Goal: Task Accomplishment & Management: Manage account settings

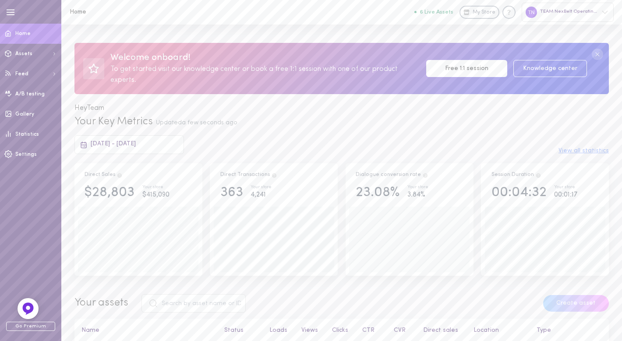
click at [324, 30] on div "Welcome onboard! To get started visit our knowledge center or book a free 1:1 s…" at bounding box center [341, 70] width 560 height 90
click at [595, 52] on circle at bounding box center [596, 54] width 11 height 11
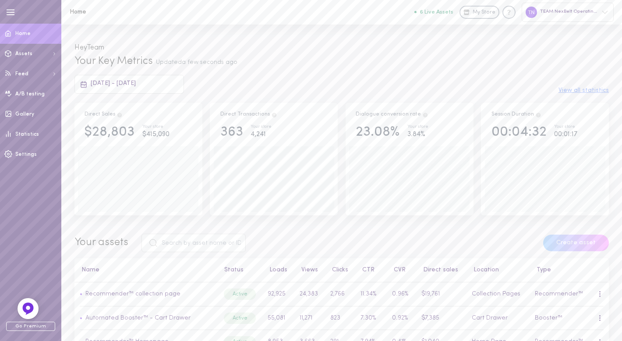
click at [289, 52] on div "Hey Team" at bounding box center [341, 40] width 560 height 30
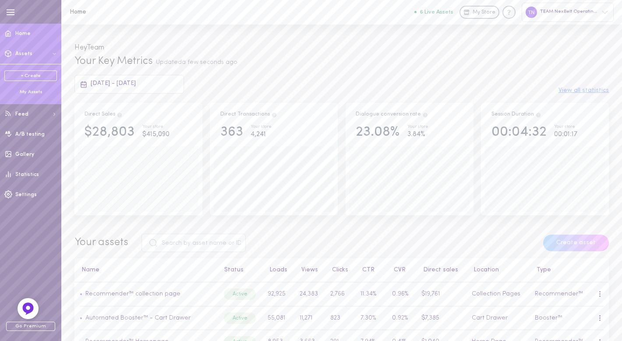
click at [33, 89] on div "My Assets" at bounding box center [30, 92] width 53 height 7
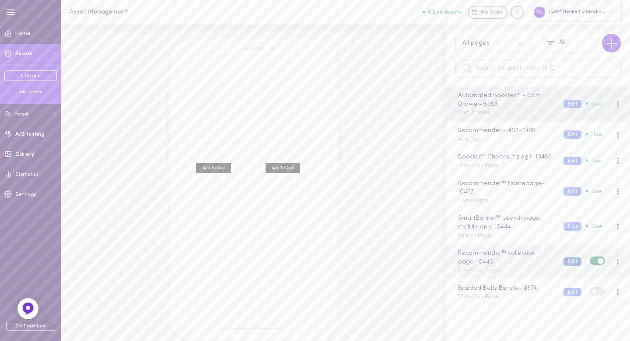
click at [570, 266] on button "Edit" at bounding box center [573, 261] width 18 height 8
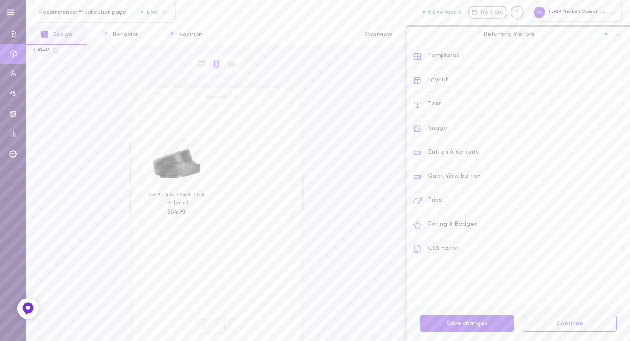
click at [434, 98] on div "Text" at bounding box center [521, 105] width 217 height 24
click at [617, 88] on icon at bounding box center [620, 88] width 7 height 7
click at [618, 89] on icon at bounding box center [620, 89] width 5 height 3
click at [617, 120] on icon at bounding box center [620, 119] width 7 height 7
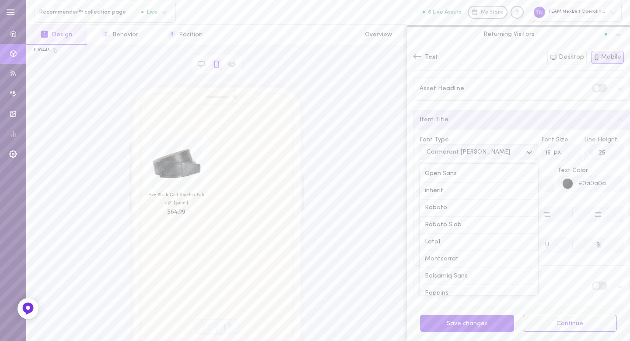
click at [525, 151] on icon at bounding box center [529, 152] width 9 height 9
type input "a"
type input "Az"
type input "[DEMOGRAPHIC_DATA]"
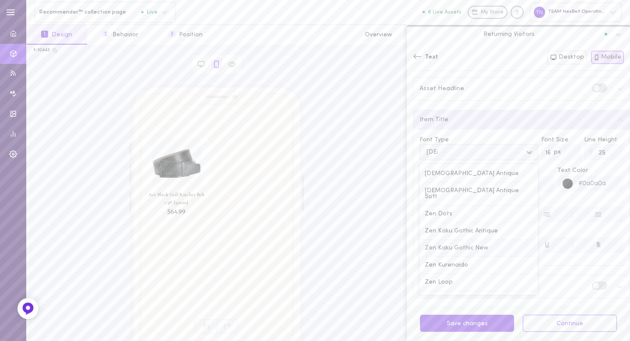
click at [472, 243] on div "Zen Kaku Gothic New" at bounding box center [479, 248] width 119 height 17
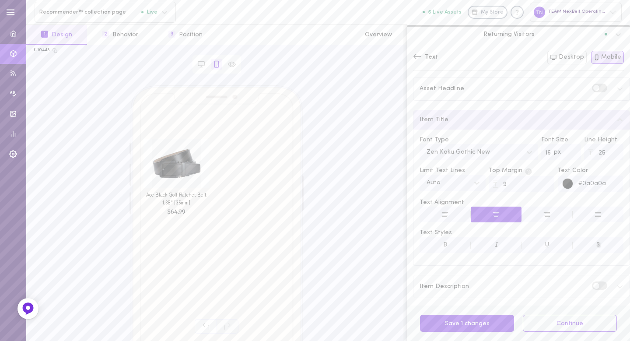
click at [419, 56] on icon at bounding box center [417, 56] width 9 height 9
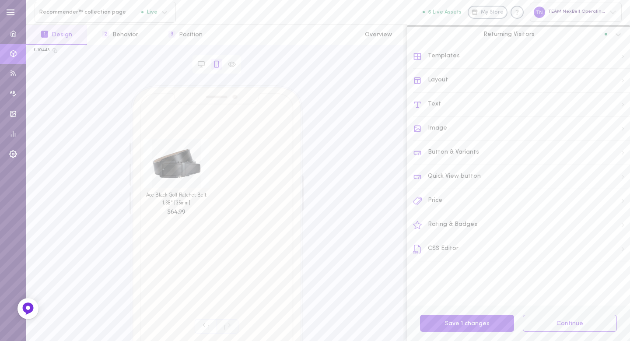
click at [443, 199] on div "Price" at bounding box center [521, 201] width 217 height 24
click at [456, 102] on div "Price Format" at bounding box center [522, 98] width 216 height 19
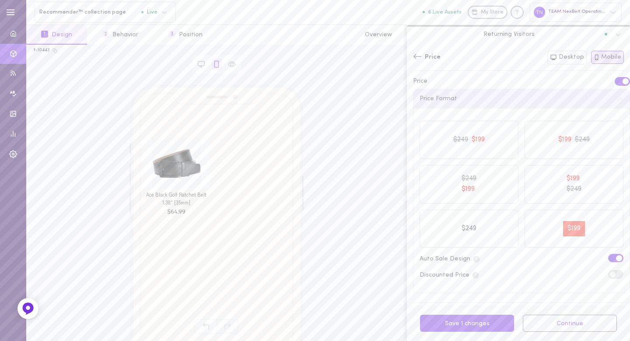
click at [457, 102] on div "Price Format" at bounding box center [522, 98] width 216 height 19
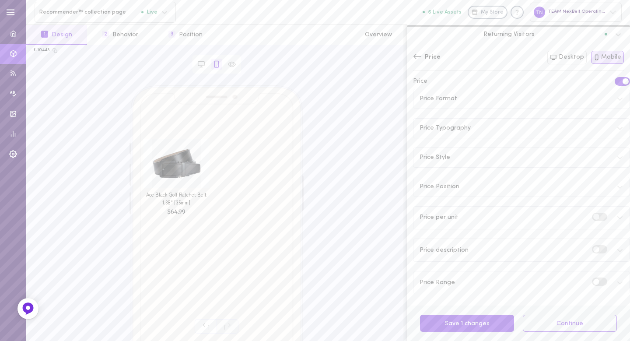
click at [456, 125] on span "Price Typography" at bounding box center [445, 128] width 51 height 6
click at [455, 159] on div "Price Style" at bounding box center [522, 157] width 216 height 19
click at [456, 95] on div "Price Format" at bounding box center [522, 98] width 216 height 19
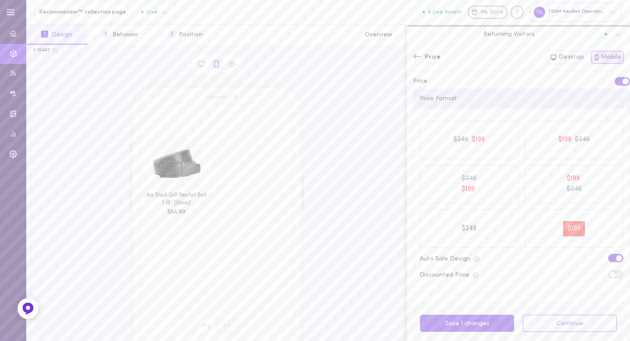
click at [457, 95] on div "Price Format" at bounding box center [522, 98] width 216 height 19
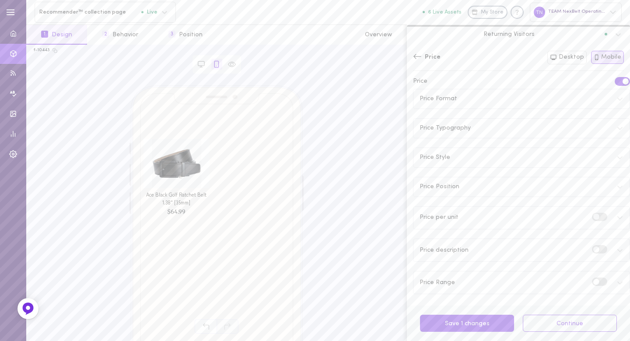
click at [460, 132] on div "Price Typography" at bounding box center [522, 128] width 216 height 19
click at [570, 61] on button "Desktop" at bounding box center [567, 58] width 39 height 14
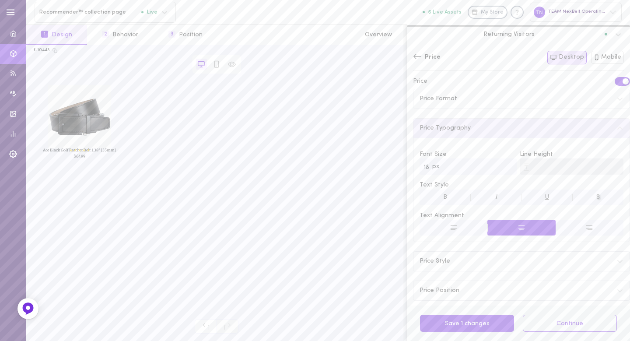
drag, startPoint x: 472, startPoint y: 147, endPoint x: 472, endPoint y: 141, distance: 5.7
click at [472, 146] on div "Font Size px 18 Line Height Text Style B I U S Text Alignment" at bounding box center [522, 190] width 216 height 104
click at [471, 130] on div "Price Typography" at bounding box center [522, 128] width 216 height 19
click at [421, 58] on icon at bounding box center [417, 56] width 9 height 9
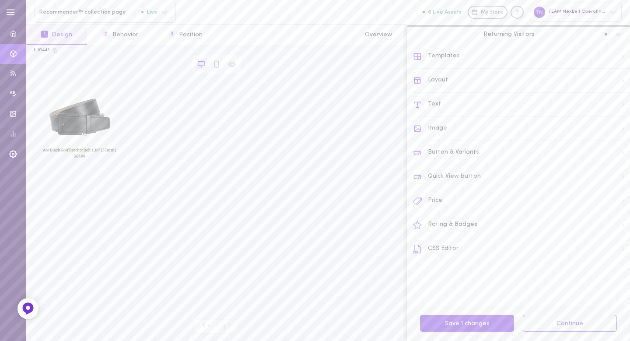
click at [466, 102] on div "Text" at bounding box center [521, 105] width 217 height 24
click at [469, 123] on div "Item Title" at bounding box center [522, 119] width 216 height 19
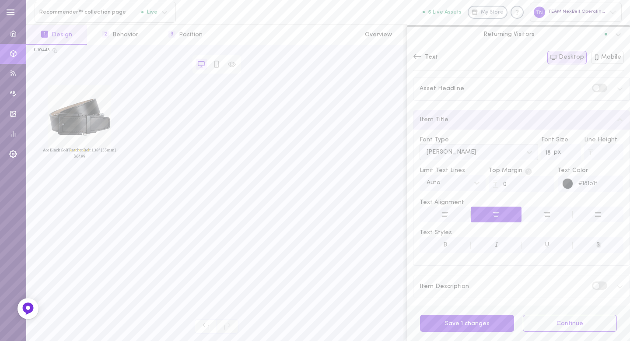
click at [473, 155] on div "[PERSON_NAME]" at bounding box center [472, 152] width 100 height 12
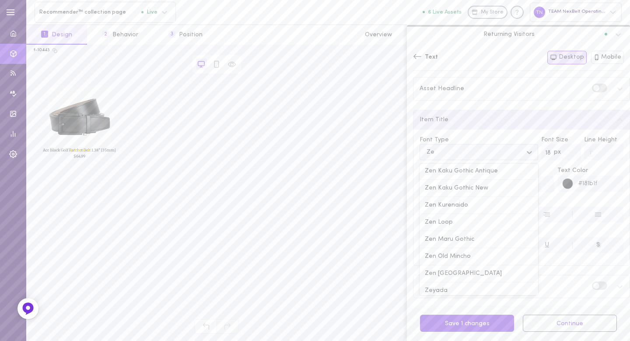
type input "[DEMOGRAPHIC_DATA]"
click at [485, 198] on div "Zen Kaku Gothic New" at bounding box center [479, 205] width 119 height 17
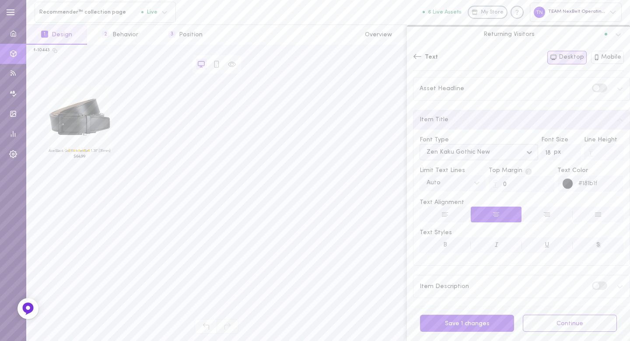
click at [482, 136] on div "Font Type" at bounding box center [479, 140] width 119 height 9
click at [459, 331] on button "Save 1 changes" at bounding box center [467, 323] width 94 height 17
click at [462, 323] on button "Save 1 changes" at bounding box center [467, 323] width 94 height 17
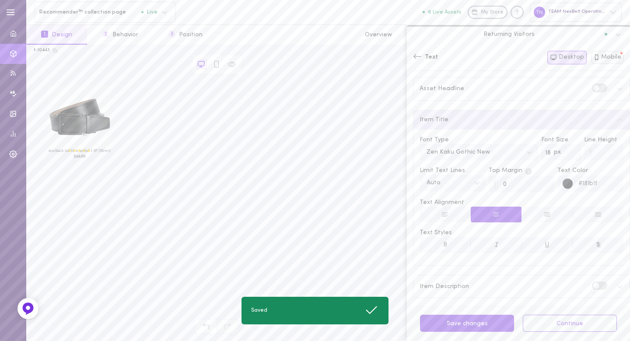
click at [614, 55] on button "Mobile" at bounding box center [607, 57] width 33 height 13
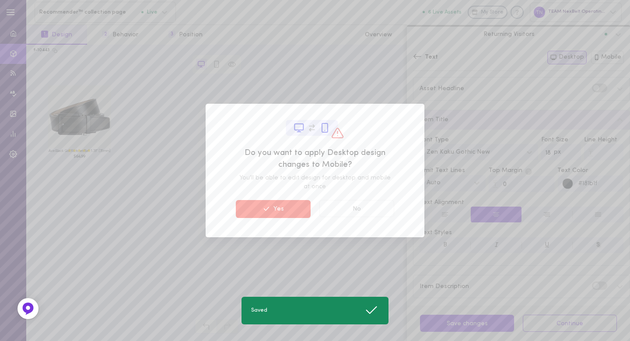
click at [273, 202] on button "Yes" at bounding box center [273, 209] width 75 height 18
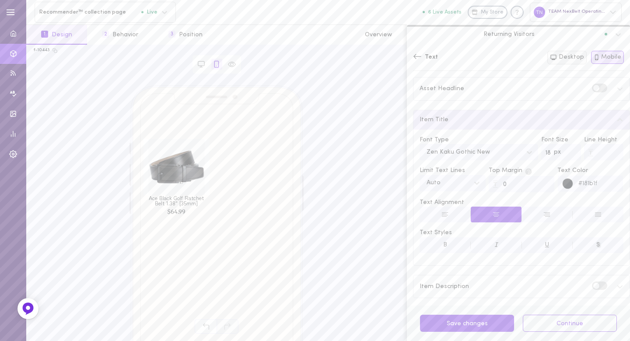
click at [586, 55] on button "Desktop" at bounding box center [567, 58] width 39 height 14
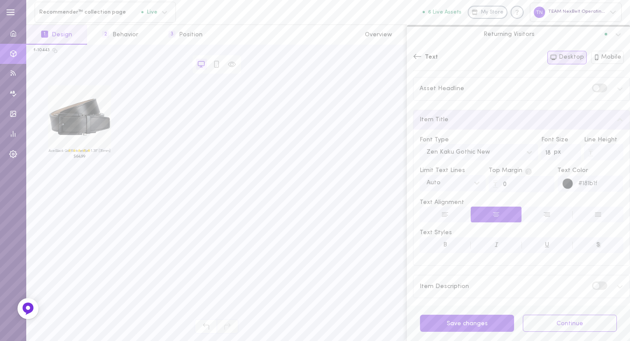
drag, startPoint x: 492, startPoint y: 321, endPoint x: 517, endPoint y: 322, distance: 25.4
click at [492, 321] on button "Save changes" at bounding box center [467, 323] width 94 height 17
click at [417, 55] on icon at bounding box center [417, 56] width 9 height 9
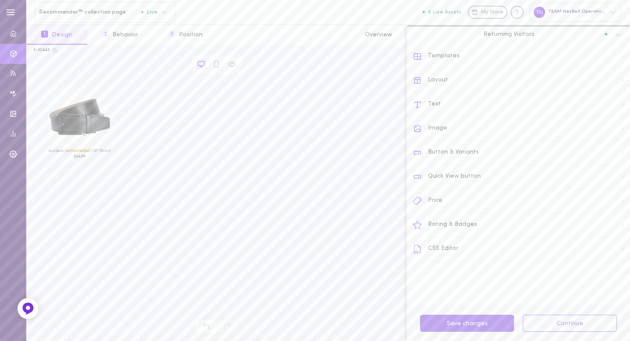
click at [450, 222] on div "Rating & Badges" at bounding box center [521, 225] width 217 height 24
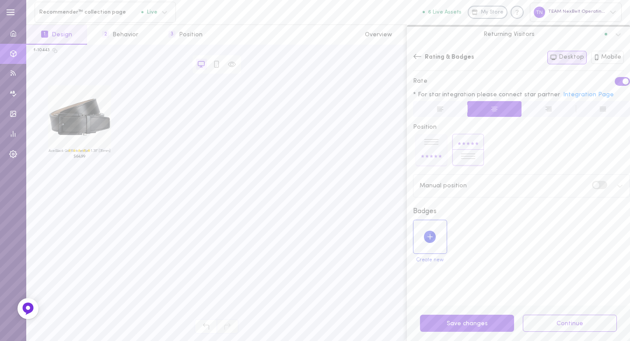
click at [511, 141] on div "Group 13 Group 12" at bounding box center [521, 149] width 217 height 37
click at [471, 144] on rect at bounding box center [469, 150] width 32 height 32
click at [440, 155] on polygon at bounding box center [441, 156] width 4 height 3
click at [510, 157] on div "Group 13 Group 12" at bounding box center [521, 149] width 217 height 37
click at [615, 183] on div "Manual position" at bounding box center [522, 186] width 216 height 22
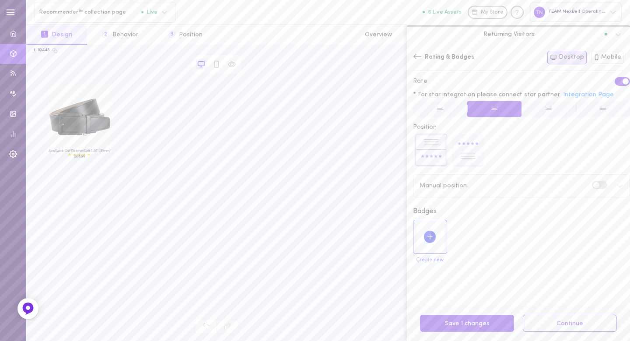
click at [617, 184] on icon at bounding box center [620, 186] width 7 height 7
click at [547, 185] on div "Manual position" at bounding box center [522, 186] width 216 height 22
click at [592, 182] on label at bounding box center [599, 185] width 15 height 8
click at [0, 0] on input "checkbox" at bounding box center [0, 0] width 0 height 0
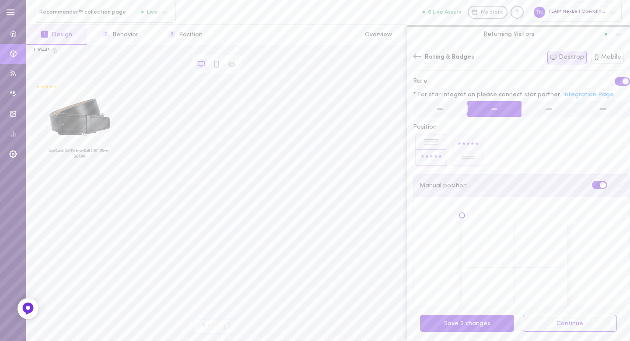
click at [592, 181] on label at bounding box center [599, 185] width 15 height 8
click at [0, 0] on input "checkbox" at bounding box center [0, 0] width 0 height 0
click at [540, 155] on div "Group 13 Group 12" at bounding box center [521, 149] width 217 height 37
click at [524, 227] on div "Create new" at bounding box center [522, 245] width 222 height 50
click at [608, 58] on button "Mobile" at bounding box center [607, 57] width 33 height 13
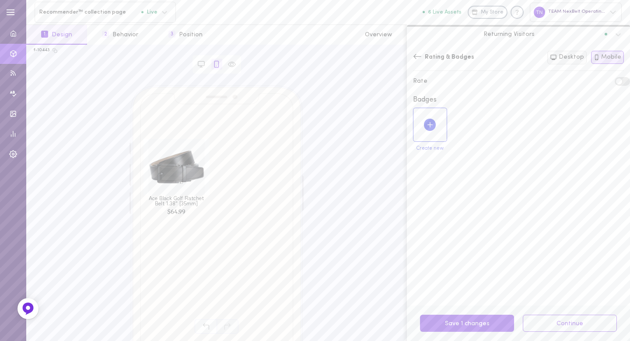
click at [579, 61] on button "Desktop" at bounding box center [567, 58] width 39 height 14
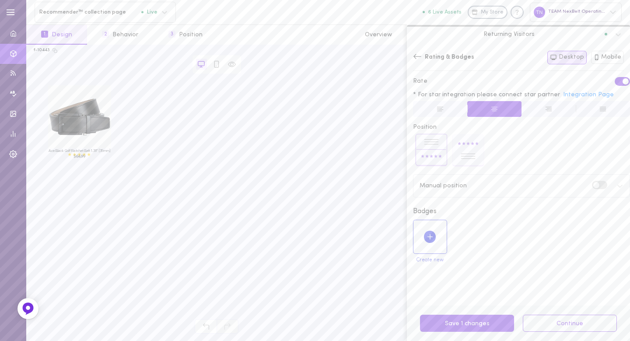
click at [531, 137] on div "Group 13 Group 12" at bounding box center [521, 149] width 217 height 37
click at [430, 109] on button at bounding box center [440, 109] width 54 height 16
click at [473, 107] on button at bounding box center [495, 109] width 54 height 16
click at [566, 94] on link "Integration Page" at bounding box center [588, 94] width 51 height 7
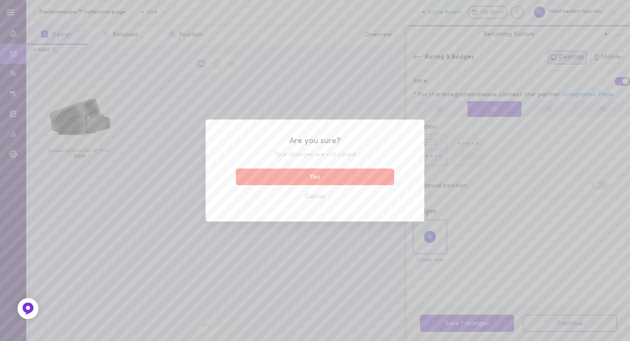
drag, startPoint x: 320, startPoint y: 194, endPoint x: 349, endPoint y: 217, distance: 36.8
click at [320, 194] on button "Cancel" at bounding box center [315, 196] width 158 height 17
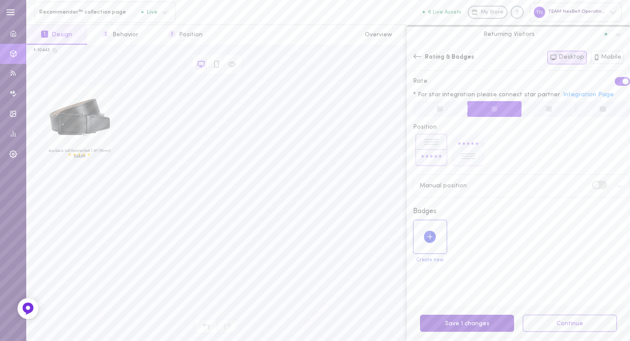
click at [475, 329] on button "Save 1 changes" at bounding box center [467, 323] width 94 height 17
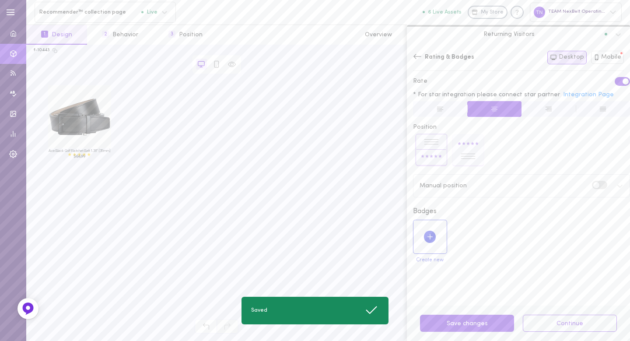
click at [594, 183] on span at bounding box center [597, 185] width 6 height 6
click at [0, 0] on input "checkbox" at bounding box center [0, 0] width 0 height 0
click at [513, 265] on div at bounding box center [514, 267] width 105 height 105
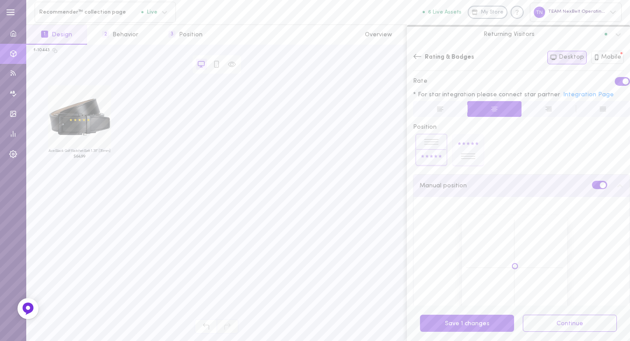
scroll to position [40, 0]
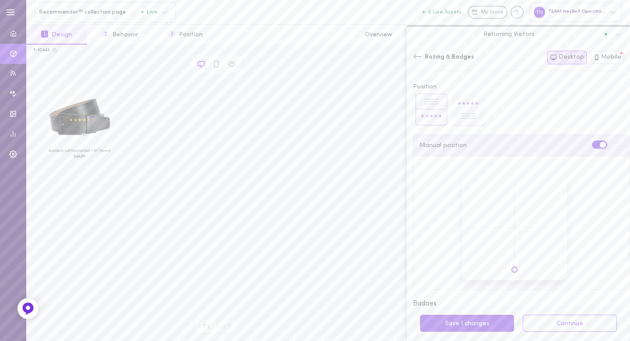
click at [513, 269] on div at bounding box center [514, 227] width 105 height 105
drag, startPoint x: 513, startPoint y: 269, endPoint x: 513, endPoint y: 278, distance: 9.2
click at [513, 278] on div at bounding box center [514, 227] width 105 height 105
drag, startPoint x: 513, startPoint y: 278, endPoint x: 512, endPoint y: 181, distance: 97.2
click at [512, 181] on div at bounding box center [514, 227] width 105 height 105
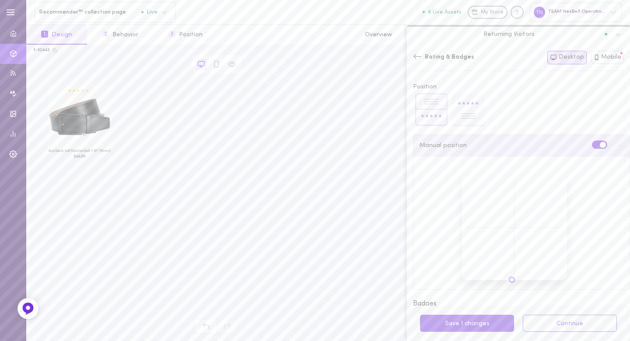
drag, startPoint x: 512, startPoint y: 181, endPoint x: 517, endPoint y: 285, distance: 104.8
click at [524, 292] on div "Rate * For star integration please connect star partner Integration Page Positi…" at bounding box center [521, 199] width 217 height 325
click at [513, 277] on div at bounding box center [514, 227] width 105 height 105
drag, startPoint x: 513, startPoint y: 277, endPoint x: 516, endPoint y: 273, distance: 5.0
click at [516, 273] on div at bounding box center [514, 227] width 105 height 105
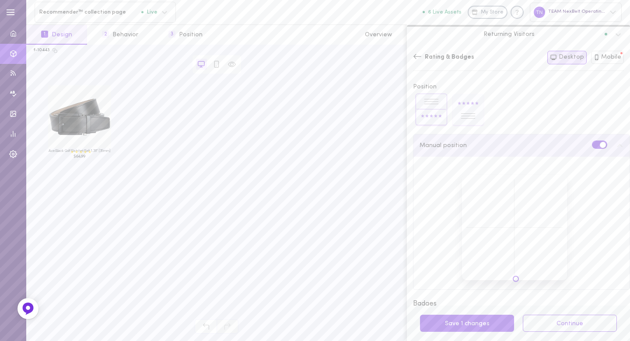
click at [513, 289] on div "Manual position" at bounding box center [521, 212] width 217 height 156
click at [592, 146] on label at bounding box center [599, 145] width 15 height 8
click at [0, 0] on input "checkbox" at bounding box center [0, 0] width 0 height 0
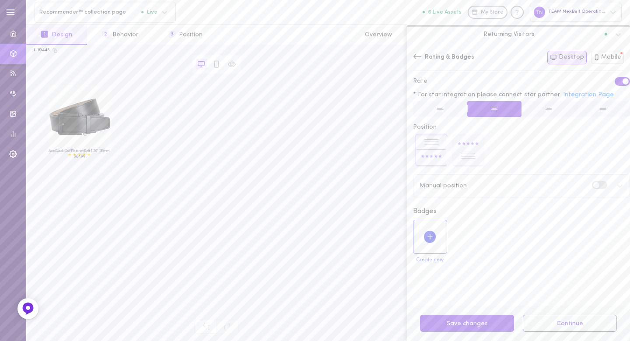
scroll to position [0, 0]
click at [523, 227] on div "Create new" at bounding box center [522, 245] width 222 height 50
click at [475, 154] on rect at bounding box center [469, 150] width 32 height 32
click at [438, 154] on rect at bounding box center [432, 150] width 32 height 32
click at [618, 62] on button "Mobile" at bounding box center [607, 57] width 33 height 13
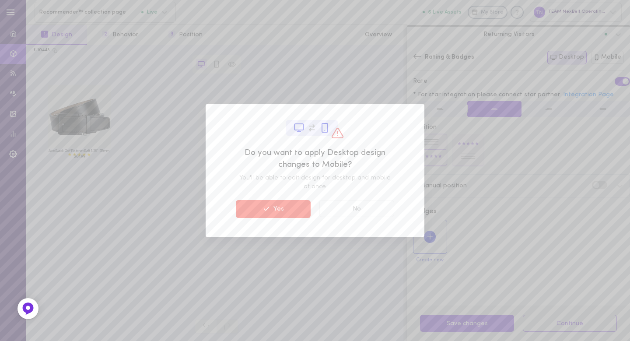
click at [288, 200] on button "Yes" at bounding box center [273, 209] width 75 height 18
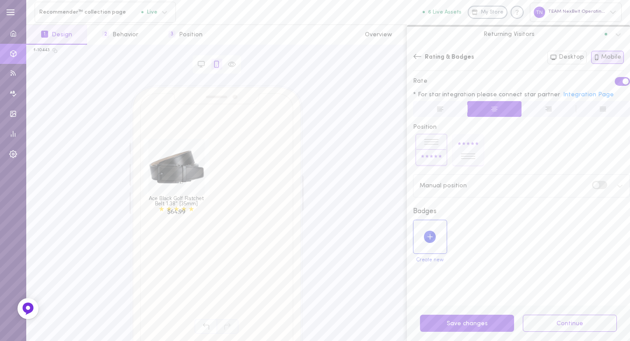
click at [559, 150] on div "Group 13 Group 12" at bounding box center [521, 149] width 217 height 37
click at [410, 53] on div "Rating & Badges Both Desktop Mobile" at bounding box center [518, 61] width 223 height 32
click at [421, 55] on icon at bounding box center [417, 56] width 9 height 9
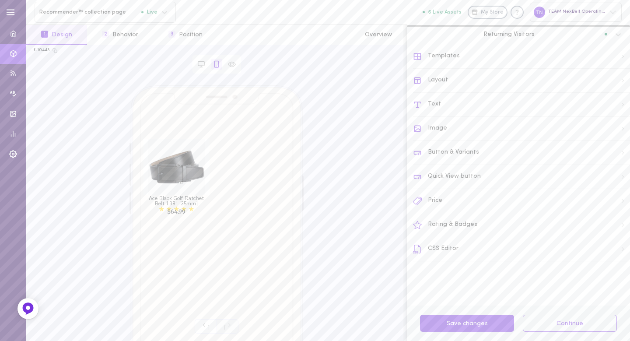
click at [442, 203] on div "Price" at bounding box center [521, 201] width 217 height 24
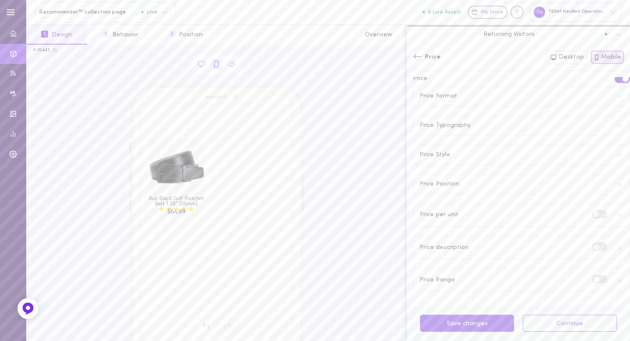
click at [546, 183] on div "Price Position" at bounding box center [522, 184] width 216 height 19
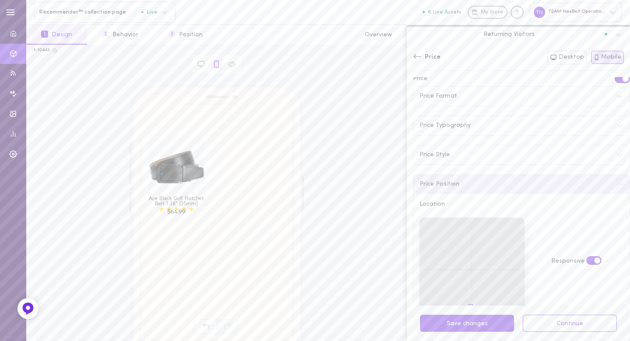
click at [546, 183] on div "Price Position" at bounding box center [522, 184] width 216 height 19
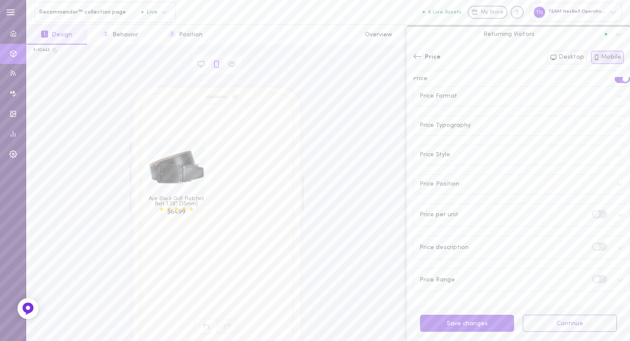
click at [546, 158] on div "Price Style" at bounding box center [522, 154] width 216 height 19
click at [531, 125] on div "Price Typography" at bounding box center [522, 125] width 216 height 19
click at [542, 122] on div "Price Typography" at bounding box center [522, 125] width 216 height 19
click at [516, 91] on div "Price Format" at bounding box center [522, 96] width 216 height 19
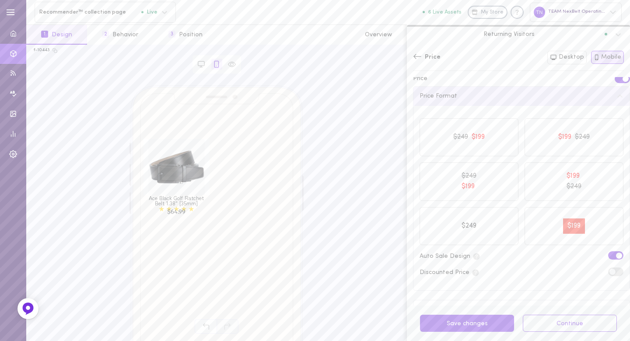
click at [516, 91] on div "Price Format" at bounding box center [522, 96] width 216 height 19
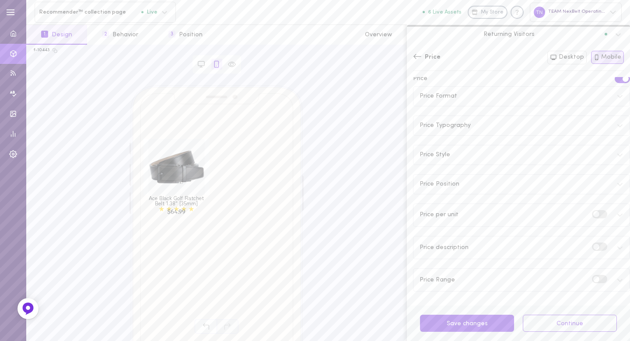
click at [422, 57] on div "Price" at bounding box center [427, 57] width 28 height 9
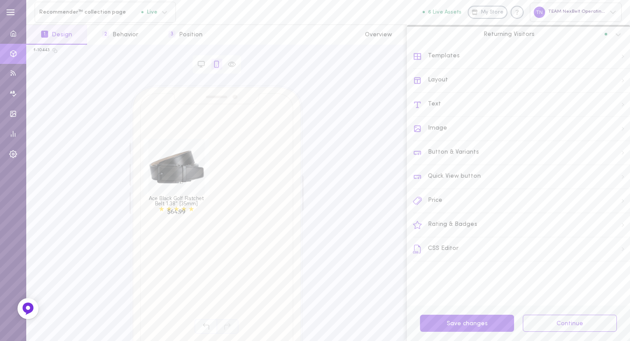
click at [450, 82] on div "Layout" at bounding box center [521, 81] width 217 height 24
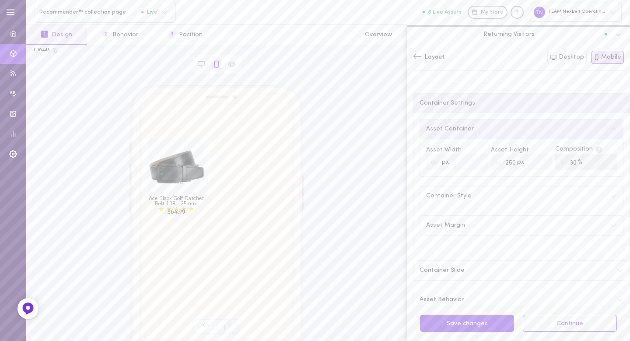
scroll to position [57, 0]
click at [493, 193] on div "Container Style" at bounding box center [521, 195] width 203 height 19
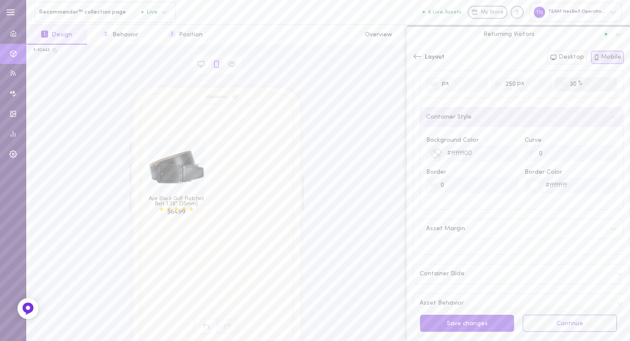
scroll to position [157, 0]
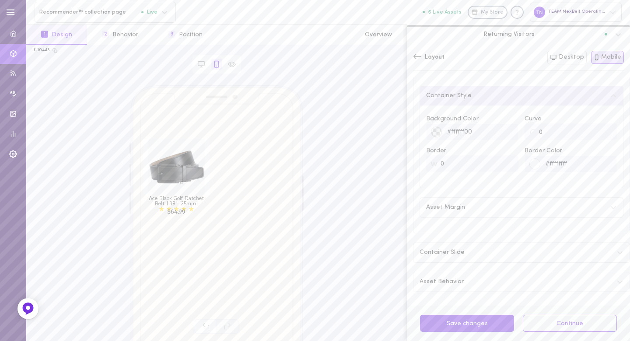
click at [485, 211] on div "Asset Margin" at bounding box center [521, 207] width 203 height 19
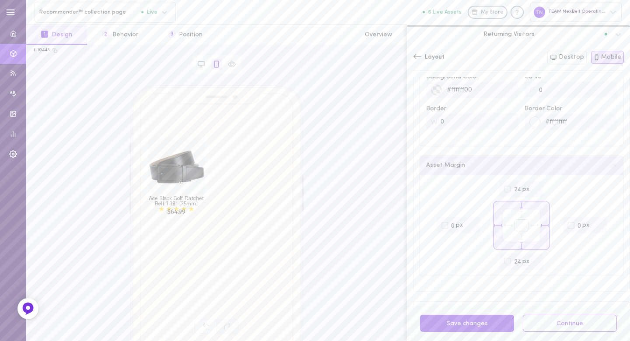
scroll to position [209, 0]
click at [515, 214] on rect at bounding box center [522, 215] width 14 height 12
click at [517, 212] on rect at bounding box center [522, 215] width 14 height 12
click at [441, 213] on icon at bounding box center [444, 214] width 7 height 7
click at [443, 211] on icon at bounding box center [444, 214] width 7 height 7
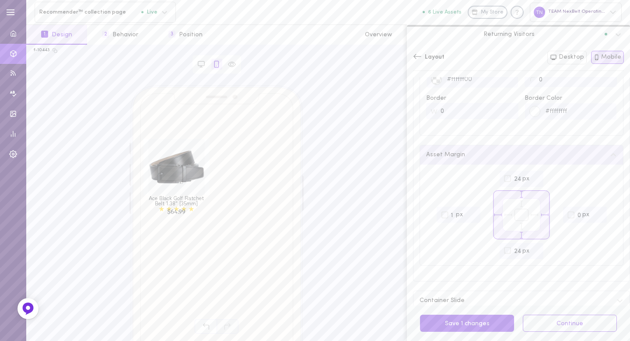
click at [471, 212] on input "1" at bounding box center [459, 215] width 44 height 16
click at [471, 212] on input "2" at bounding box center [459, 215] width 44 height 16
click at [471, 212] on input "3" at bounding box center [459, 215] width 44 height 16
click at [471, 212] on input "4" at bounding box center [459, 215] width 44 height 16
click at [471, 212] on input "5" at bounding box center [459, 215] width 44 height 16
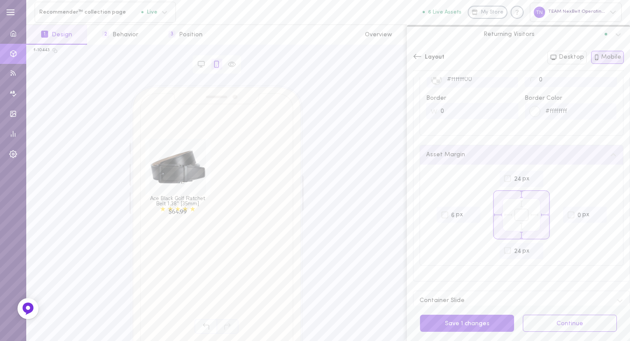
click at [471, 212] on input "6" at bounding box center [459, 215] width 44 height 16
click at [471, 212] on input "7" at bounding box center [459, 215] width 44 height 16
click at [471, 212] on input "8" at bounding box center [459, 215] width 44 height 16
click at [471, 212] on input "9" at bounding box center [459, 215] width 44 height 16
click at [471, 212] on input "10" at bounding box center [459, 215] width 44 height 16
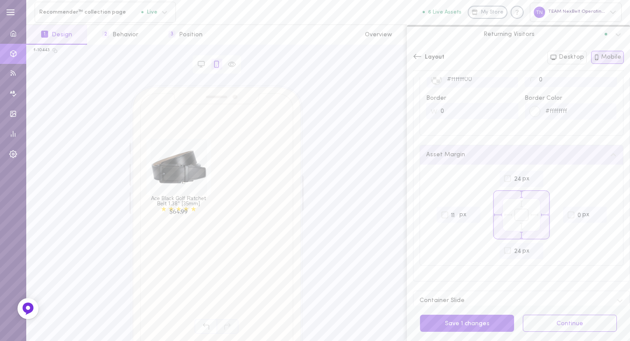
click at [471, 212] on input "11" at bounding box center [459, 215] width 44 height 16
click at [471, 212] on input "12" at bounding box center [459, 215] width 44 height 16
click at [471, 212] on input "13" at bounding box center [459, 215] width 44 height 16
click at [471, 212] on input "14" at bounding box center [459, 215] width 44 height 16
type input "15"
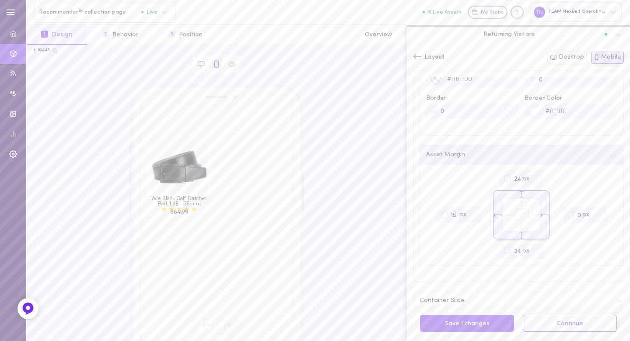
click at [471, 212] on input "15" at bounding box center [459, 215] width 44 height 16
type input "15"
click at [533, 179] on input "15" at bounding box center [522, 179] width 44 height 16
click at [592, 211] on input "12" at bounding box center [585, 215] width 44 height 16
click at [592, 211] on input "13" at bounding box center [585, 215] width 44 height 16
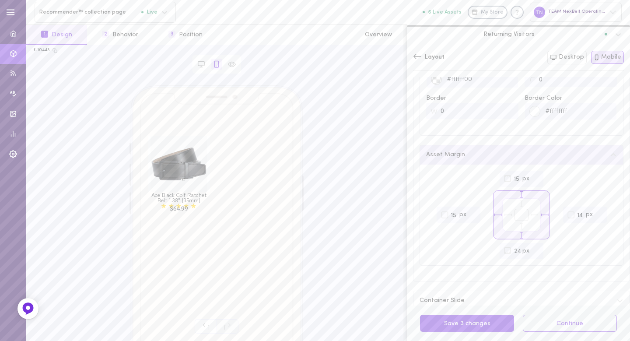
click at [592, 211] on input "14" at bounding box center [585, 215] width 44 height 16
type input "15"
click at [592, 211] on input "15" at bounding box center [585, 215] width 44 height 16
click at [531, 251] on input "23" at bounding box center [522, 251] width 44 height 16
click at [531, 251] on input "22" at bounding box center [522, 251] width 44 height 16
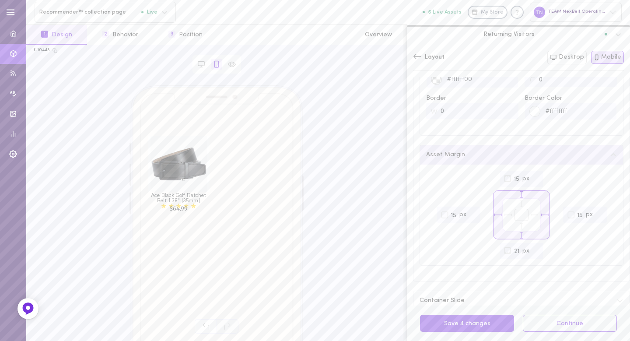
click at [531, 251] on input "21" at bounding box center [522, 251] width 44 height 16
click at [531, 251] on input "20" at bounding box center [522, 251] width 44 height 16
click at [531, 251] on input "19" at bounding box center [522, 251] width 44 height 16
click at [531, 251] on input "18" at bounding box center [522, 251] width 44 height 16
click at [531, 251] on input "17" at bounding box center [522, 251] width 44 height 16
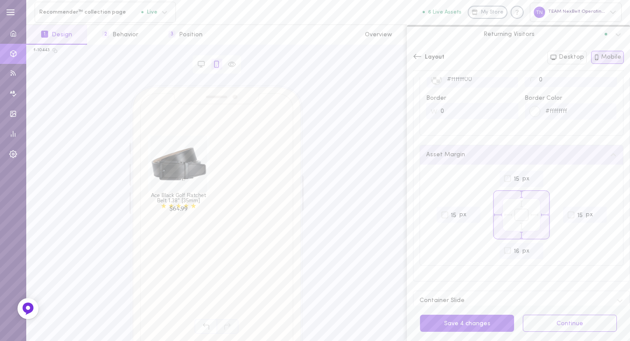
click at [531, 251] on input "16" at bounding box center [522, 251] width 44 height 16
type input "15"
click at [531, 251] on input "15" at bounding box center [522, 251] width 44 height 16
click at [564, 251] on div "px 15 px 15 px 15 px 15" at bounding box center [521, 215] width 191 height 88
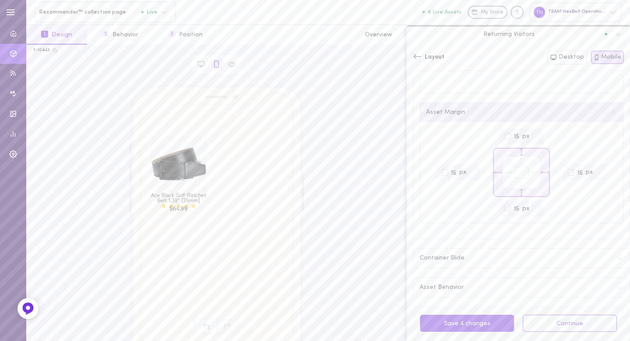
scroll to position [257, 0]
click at [563, 251] on div "Container Slide" at bounding box center [522, 252] width 216 height 19
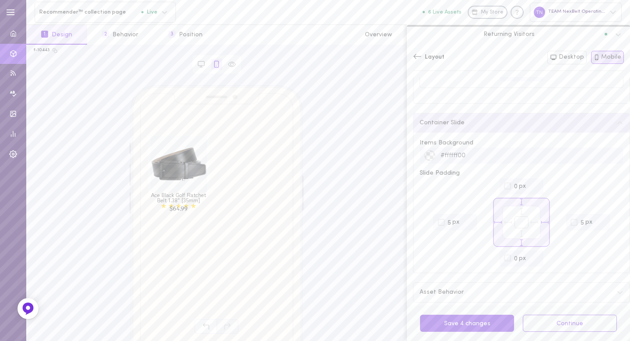
scroll to position [397, 0]
click at [531, 172] on input "1" at bounding box center [522, 176] width 44 height 16
click at [531, 172] on input "2" at bounding box center [522, 176] width 44 height 16
click at [531, 172] on input "3" at bounding box center [522, 176] width 44 height 16
click at [531, 172] on input "4" at bounding box center [522, 176] width 44 height 16
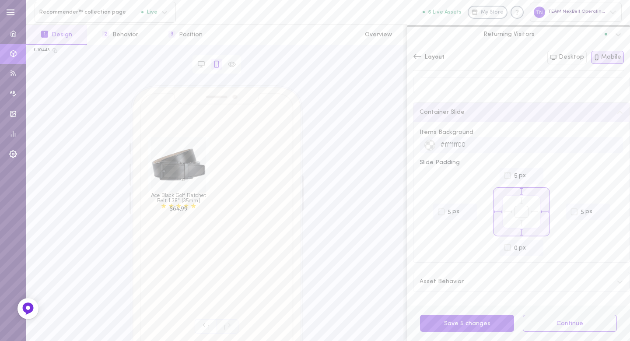
click at [531, 172] on input "5" at bounding box center [522, 176] width 44 height 16
click at [531, 172] on input "6" at bounding box center [522, 176] width 44 height 16
click at [531, 172] on input "7" at bounding box center [522, 176] width 44 height 16
click at [531, 172] on input "8" at bounding box center [522, 176] width 44 height 16
click at [531, 172] on input "9" at bounding box center [522, 176] width 44 height 16
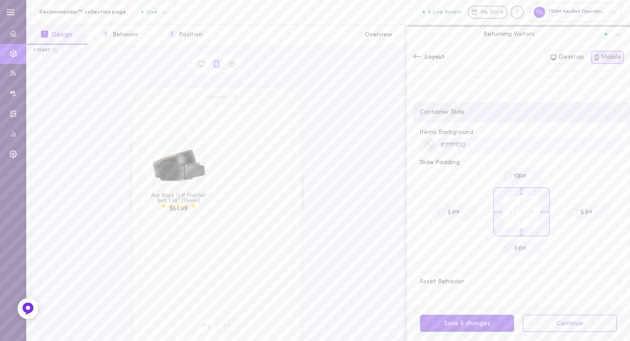
type input "10"
click at [531, 172] on input "10" at bounding box center [522, 176] width 44 height 16
click at [598, 209] on input "6" at bounding box center [588, 212] width 44 height 16
click at [598, 209] on input "7" at bounding box center [588, 212] width 44 height 16
click at [598, 209] on input "8" at bounding box center [588, 212] width 44 height 16
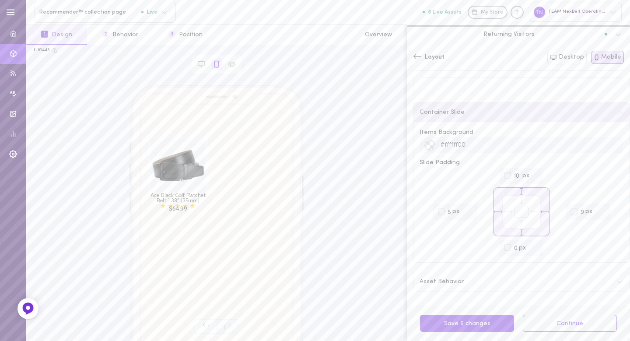
click at [598, 209] on input "9" at bounding box center [588, 212] width 44 height 16
type input "10"
click at [598, 209] on input "10" at bounding box center [588, 212] width 44 height 16
click at [533, 244] on input "1" at bounding box center [522, 248] width 44 height 16
click at [533, 244] on input "2" at bounding box center [522, 248] width 44 height 16
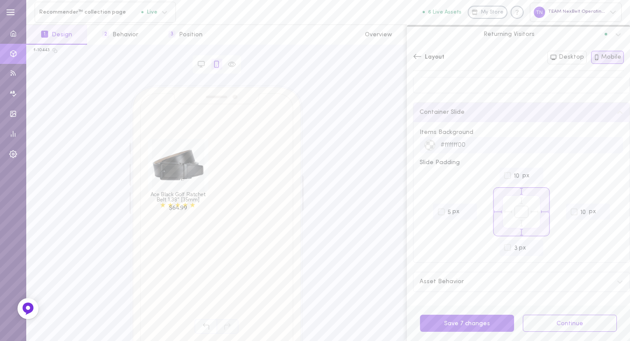
click at [533, 244] on input "3" at bounding box center [522, 248] width 44 height 16
click at [533, 244] on input "4" at bounding box center [522, 248] width 44 height 16
click at [533, 244] on input "5" at bounding box center [522, 248] width 44 height 16
click at [533, 244] on input "6" at bounding box center [522, 248] width 44 height 16
click at [533, 244] on input "7" at bounding box center [522, 248] width 44 height 16
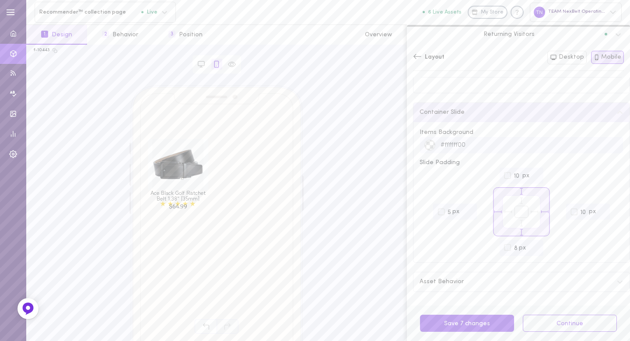
click at [533, 244] on input "8" at bounding box center [522, 248] width 44 height 16
click at [533, 244] on input "9" at bounding box center [522, 248] width 44 height 16
type input "10"
click at [533, 244] on input "10" at bounding box center [522, 248] width 44 height 16
click at [466, 209] on input "6" at bounding box center [455, 212] width 44 height 16
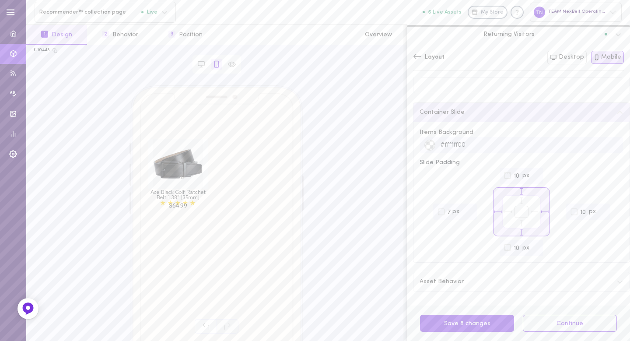
click at [466, 209] on input "7" at bounding box center [455, 212] width 44 height 16
click at [466, 209] on input "8" at bounding box center [455, 212] width 44 height 16
click at [466, 209] on input "9" at bounding box center [455, 212] width 44 height 16
click at [466, 209] on input "10" at bounding box center [455, 212] width 44 height 16
click at [466, 209] on input "11" at bounding box center [455, 212] width 44 height 16
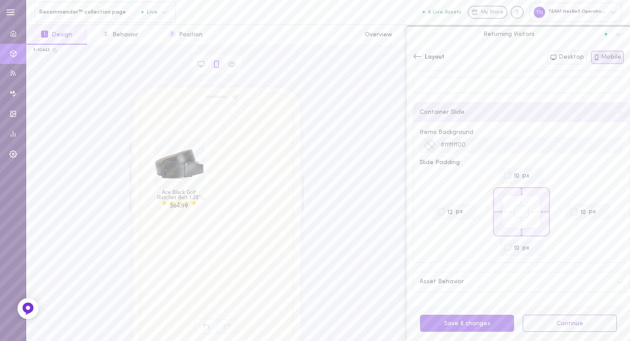
click at [466, 209] on input "12" at bounding box center [455, 212] width 44 height 16
click at [467, 213] on input "11" at bounding box center [455, 212] width 44 height 16
click at [467, 213] on input "10" at bounding box center [455, 212] width 44 height 16
type input "0"
click at [459, 279] on span "Asset Behavior" at bounding box center [442, 282] width 44 height 6
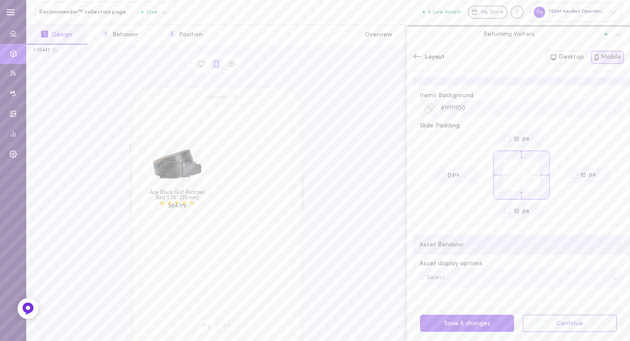
scroll to position [443, 0]
click at [462, 272] on div "Select..." at bounding box center [514, 270] width 185 height 12
click at [467, 239] on div "Asset Behavior Asset display options Select is focused ,type to refine list, pr…" at bounding box center [521, 259] width 217 height 66
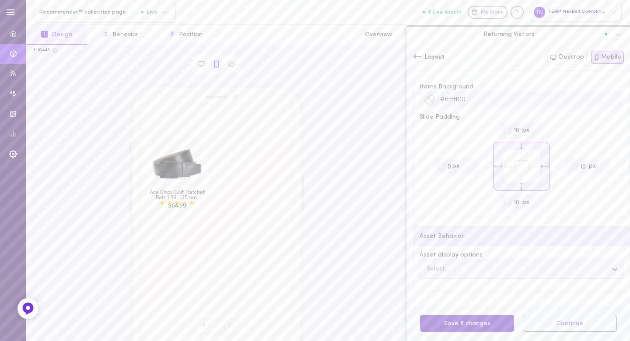
click at [480, 322] on button "Save 8 changes" at bounding box center [467, 323] width 94 height 17
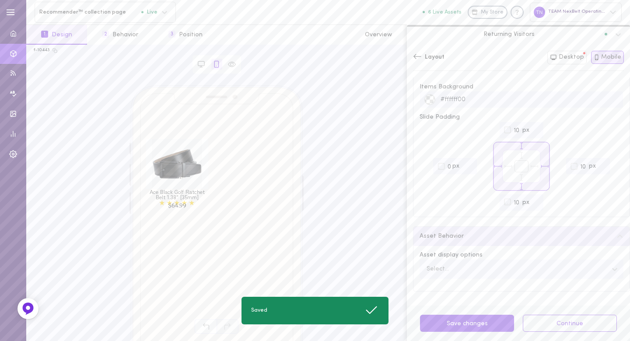
click at [419, 54] on icon at bounding box center [417, 56] width 9 height 9
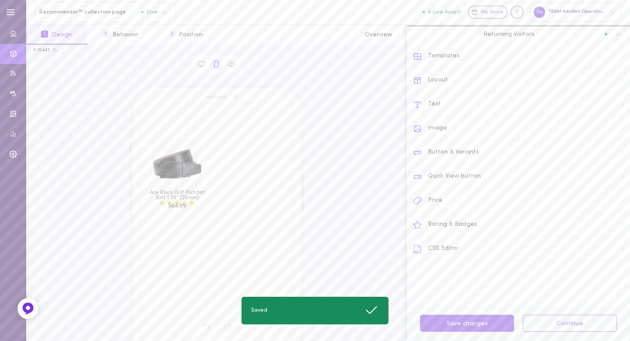
click at [451, 54] on div "Templates" at bounding box center [521, 57] width 217 height 24
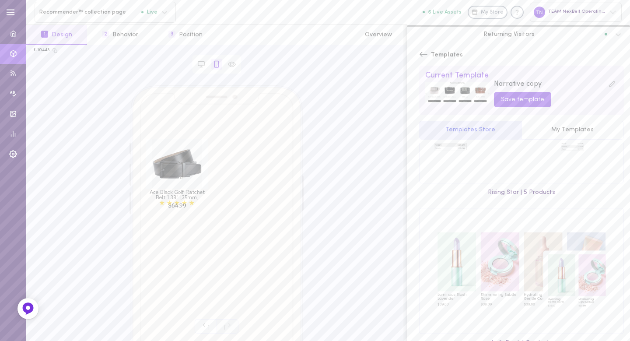
scroll to position [625, 0]
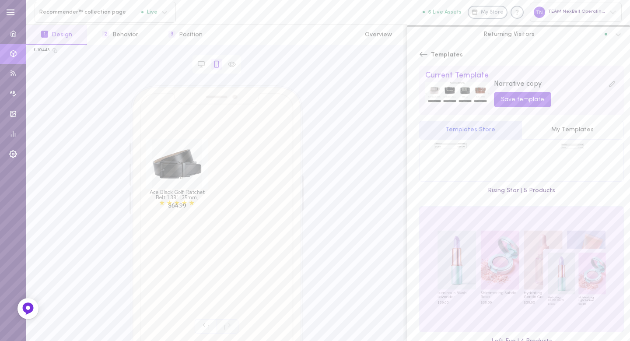
click at [583, 251] on div at bounding box center [522, 269] width 204 height 125
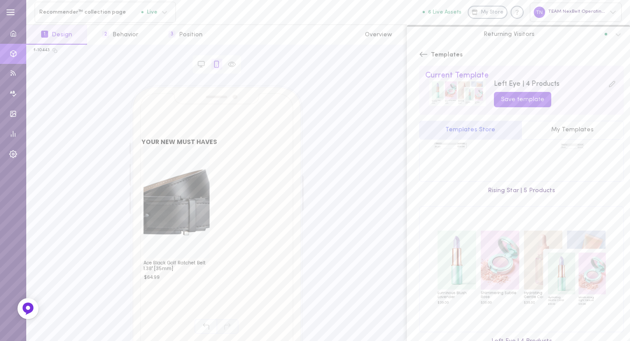
click at [420, 50] on icon at bounding box center [423, 54] width 9 height 9
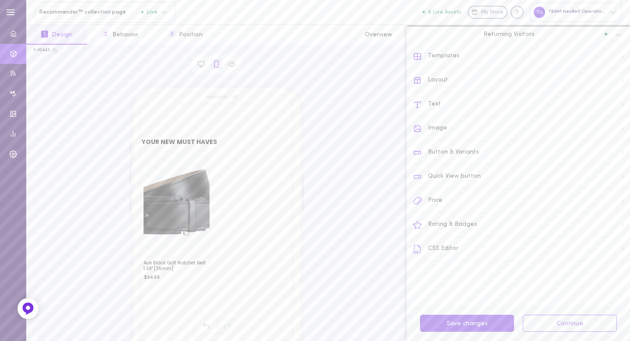
click at [438, 80] on div "Layout" at bounding box center [521, 81] width 217 height 24
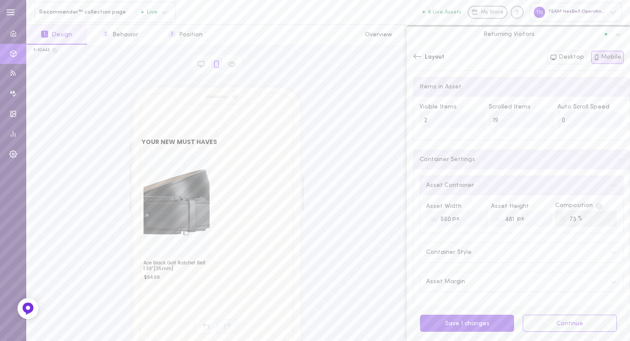
click at [417, 59] on icon at bounding box center [417, 56] width 9 height 9
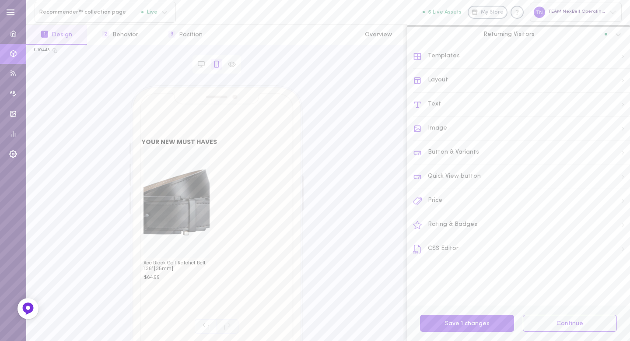
click at [429, 123] on div "Image" at bounding box center [521, 129] width 217 height 24
click at [450, 85] on span "Image Style" at bounding box center [437, 87] width 35 height 6
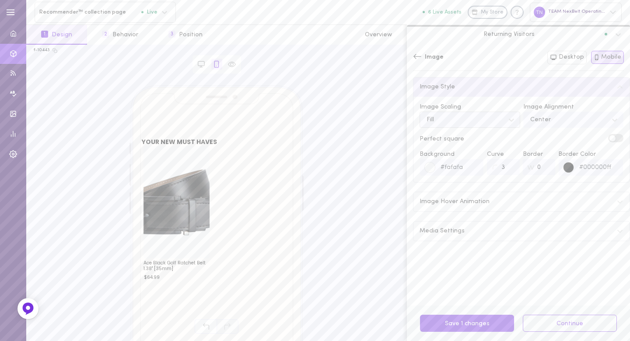
click at [496, 117] on div "Fill" at bounding box center [463, 120] width 82 height 12
click at [474, 144] on div "Fill" at bounding box center [470, 141] width 101 height 17
click at [473, 121] on div "Fill" at bounding box center [463, 120] width 82 height 12
click at [465, 155] on div "Fit" at bounding box center [470, 158] width 101 height 17
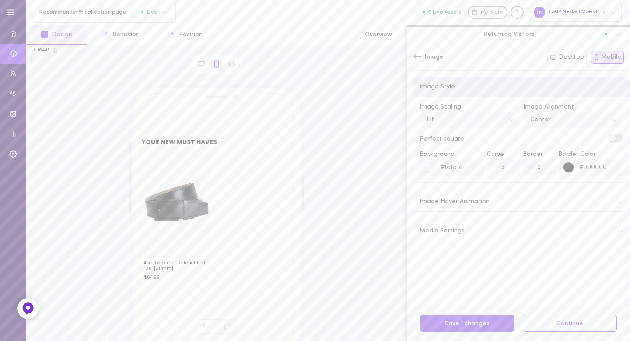
click at [470, 140] on div "Perfect square" at bounding box center [522, 139] width 204 height 10
click at [506, 201] on div "Image Hover Animation" at bounding box center [522, 201] width 216 height 19
click at [616, 220] on span at bounding box center [619, 221] width 6 height 6
click at [0, 0] on input "checkbox" at bounding box center [0, 0] width 0 height 0
click at [471, 273] on div "Media Settings" at bounding box center [522, 271] width 216 height 19
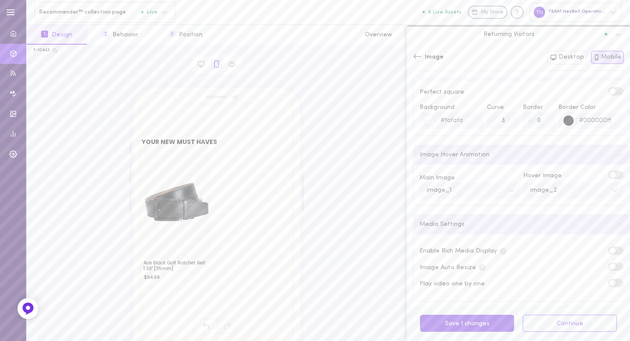
scroll to position [56, 0]
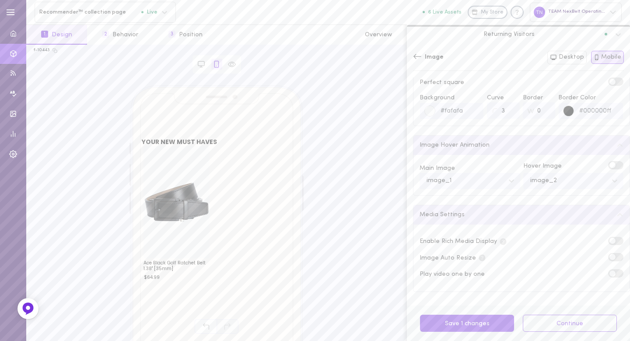
click at [608, 237] on label at bounding box center [615, 241] width 15 height 8
click at [0, 0] on input "checkbox" at bounding box center [0, 0] width 0 height 0
click at [610, 257] on span at bounding box center [613, 257] width 6 height 6
click at [0, 0] on input "checkbox" at bounding box center [0, 0] width 0 height 0
click at [608, 256] on label at bounding box center [615, 257] width 15 height 8
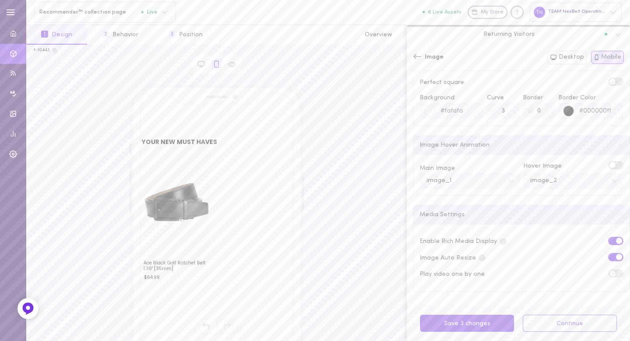
click at [0, 0] on input "checkbox" at bounding box center [0, 0] width 0 height 0
click at [580, 58] on button "Desktop" at bounding box center [567, 58] width 39 height 14
type input "2"
type input "#e3eaebff"
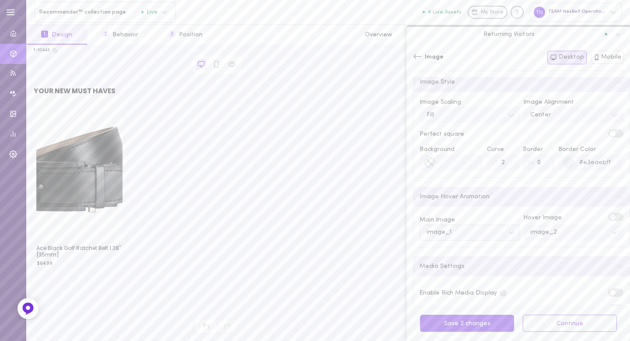
scroll to position [0, 0]
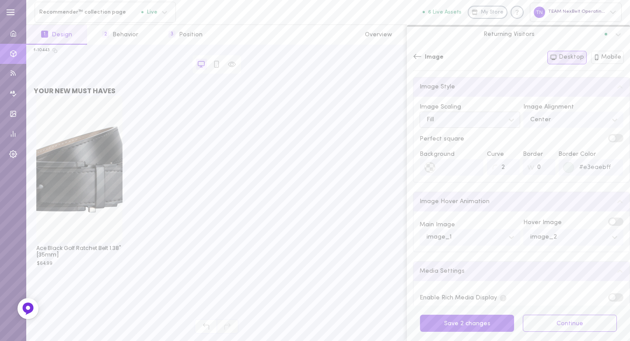
click at [471, 120] on div "Fill" at bounding box center [463, 120] width 82 height 12
click at [458, 158] on div "Fit" at bounding box center [470, 158] width 101 height 17
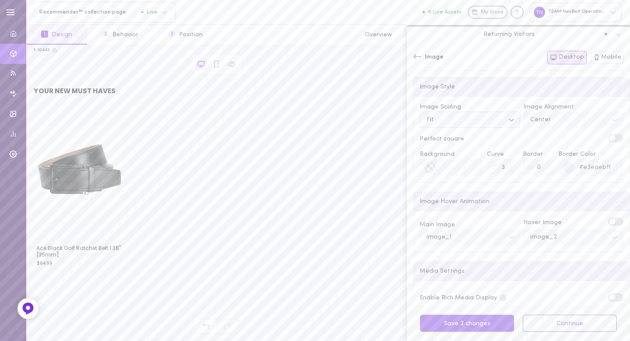
type input "3"
click at [507, 165] on input "3" at bounding box center [503, 167] width 32 height 16
click at [494, 181] on div "Image Style Image Scaling Fit Image Alignment Center Perfect square Background …" at bounding box center [521, 129] width 217 height 105
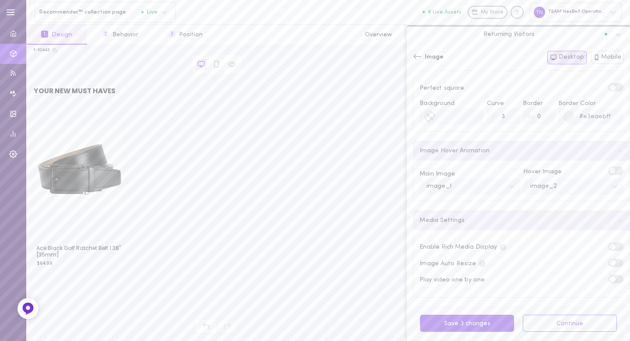
scroll to position [56, 0]
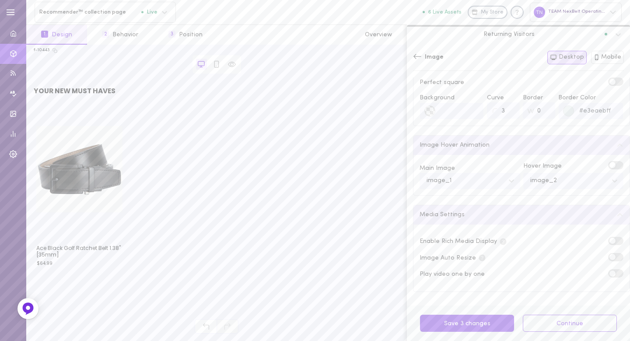
click at [610, 241] on span at bounding box center [613, 241] width 6 height 6
click at [0, 0] on input "checkbox" at bounding box center [0, 0] width 0 height 0
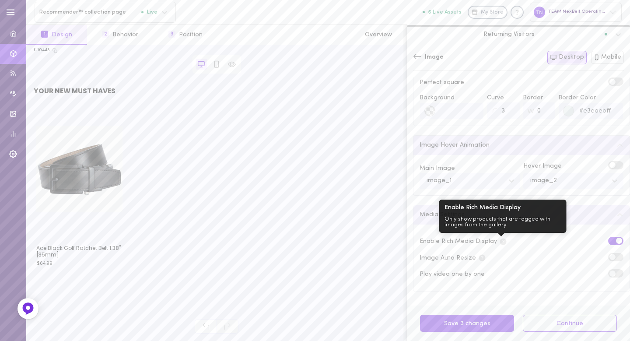
scroll to position [56, 0]
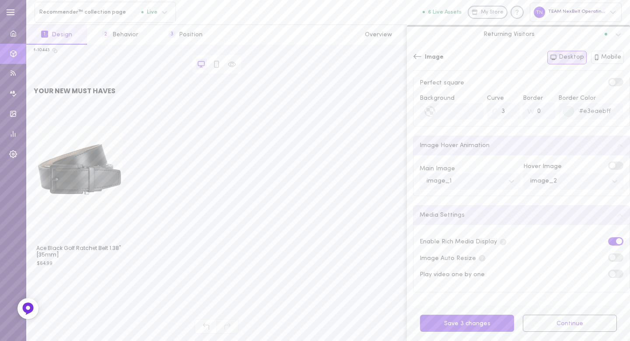
click at [422, 55] on icon at bounding box center [417, 56] width 9 height 9
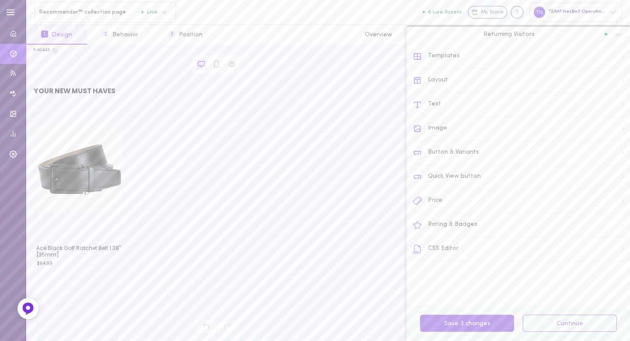
scroll to position [0, 0]
click at [445, 103] on div "Text" at bounding box center [521, 105] width 217 height 24
click at [617, 90] on icon at bounding box center [620, 88] width 7 height 7
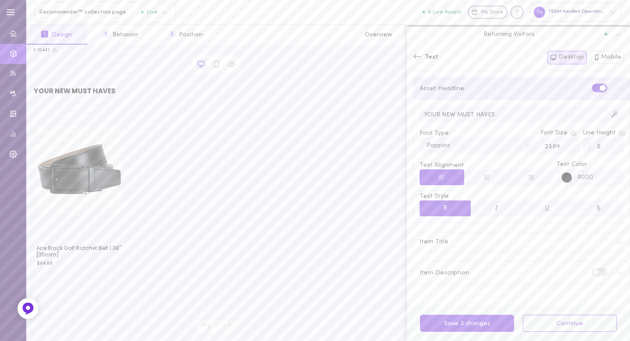
drag, startPoint x: 507, startPoint y: 113, endPoint x: 413, endPoint y: 113, distance: 94.1
click at [413, 113] on div "Asset Headline YOUR NEW MUST HAVES Font Type Poppins Font Size px 23 Line Heigh…" at bounding box center [518, 191] width 223 height 229
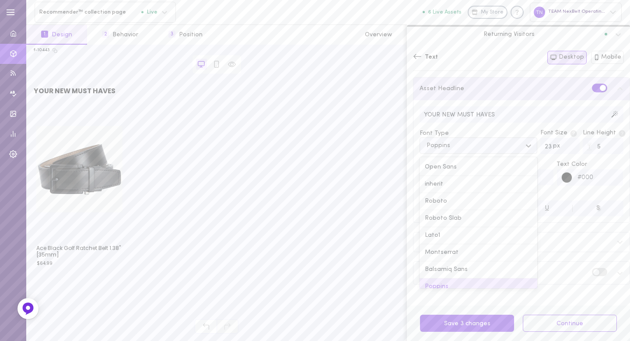
click at [487, 148] on div "Poppins" at bounding box center [471, 146] width 99 height 12
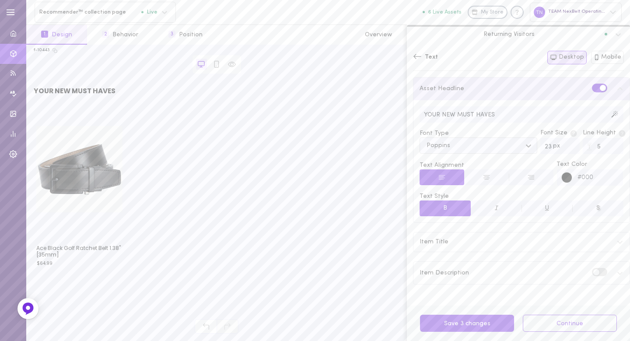
click at [487, 148] on div "Poppins" at bounding box center [471, 146] width 99 height 12
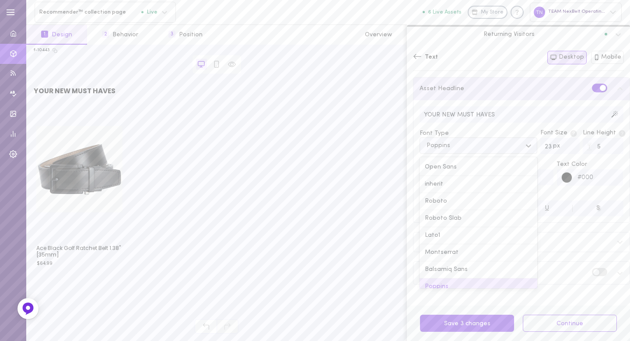
click at [487, 148] on div "Poppins" at bounding box center [471, 146] width 99 height 12
type input "[DEMOGRAPHIC_DATA]"
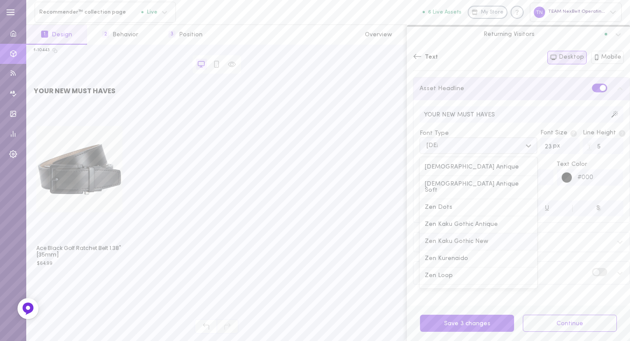
click at [485, 233] on div "Zen Kaku Gothic New" at bounding box center [479, 241] width 118 height 17
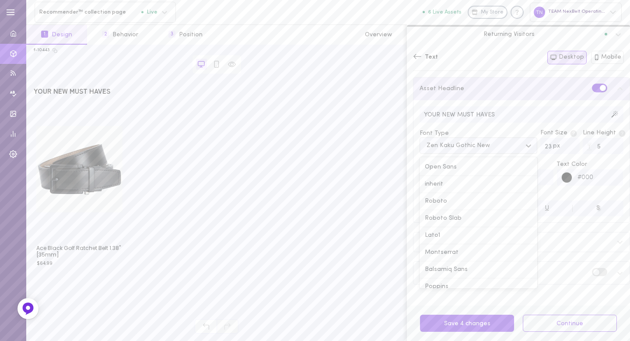
click at [485, 143] on div "Zen Kaku Gothic New" at bounding box center [458, 146] width 63 height 6
type input "mon"
click at [467, 165] on div "Montserrat" at bounding box center [479, 167] width 118 height 17
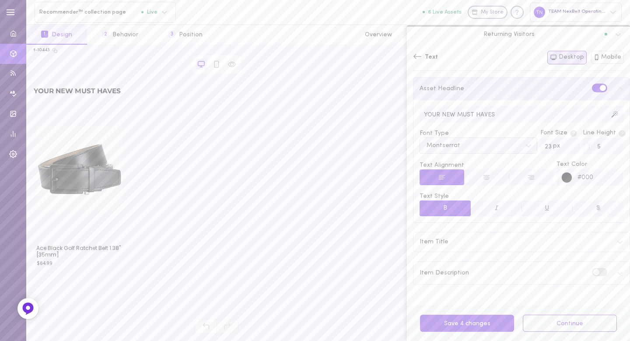
click at [474, 193] on span "Text Style" at bounding box center [522, 196] width 204 height 9
click at [467, 235] on div "Item Title" at bounding box center [522, 241] width 216 height 19
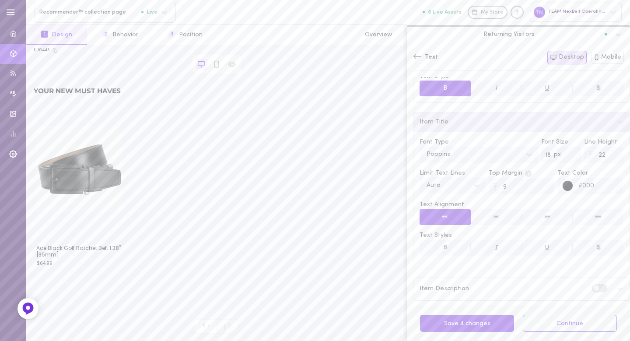
scroll to position [128, 0]
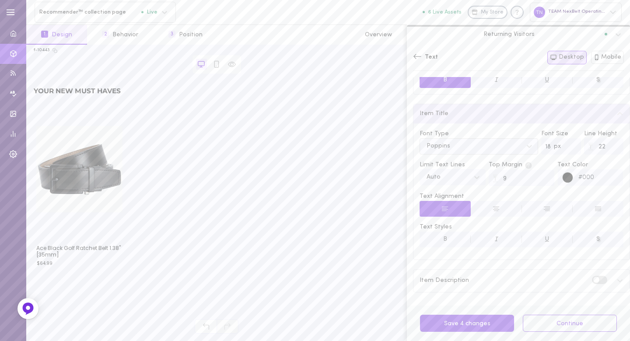
click at [450, 141] on div "Poppins" at bounding box center [472, 147] width 100 height 12
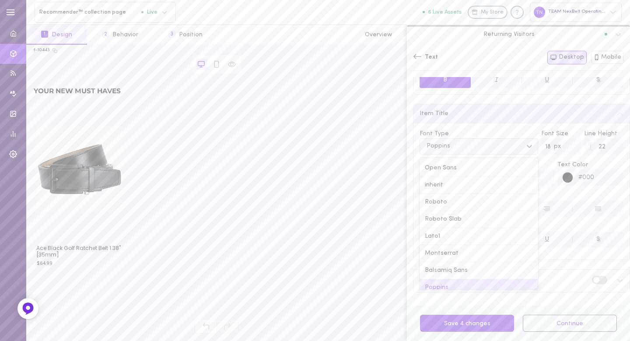
scroll to position [12, 0]
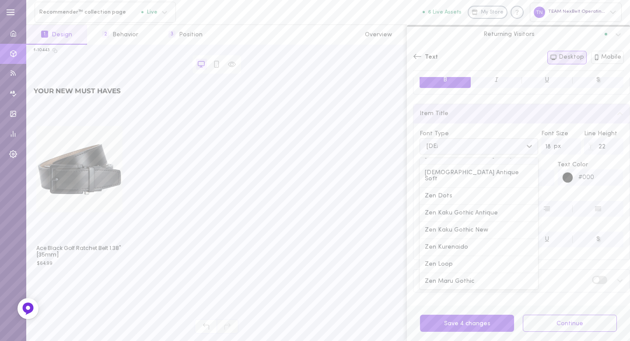
type input "[DEMOGRAPHIC_DATA]"
click at [468, 222] on div "Zen Kaku Gothic New" at bounding box center [479, 230] width 119 height 17
click at [567, 143] on input "19" at bounding box center [561, 146] width 39 height 16
type input "20"
click at [567, 143] on input "20" at bounding box center [561, 146] width 39 height 16
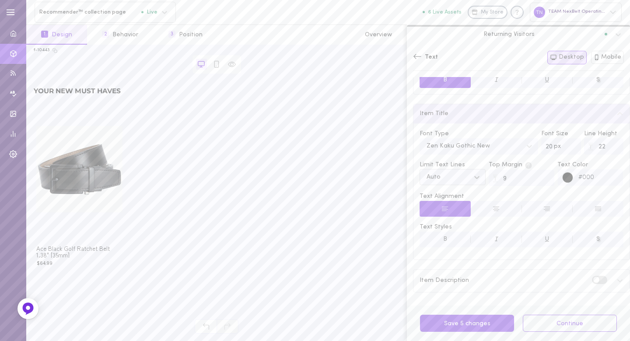
click at [477, 173] on icon at bounding box center [477, 177] width 9 height 9
click at [471, 196] on div "1" at bounding box center [453, 198] width 66 height 17
click at [482, 193] on span "Text Alignment" at bounding box center [522, 196] width 204 height 9
click at [413, 53] on div "Text Both Desktop Mobile" at bounding box center [518, 61] width 223 height 32
click at [608, 275] on div "Item Description" at bounding box center [522, 281] width 216 height 22
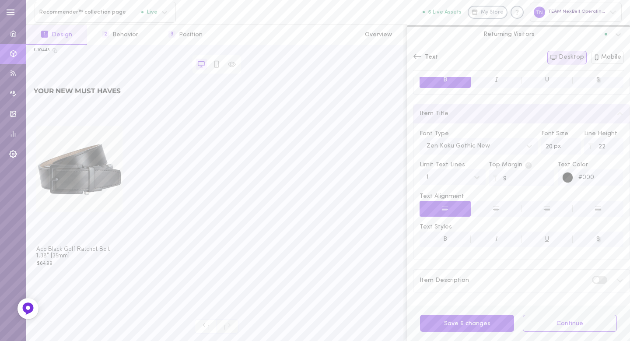
click at [423, 55] on div "Text" at bounding box center [425, 57] width 25 height 9
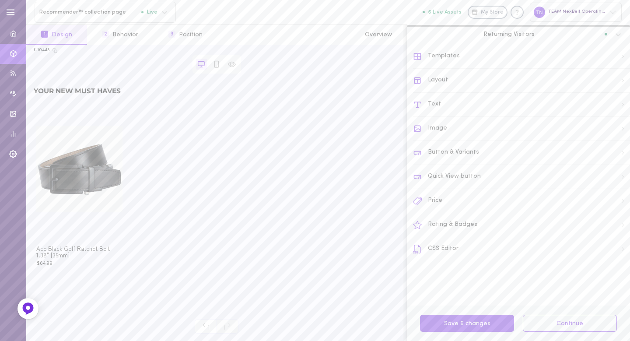
click at [449, 196] on div "Price" at bounding box center [521, 201] width 217 height 24
click at [510, 93] on div "Price Format" at bounding box center [522, 98] width 216 height 19
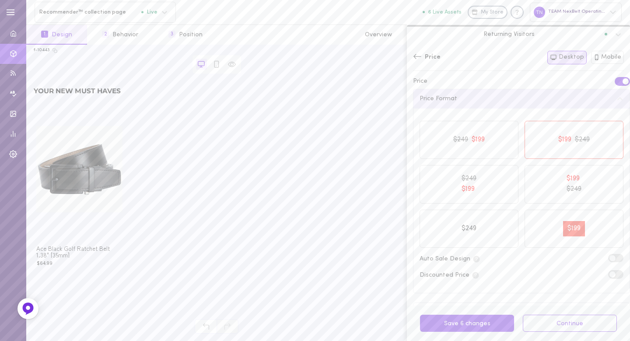
click at [476, 91] on div "Price Format" at bounding box center [522, 98] width 216 height 19
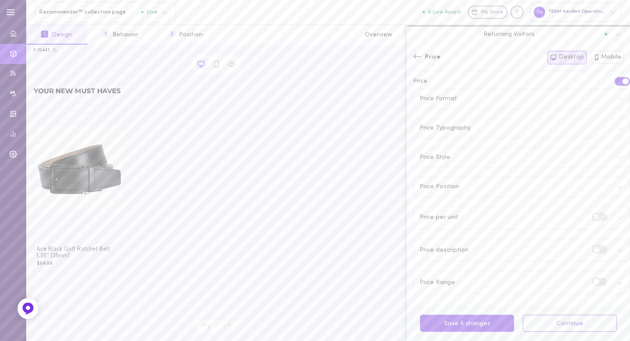
click at [471, 127] on div "Price Typography" at bounding box center [522, 128] width 216 height 19
click at [455, 200] on button "B" at bounding box center [445, 198] width 51 height 16
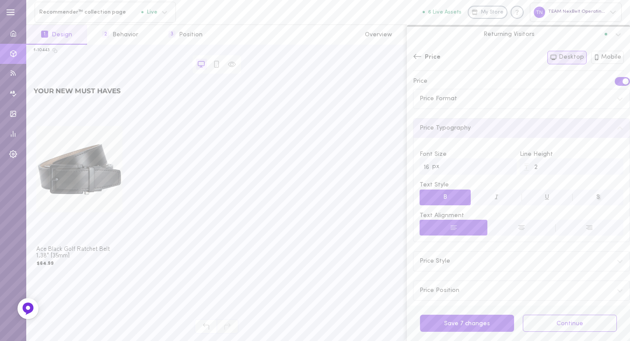
click at [506, 164] on input "16" at bounding box center [468, 166] width 97 height 16
click at [506, 164] on input "17" at bounding box center [468, 166] width 97 height 16
type input "18"
click at [506, 164] on input "18" at bounding box center [468, 166] width 97 height 16
click at [482, 144] on div "Font Size px 18 Line Height 2 Text Style B I U S Text Alignment" at bounding box center [522, 190] width 216 height 104
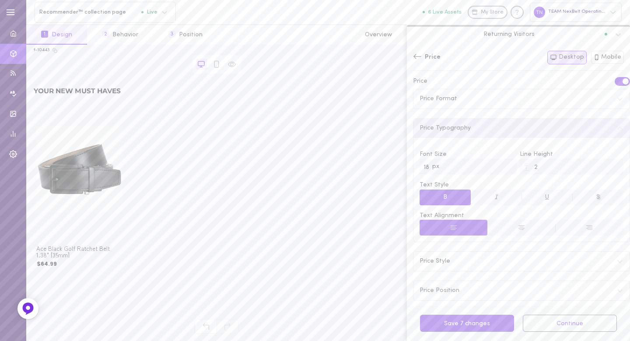
click at [417, 55] on icon at bounding box center [417, 56] width 9 height 9
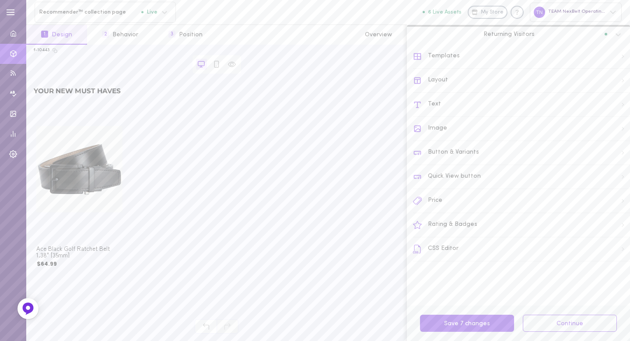
click at [456, 229] on div "Rating & Badges" at bounding box center [521, 225] width 217 height 24
click at [416, 52] on icon at bounding box center [417, 56] width 9 height 9
click at [450, 315] on button "Save 7 changes" at bounding box center [467, 323] width 94 height 17
click at [220, 66] on icon at bounding box center [217, 64] width 8 height 8
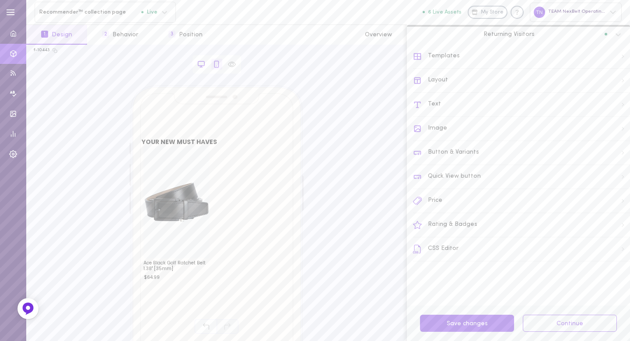
click at [197, 63] on icon at bounding box center [201, 64] width 8 height 8
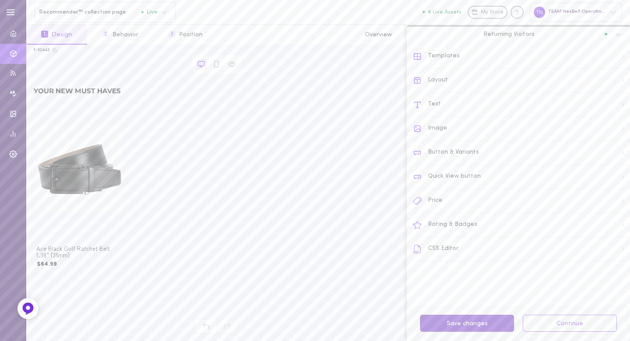
click at [468, 323] on button "Save changes" at bounding box center [467, 323] width 94 height 17
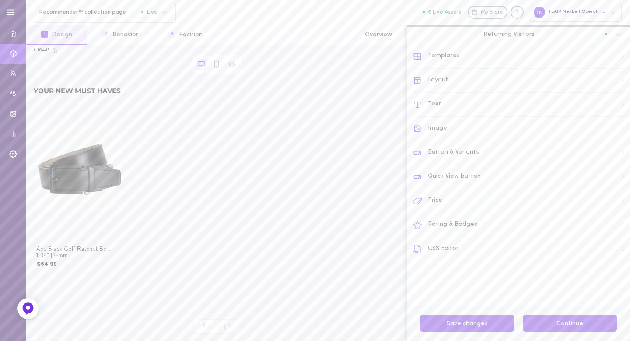
click at [562, 324] on button "Continue" at bounding box center [570, 323] width 94 height 17
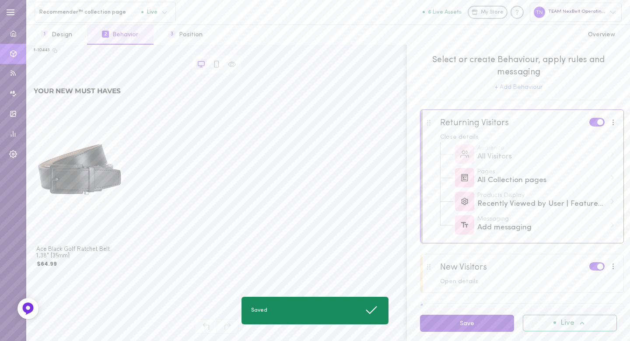
drag, startPoint x: 501, startPoint y: 320, endPoint x: 507, endPoint y: 320, distance: 6.6
click at [501, 320] on button "Save" at bounding box center [467, 323] width 94 height 17
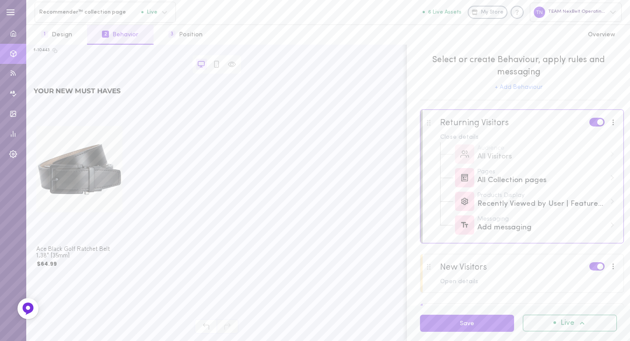
click at [549, 328] on div "Live" at bounding box center [570, 323] width 94 height 17
click at [499, 322] on button "Save" at bounding box center [467, 323] width 94 height 17
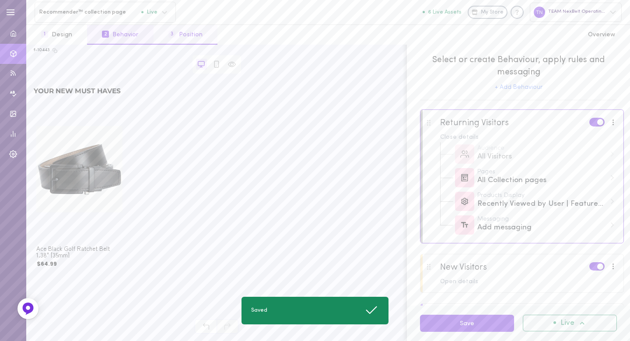
click at [197, 36] on button "3 Position" at bounding box center [186, 35] width 64 height 20
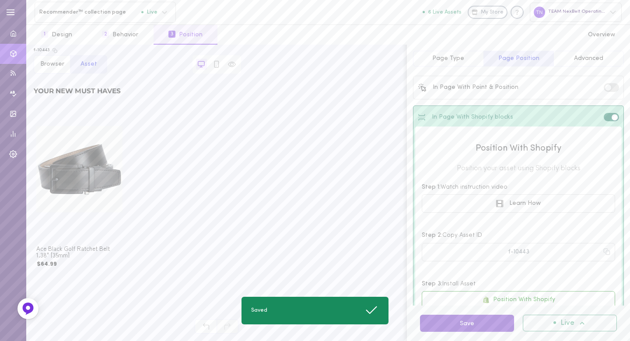
click at [500, 327] on button "Save" at bounding box center [467, 323] width 94 height 17
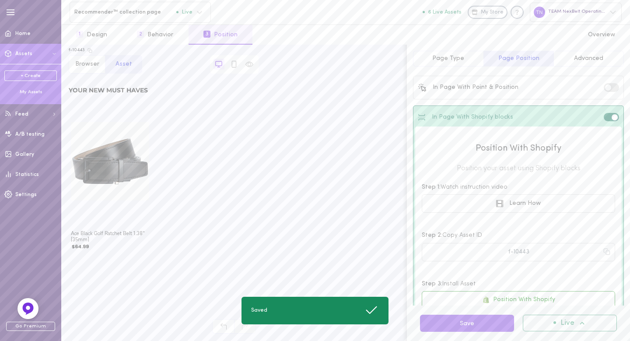
click at [27, 91] on div "My Assets" at bounding box center [30, 92] width 53 height 7
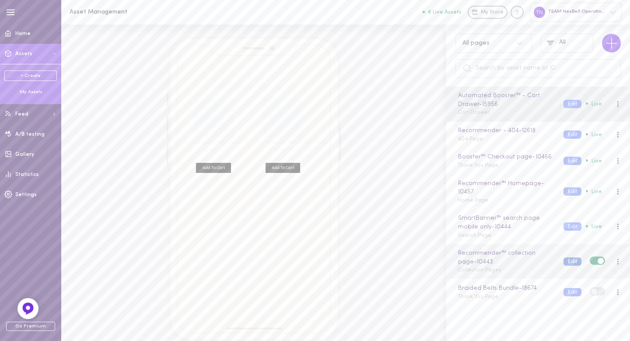
click at [564, 266] on button "Edit" at bounding box center [573, 261] width 18 height 8
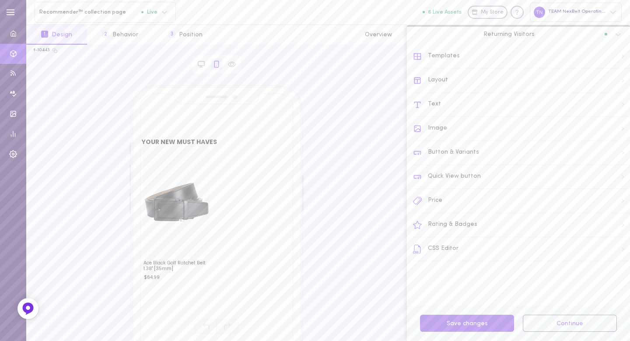
click at [441, 106] on div "Text" at bounding box center [521, 105] width 217 height 24
click at [468, 87] on div "Asset Headline" at bounding box center [522, 88] width 216 height 22
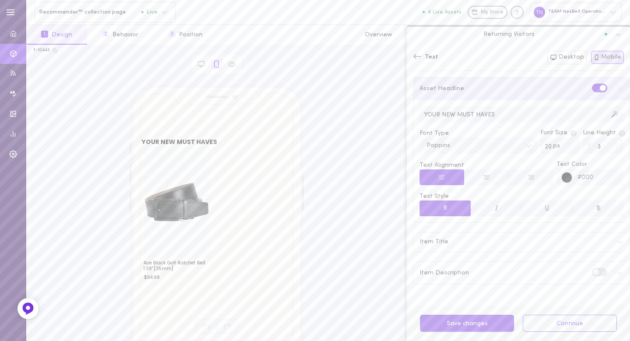
click at [592, 85] on label at bounding box center [599, 88] width 15 height 8
click at [0, 0] on input "checkbox" at bounding box center [0, 0] width 0 height 0
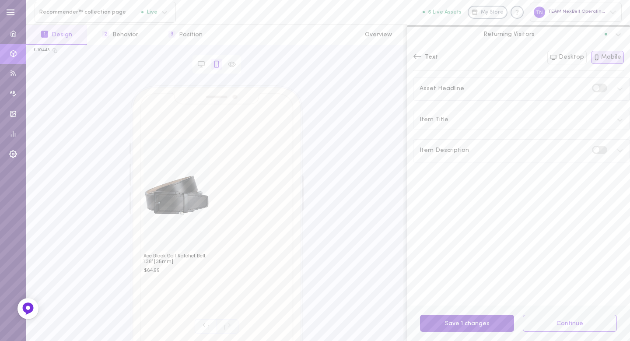
click at [492, 320] on button "Save 1 changes" at bounding box center [467, 323] width 94 height 17
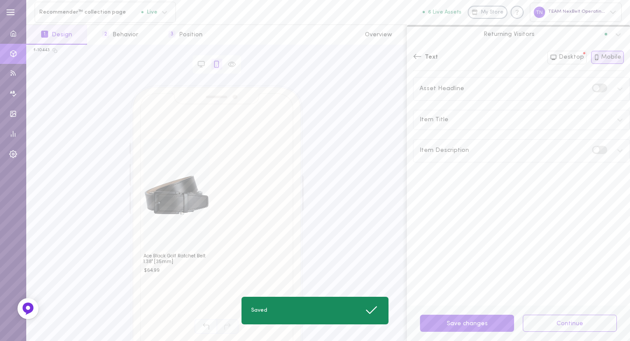
click at [469, 114] on div "Item Title" at bounding box center [522, 119] width 216 height 19
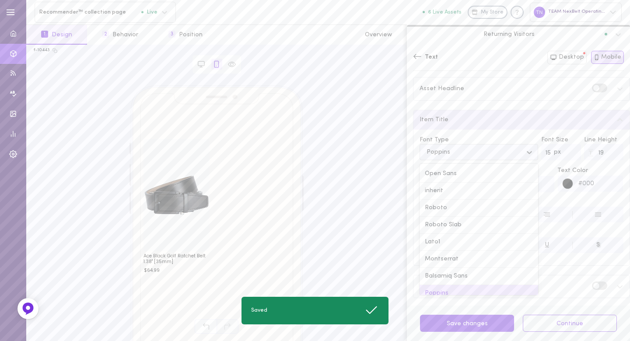
click at [469, 148] on div "Poppins" at bounding box center [472, 152] width 100 height 12
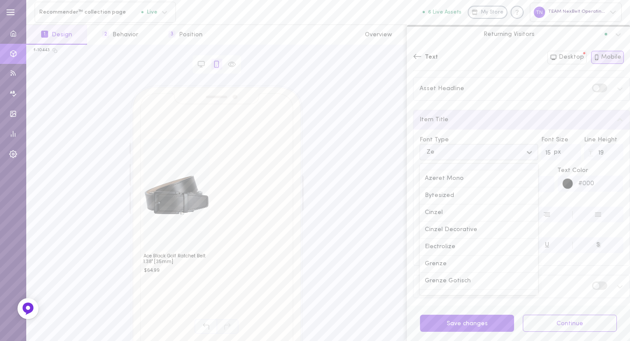
type input "[DEMOGRAPHIC_DATA]"
click at [485, 230] on div "Zen Kaku Gothic New" at bounding box center [479, 236] width 119 height 17
click at [568, 151] on input "16" at bounding box center [561, 152] width 39 height 16
click at [568, 151] on input "17" at bounding box center [561, 152] width 39 height 16
click at [568, 151] on input "18" at bounding box center [561, 152] width 39 height 16
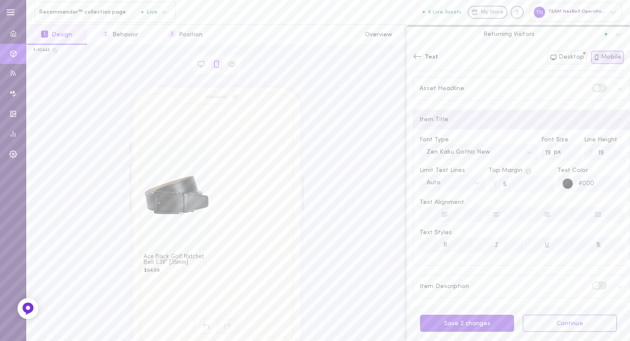
type input "19"
click at [568, 151] on input "19" at bounding box center [561, 152] width 39 height 16
click at [473, 182] on icon at bounding box center [477, 183] width 9 height 9
click at [464, 206] on div "1" at bounding box center [453, 205] width 66 height 17
click at [471, 196] on div "Font Type Zen Kaku Gothic New Font Size px 19 Line Height 19 Limit Text Lines 1…" at bounding box center [522, 198] width 216 height 136
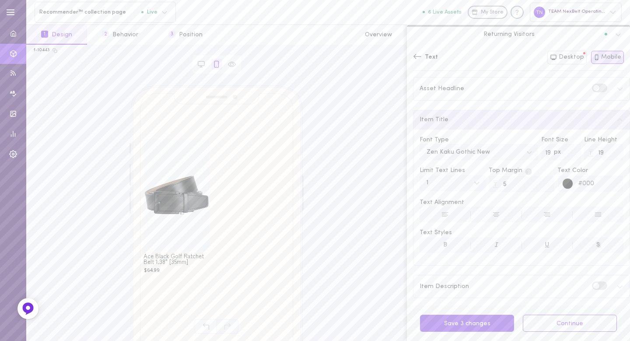
click at [477, 284] on div "Item Description" at bounding box center [522, 286] width 216 height 22
click at [464, 321] on button "Save 3 changes" at bounding box center [467, 323] width 94 height 17
click at [411, 50] on div "Text Both Desktop Mobile" at bounding box center [518, 61] width 223 height 32
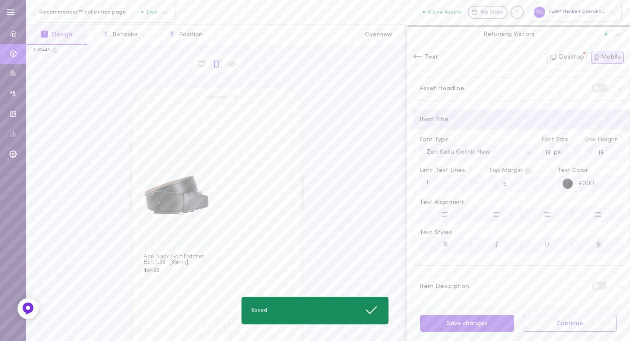
click at [419, 56] on icon at bounding box center [417, 56] width 9 height 9
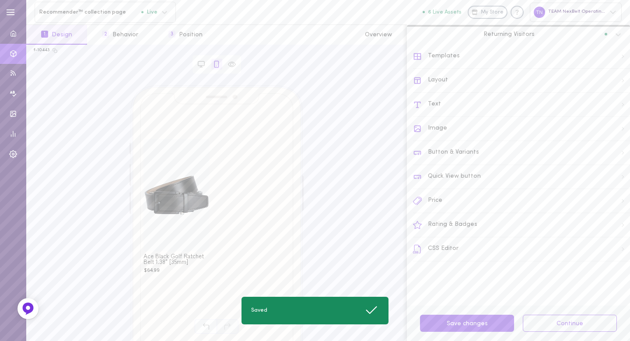
click at [434, 200] on div "Price" at bounding box center [521, 201] width 217 height 24
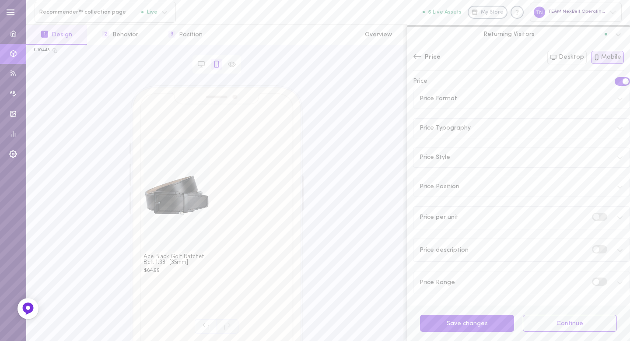
click at [450, 96] on span "Price Format" at bounding box center [439, 99] width 38 height 6
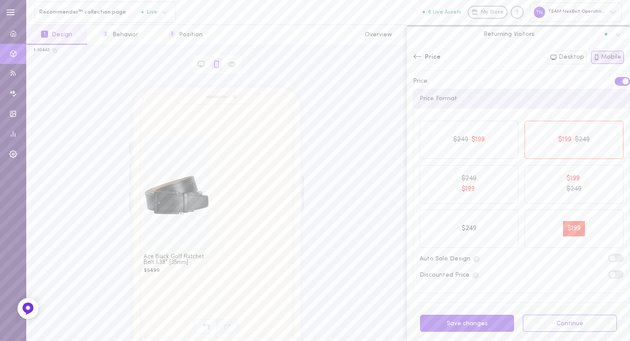
click at [450, 96] on span "Price Format" at bounding box center [439, 99] width 38 height 6
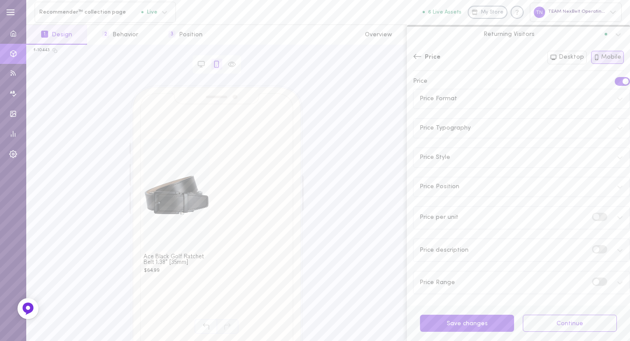
click at [448, 121] on div "Price Typography" at bounding box center [522, 128] width 216 height 19
click at [504, 165] on input "16" at bounding box center [468, 166] width 97 height 16
click at [504, 165] on input "17" at bounding box center [468, 166] width 97 height 16
type input "18"
click at [504, 165] on input "18" at bounding box center [468, 166] width 97 height 16
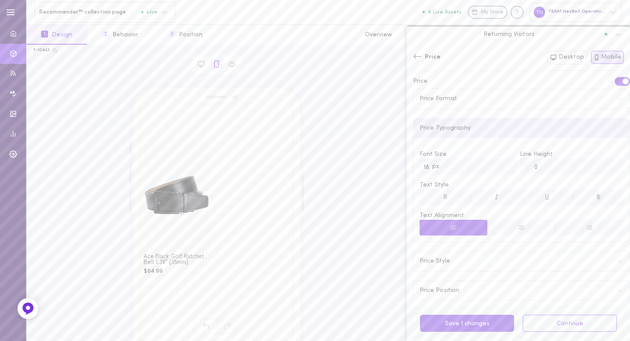
click at [438, 195] on button "B" at bounding box center [445, 198] width 51 height 16
click at [468, 327] on button "Save 2 changes" at bounding box center [467, 323] width 94 height 17
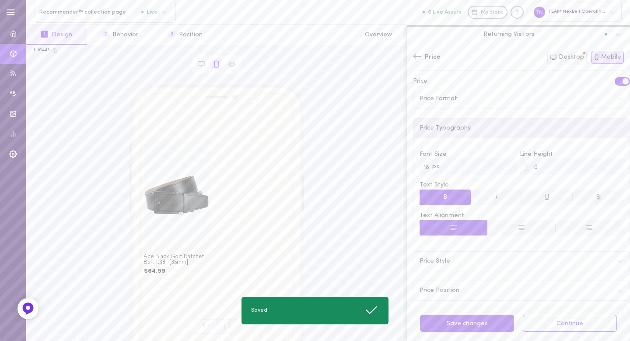
click at [577, 56] on button "Desktop" at bounding box center [567, 58] width 39 height 14
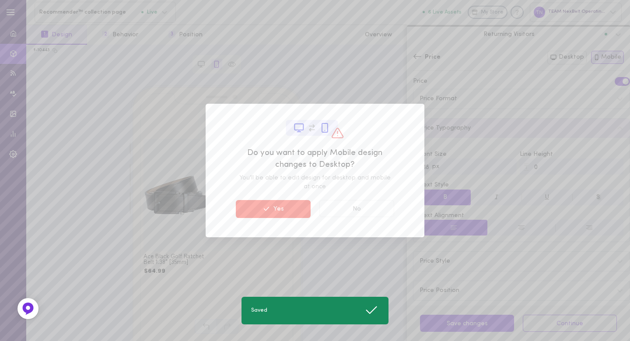
click at [289, 204] on button "Yes" at bounding box center [273, 209] width 75 height 18
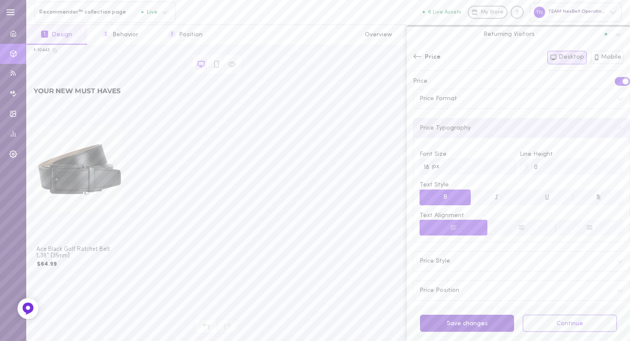
click at [482, 325] on button "Save changes" at bounding box center [467, 323] width 94 height 17
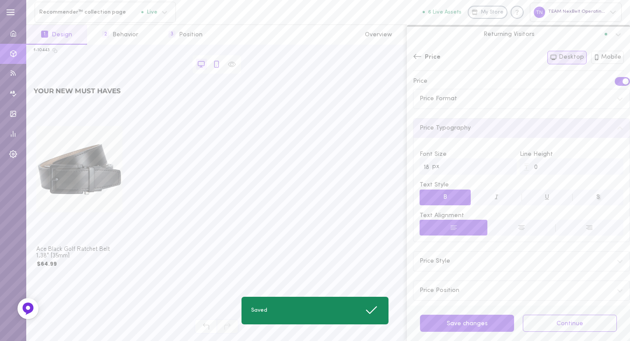
click at [219, 64] on icon at bounding box center [217, 64] width 8 height 8
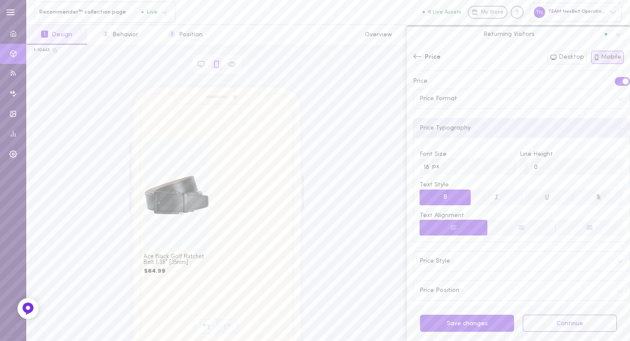
click at [419, 49] on div "Price Both Desktop Mobile" at bounding box center [518, 61] width 223 height 32
click at [419, 54] on icon at bounding box center [417, 56] width 9 height 9
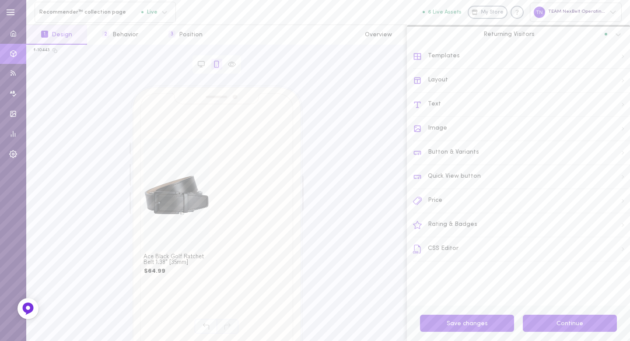
click at [553, 323] on button "Continue" at bounding box center [570, 323] width 94 height 17
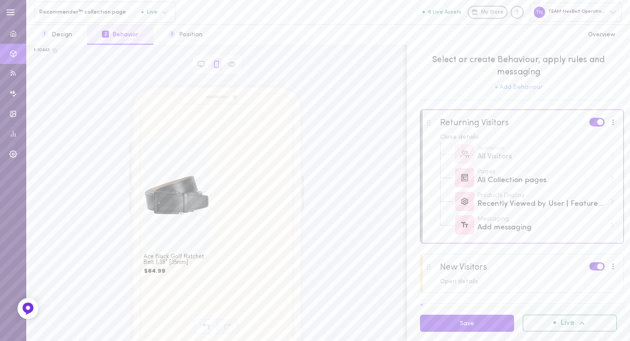
drag, startPoint x: 501, startPoint y: 327, endPoint x: 515, endPoint y: 327, distance: 14.0
click at [501, 327] on button "Save" at bounding box center [467, 323] width 94 height 17
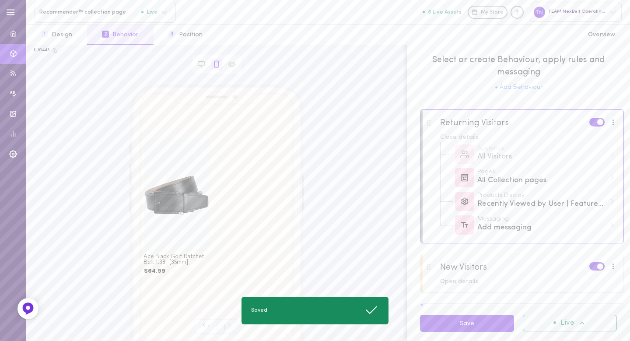
click at [565, 326] on span "Live" at bounding box center [568, 323] width 14 height 7
click at [566, 305] on div "Deactivate" at bounding box center [578, 301] width 78 height 20
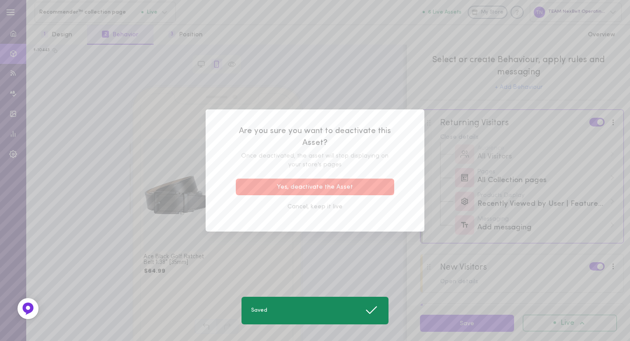
click at [379, 191] on button "Yes, deactivate the Asset" at bounding box center [315, 187] width 158 height 17
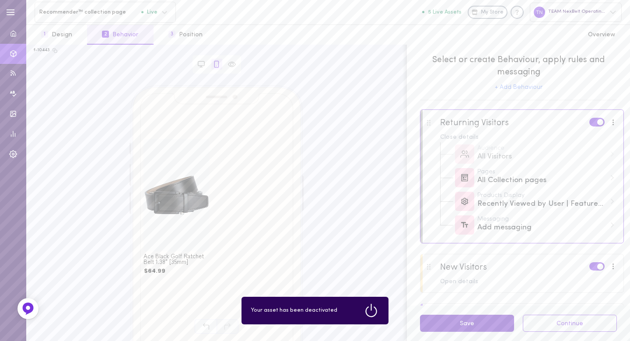
click at [482, 323] on button "Save" at bounding box center [467, 323] width 94 height 17
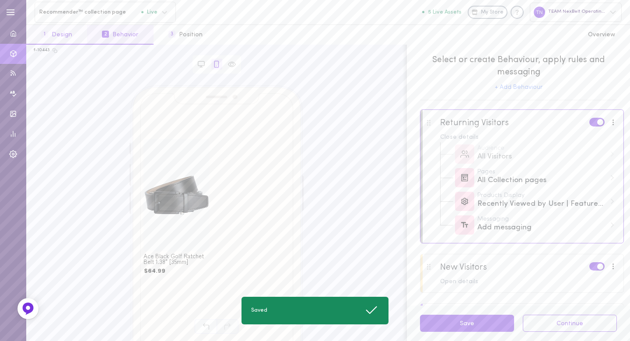
drag, startPoint x: 60, startPoint y: 34, endPoint x: 74, endPoint y: 42, distance: 15.3
click at [61, 34] on button "1 Design" at bounding box center [56, 35] width 61 height 20
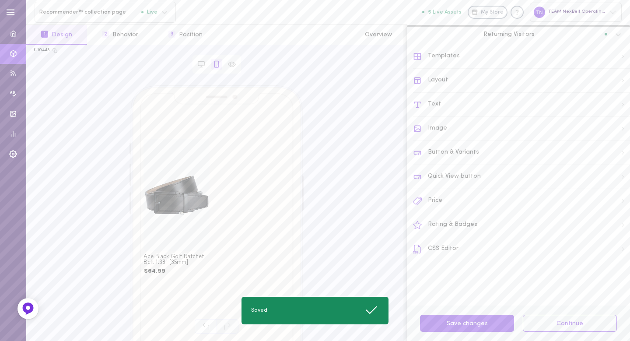
click at [440, 100] on div "Text" at bounding box center [521, 105] width 217 height 24
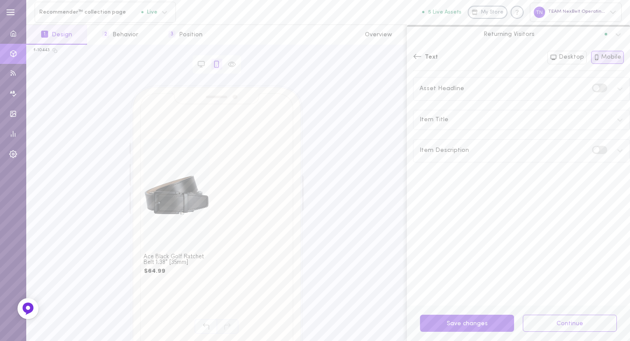
click at [488, 89] on div "Asset Headline" at bounding box center [522, 88] width 216 height 22
click at [570, 319] on button "Continue" at bounding box center [570, 323] width 94 height 17
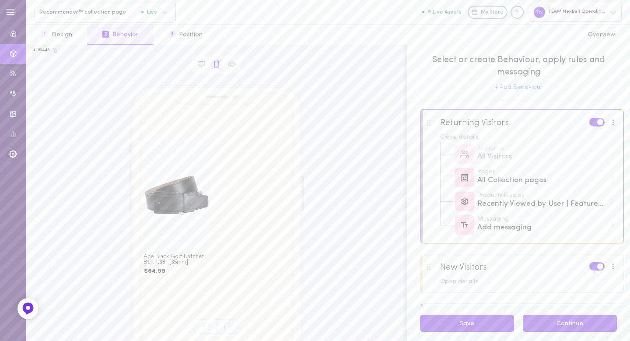
click at [570, 319] on button "Continue" at bounding box center [570, 323] width 94 height 17
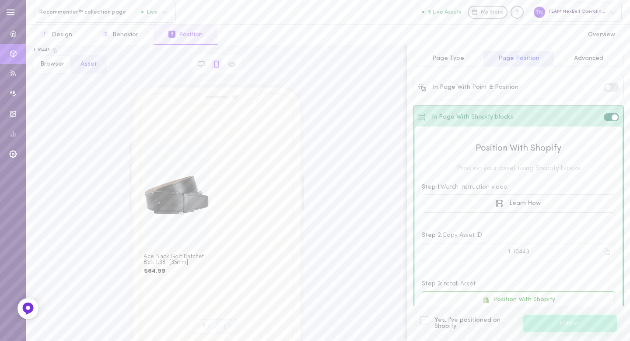
click at [482, 319] on span "Yes, I've positioned on Shopify" at bounding box center [475, 323] width 80 height 12
click at [425, 317] on div at bounding box center [424, 320] width 8 height 8
click at [0, 0] on input "Yes, I've positioned on Shopify" at bounding box center [0, 0] width 0 height 0
click at [528, 322] on button "Publish" at bounding box center [570, 323] width 94 height 17
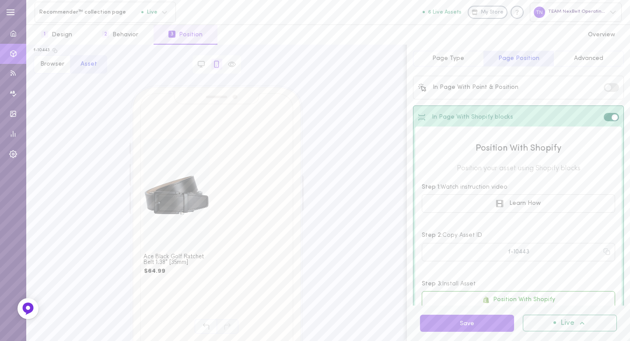
click at [435, 52] on button "Page Type" at bounding box center [448, 59] width 70 height 16
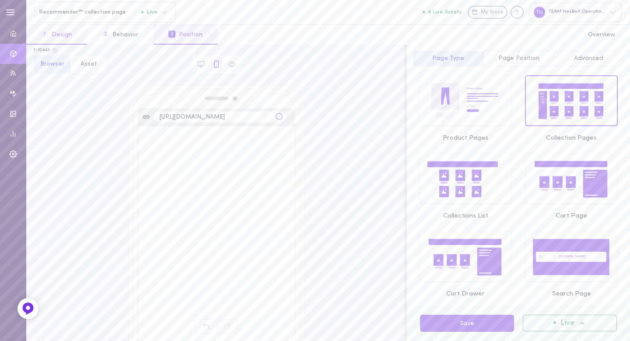
click at [61, 28] on button "1 Design" at bounding box center [56, 35] width 61 height 20
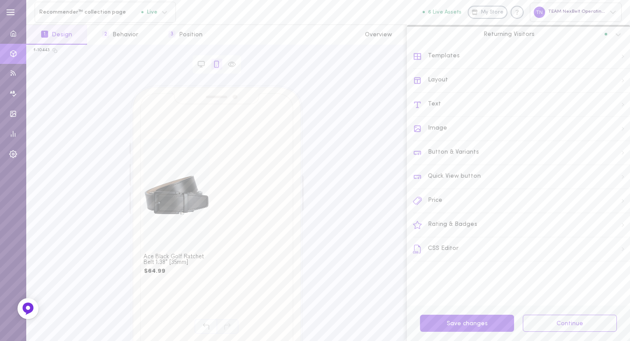
click at [464, 101] on div "Text" at bounding box center [521, 105] width 217 height 24
click at [492, 89] on div "Asset Headline" at bounding box center [522, 88] width 216 height 22
click at [567, 56] on button "Desktop" at bounding box center [567, 58] width 39 height 14
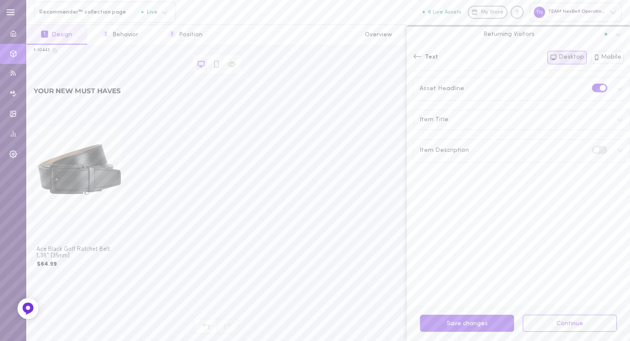
click at [592, 84] on label at bounding box center [599, 88] width 15 height 8
click at [0, 0] on input "checkbox" at bounding box center [0, 0] width 0 height 0
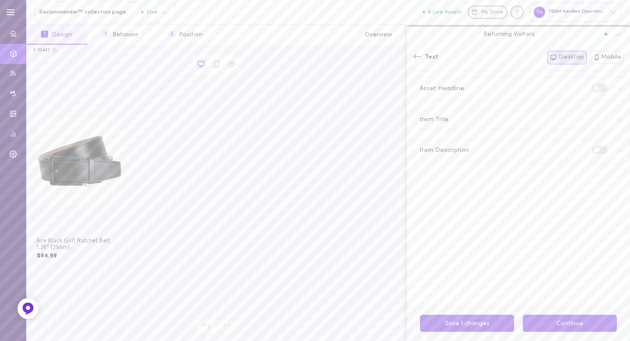
click at [556, 321] on button "Continue" at bounding box center [570, 323] width 94 height 17
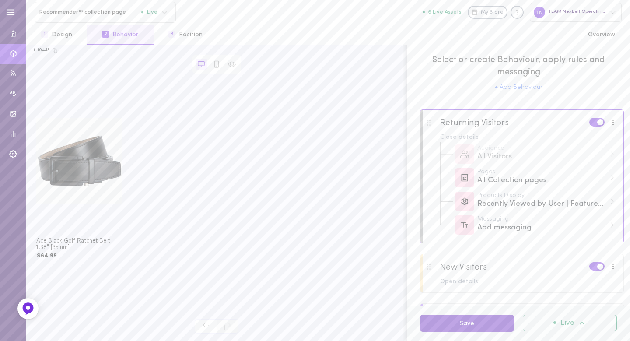
click at [496, 324] on button "Save" at bounding box center [467, 323] width 94 height 17
click at [574, 324] on span "Live" at bounding box center [568, 323] width 14 height 7
click at [571, 302] on div "Deactivate" at bounding box center [577, 301] width 65 height 7
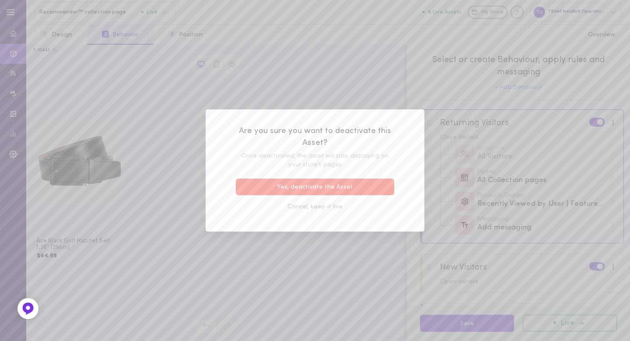
click at [372, 188] on button "Yes, deactivate the Asset" at bounding box center [315, 187] width 158 height 17
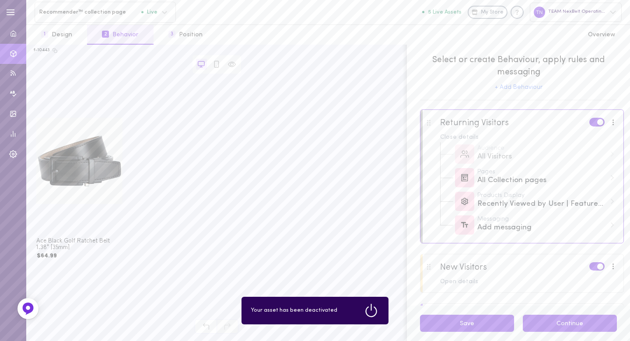
click at [585, 323] on button "Continue" at bounding box center [570, 323] width 94 height 17
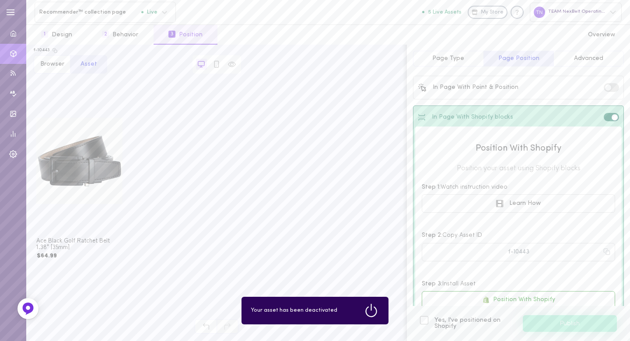
click at [430, 320] on label "Yes, I've positioned on Shopify" at bounding box center [467, 323] width 94 height 12
click at [0, 0] on input "Yes, I've positioned on Shopify" at bounding box center [0, 0] width 0 height 0
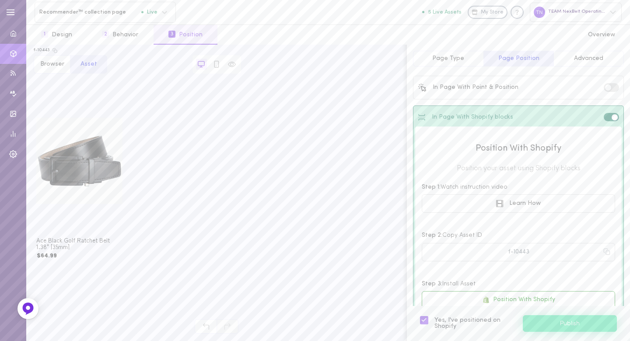
click at [559, 326] on button "Publish" at bounding box center [570, 323] width 94 height 17
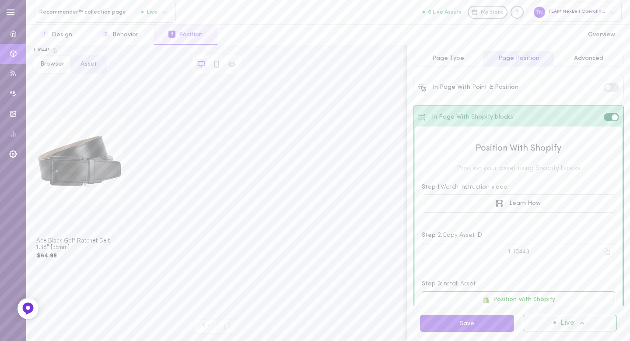
click at [456, 59] on span "Page Type" at bounding box center [449, 58] width 32 height 7
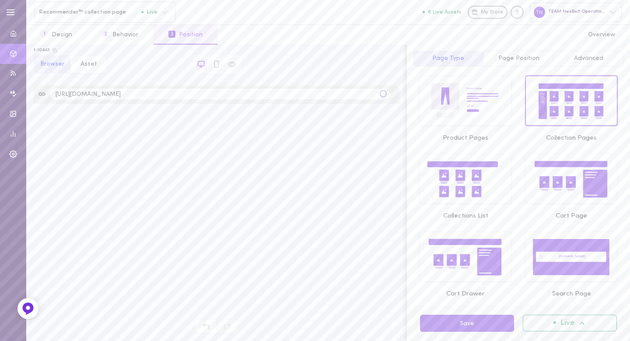
click at [154, 39] on button "3 Position" at bounding box center [186, 35] width 64 height 20
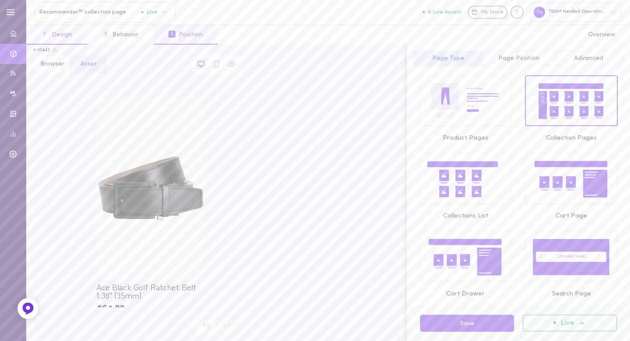
click at [71, 36] on button "1 Design" at bounding box center [56, 35] width 61 height 20
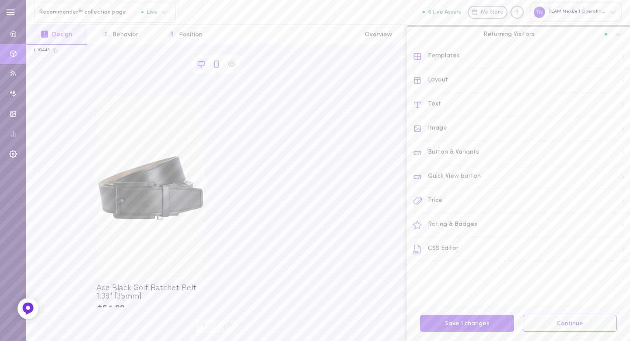
click at [215, 67] on icon at bounding box center [217, 64] width 4 height 6
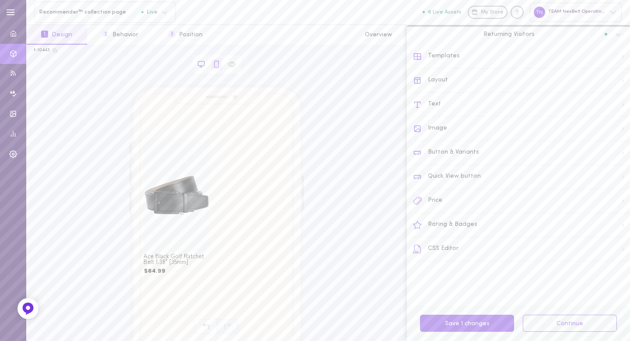
click at [200, 66] on icon at bounding box center [201, 64] width 8 height 8
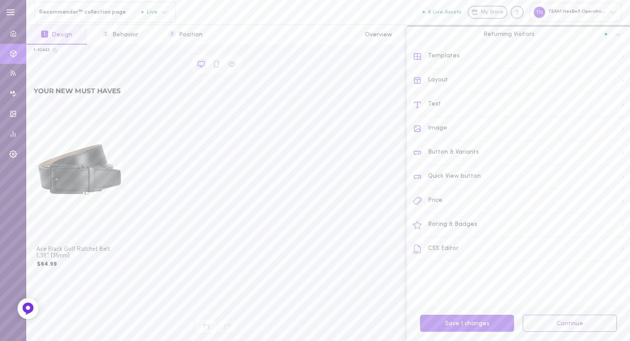
click at [457, 77] on div "Layout" at bounding box center [521, 81] width 217 height 24
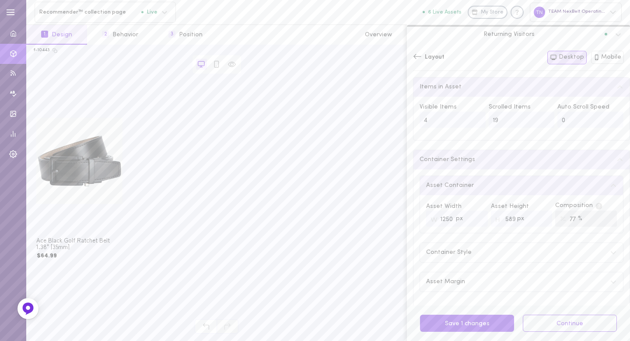
click at [417, 58] on icon at bounding box center [417, 56] width 9 height 9
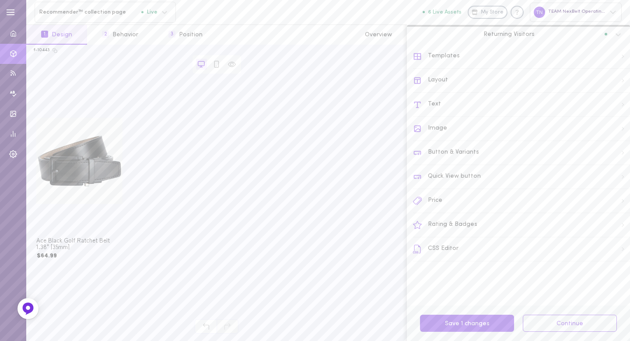
click at [426, 103] on div "Text" at bounding box center [521, 105] width 217 height 24
click at [431, 91] on div "Asset Headline" at bounding box center [442, 89] width 45 height 6
click at [603, 88] on div "Asset Headline" at bounding box center [522, 88] width 216 height 22
click at [617, 89] on icon at bounding box center [620, 88] width 7 height 7
click at [594, 89] on span at bounding box center [597, 88] width 6 height 6
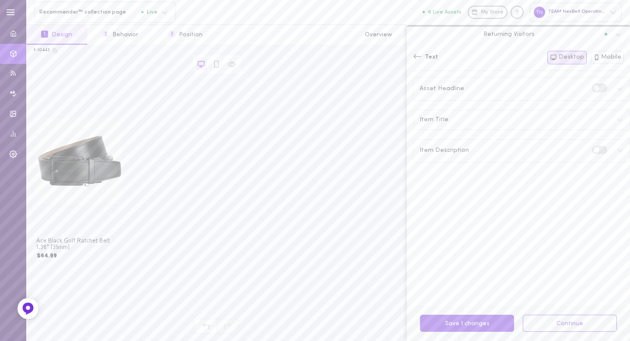
click at [0, 0] on input "checkbox" at bounding box center [0, 0] width 0 height 0
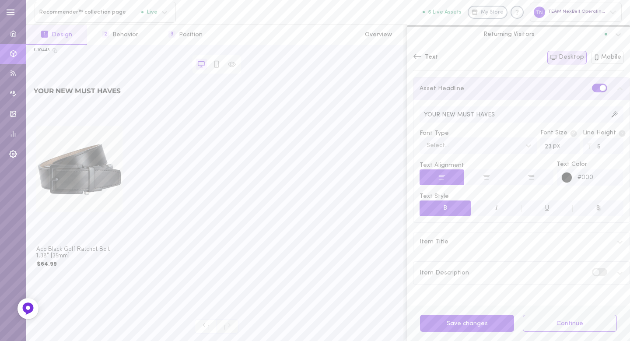
click at [618, 87] on icon at bounding box center [620, 88] width 5 height 3
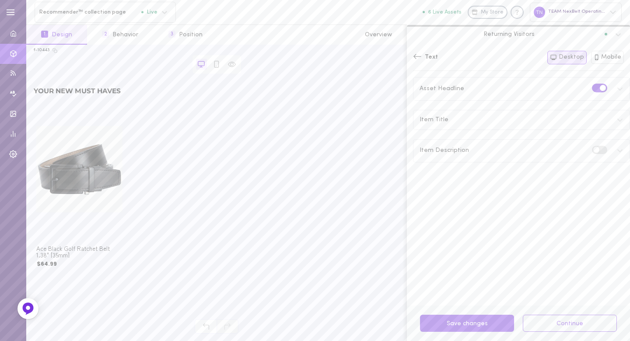
click at [617, 89] on icon at bounding box center [620, 88] width 7 height 7
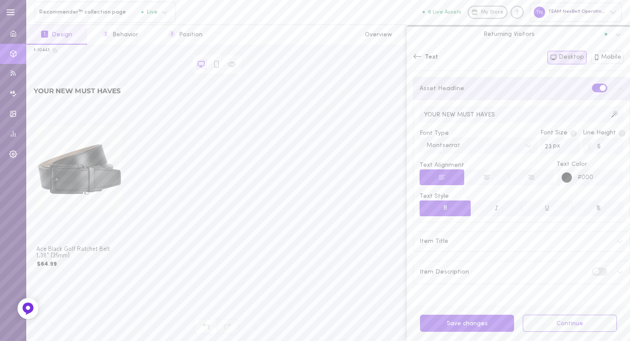
click at [478, 110] on input "YOUR NEW MUST HAVES" at bounding box center [522, 114] width 204 height 16
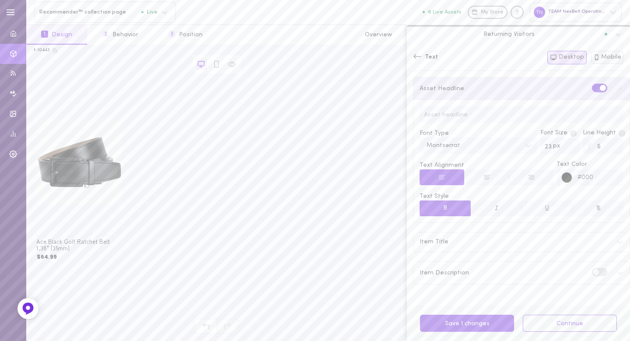
click at [609, 56] on button "Mobile" at bounding box center [607, 57] width 33 height 13
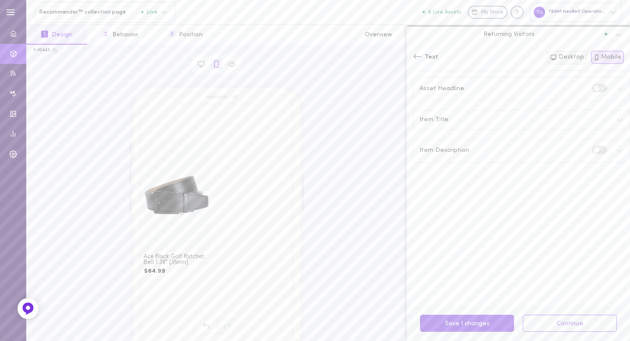
click at [583, 57] on button "Desktop" at bounding box center [567, 58] width 39 height 14
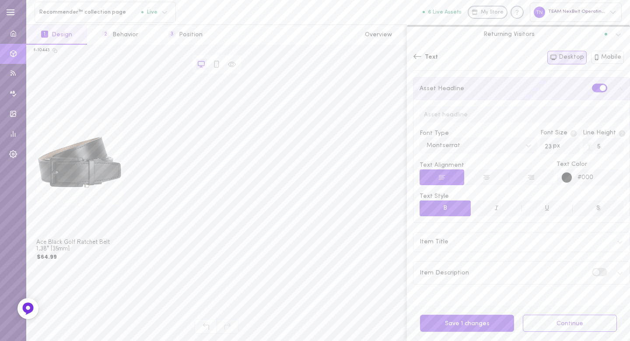
click at [592, 84] on label at bounding box center [599, 88] width 15 height 8
click at [0, 0] on input "checkbox" at bounding box center [0, 0] width 0 height 0
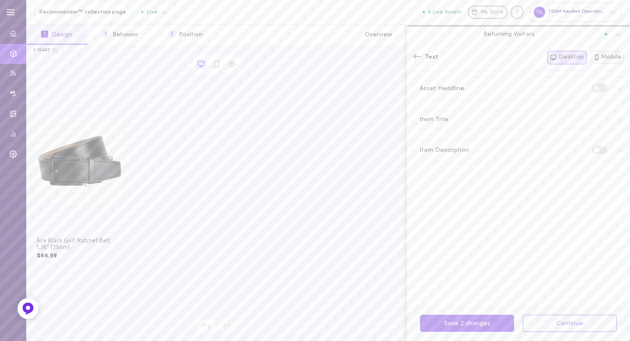
click at [615, 60] on button "Mobile" at bounding box center [607, 57] width 33 height 13
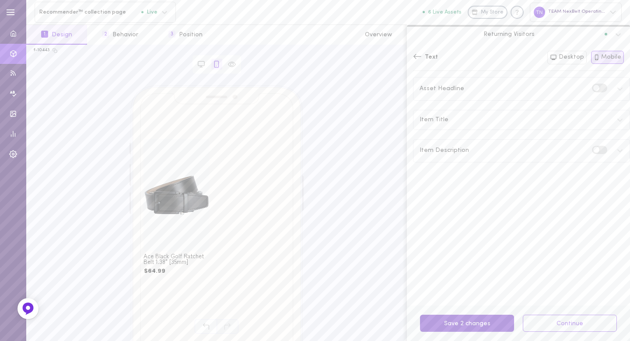
click at [475, 319] on button "Save 2 changes" at bounding box center [467, 323] width 94 height 17
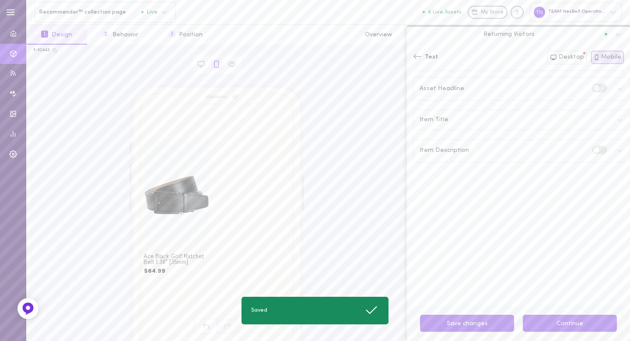
click at [553, 321] on button "Continue" at bounding box center [570, 323] width 94 height 17
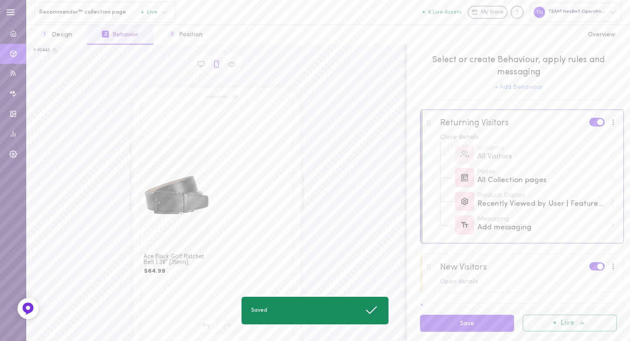
click at [579, 322] on icon at bounding box center [582, 323] width 9 height 9
click at [561, 301] on div "Deactivate" at bounding box center [577, 301] width 65 height 7
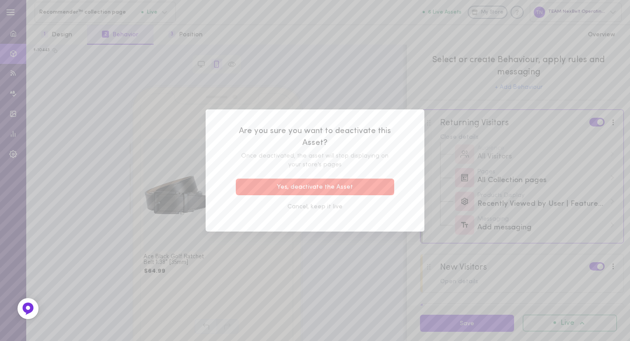
click at [343, 186] on button "Yes, deactivate the Asset" at bounding box center [315, 187] width 158 height 17
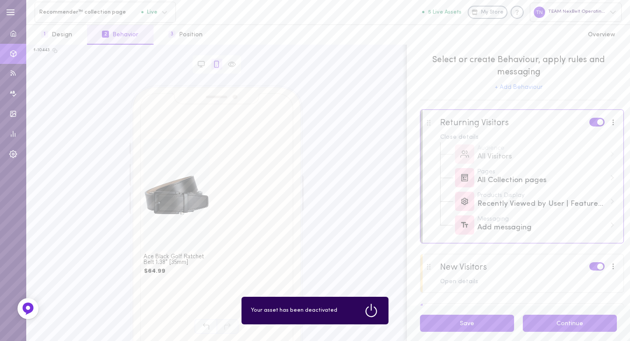
click at [567, 327] on button "Continue" at bounding box center [570, 323] width 94 height 17
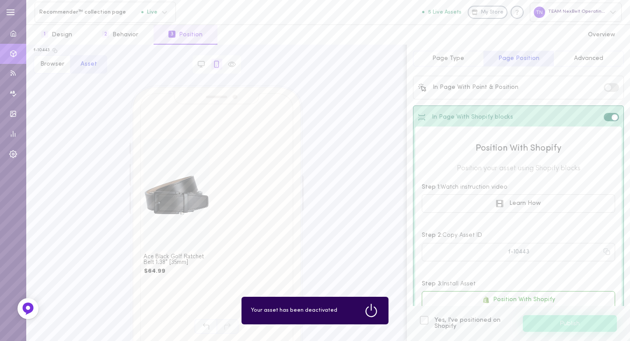
click at [552, 277] on div "Position With Shopify Position your asset using Shopify blocks Step 1: Watch in…" at bounding box center [518, 236] width 193 height 206
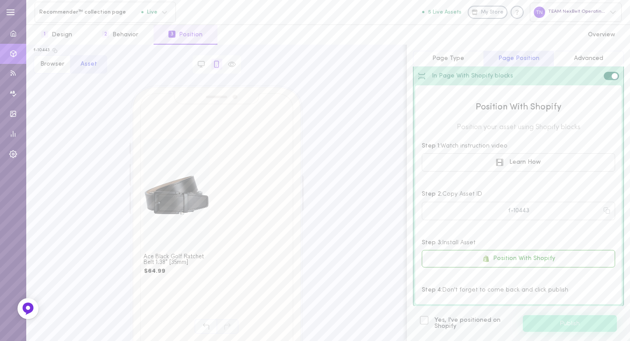
click at [429, 320] on label "Yes, I've positioned on Shopify" at bounding box center [467, 323] width 94 height 12
click at [0, 0] on input "Yes, I've positioned on Shopify" at bounding box center [0, 0] width 0 height 0
click at [555, 327] on button "Publish" at bounding box center [570, 323] width 94 height 17
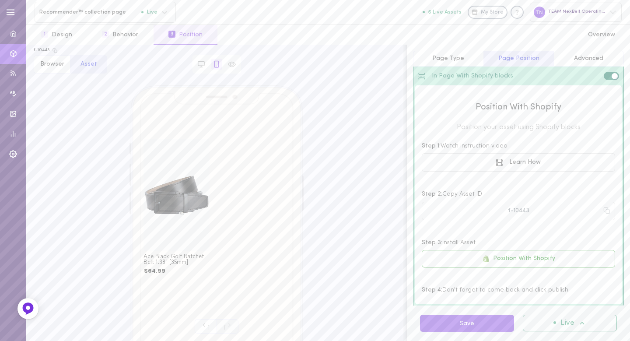
click at [440, 60] on span "Page Type" at bounding box center [449, 58] width 32 height 7
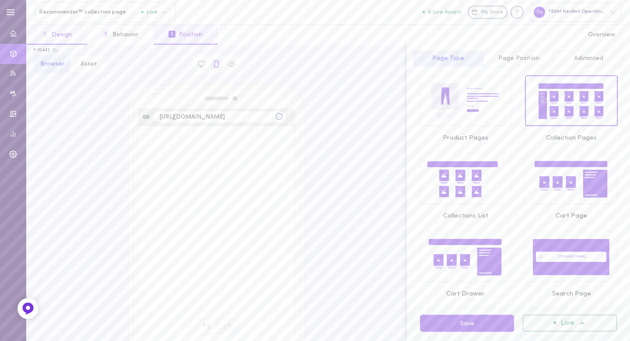
click at [73, 37] on button "1 Design" at bounding box center [56, 35] width 61 height 20
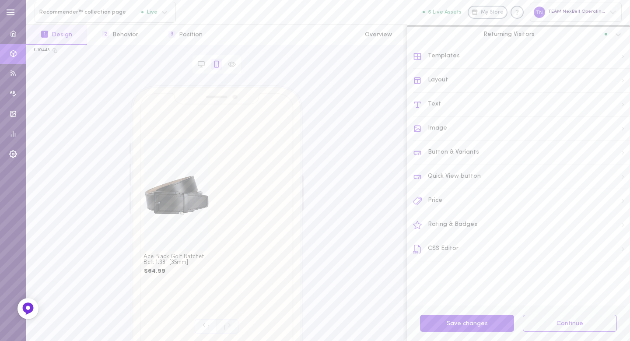
click at [439, 104] on div "Text" at bounding box center [521, 105] width 217 height 24
click at [610, 113] on div "Item Title" at bounding box center [522, 119] width 216 height 19
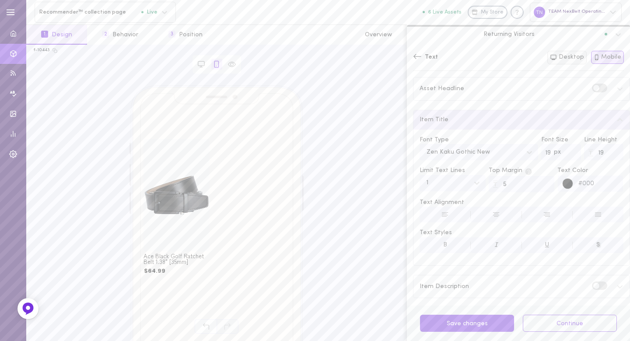
click at [567, 57] on button "Desktop" at bounding box center [567, 58] width 39 height 14
type input "20"
type input "22"
type input "9"
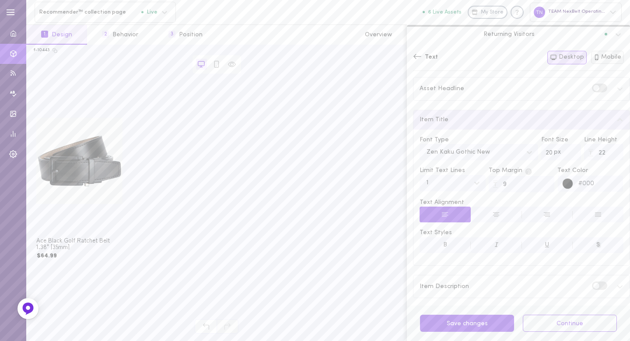
click at [602, 55] on button "Mobile" at bounding box center [607, 57] width 33 height 13
type input "19"
type input "5"
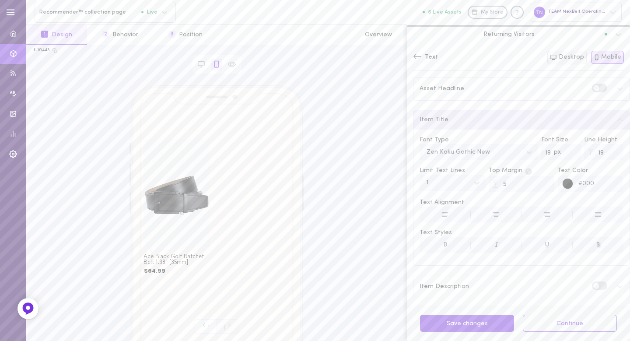
click at [578, 56] on button "Desktop" at bounding box center [567, 58] width 39 height 14
type input "20"
type input "22"
type input "9"
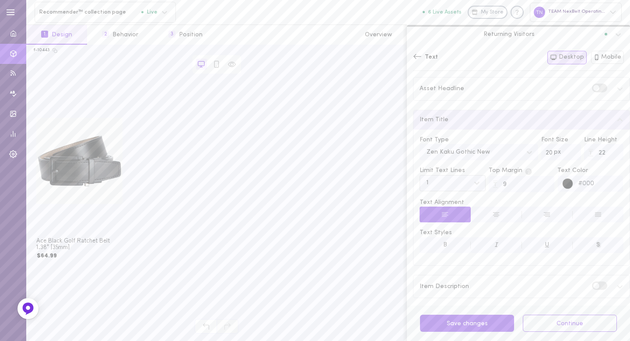
click at [455, 181] on div "1" at bounding box center [445, 183] width 47 height 8
click at [446, 258] on div "Auto" at bounding box center [453, 256] width 66 height 17
drag, startPoint x: 601, startPoint y: 58, endPoint x: 594, endPoint y: 65, distance: 9.6
click at [600, 58] on button "Mobile" at bounding box center [607, 57] width 33 height 13
type input "19"
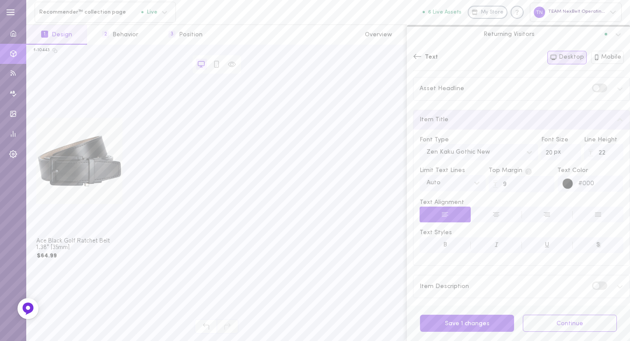
type input "19"
type input "5"
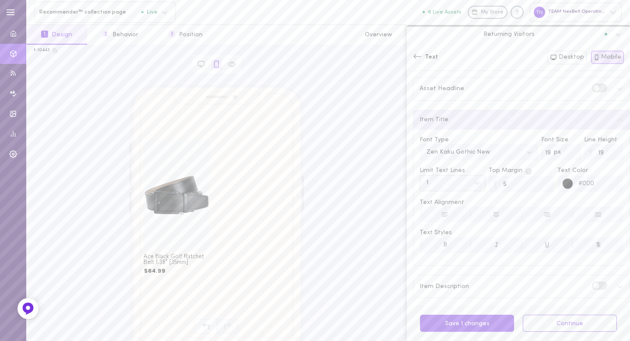
click at [446, 185] on div "1" at bounding box center [445, 183] width 47 height 8
click at [437, 253] on div "Auto" at bounding box center [453, 256] width 66 height 17
click at [479, 322] on button "Save 1 changes" at bounding box center [467, 323] width 94 height 17
click at [562, 327] on button "Continue" at bounding box center [570, 323] width 94 height 17
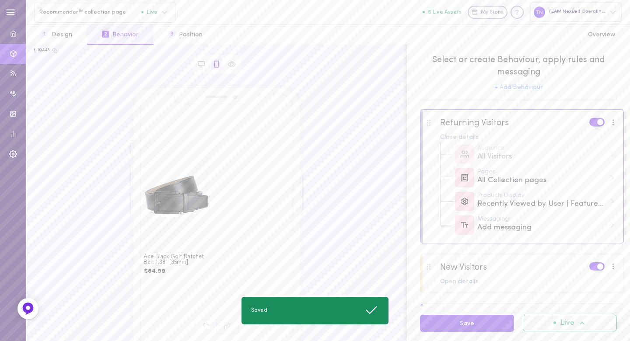
click at [562, 327] on span "Live" at bounding box center [568, 323] width 14 height 7
click at [547, 301] on icon at bounding box center [549, 300] width 8 height 8
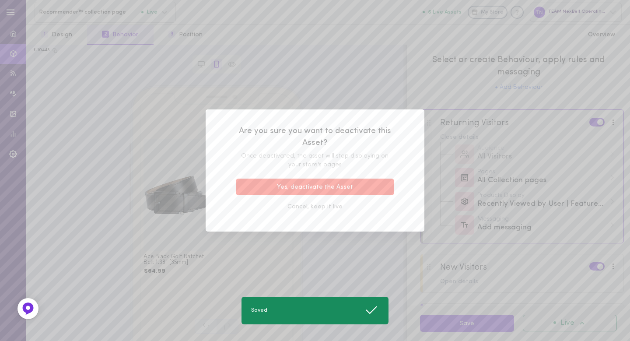
click at [326, 188] on button "Yes, deactivate the Asset" at bounding box center [315, 187] width 158 height 17
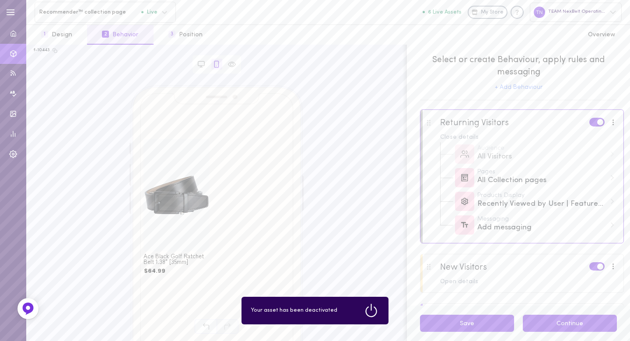
click at [577, 321] on button "Continue" at bounding box center [570, 323] width 94 height 17
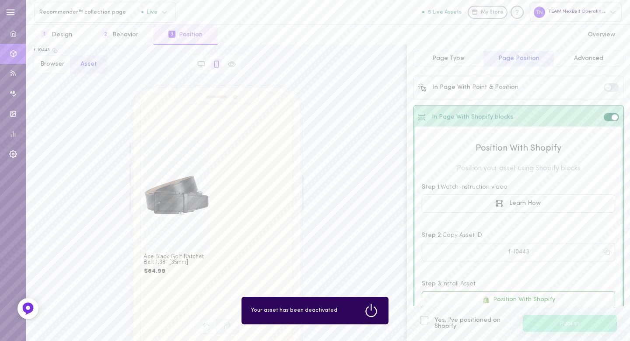
click at [422, 321] on div at bounding box center [424, 320] width 8 height 8
click at [0, 0] on input "Yes, I've positioned on Shopify" at bounding box center [0, 0] width 0 height 0
click at [560, 320] on button "Publish" at bounding box center [570, 323] width 94 height 17
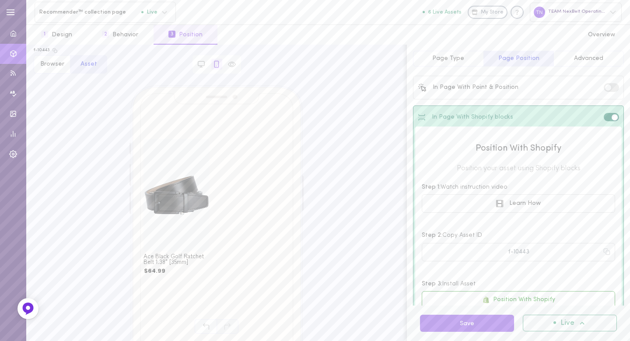
click at [444, 62] on button "Page Type" at bounding box center [448, 59] width 70 height 16
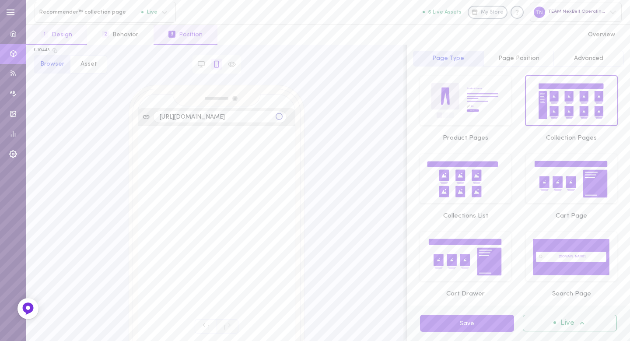
click at [59, 42] on button "1 Design" at bounding box center [56, 35] width 61 height 20
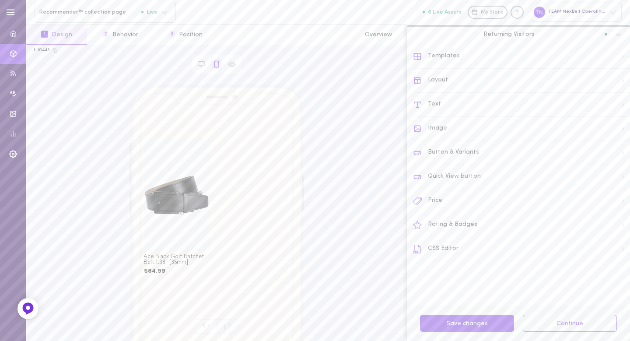
click at [447, 81] on div "Layout" at bounding box center [521, 81] width 217 height 24
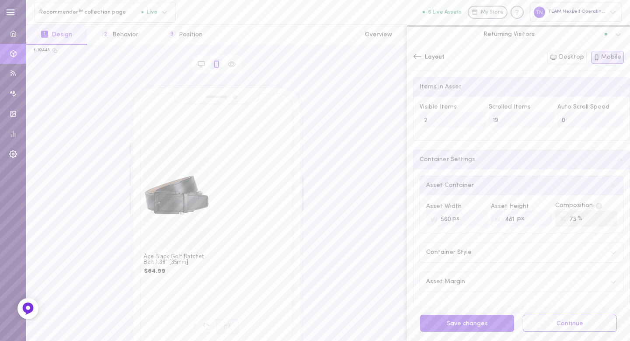
scroll to position [19, 0]
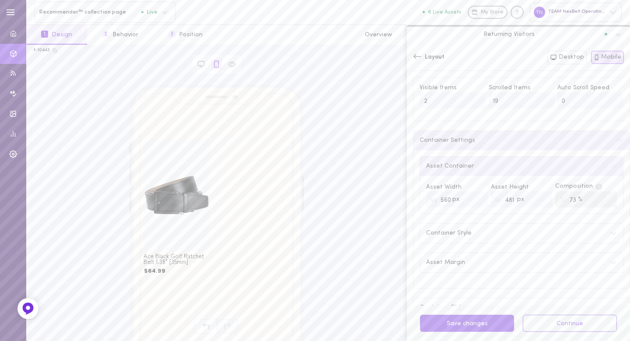
click at [532, 201] on input "481" at bounding box center [522, 199] width 62 height 16
click at [521, 199] on input "441" at bounding box center [522, 199] width 62 height 16
click at [522, 198] on input "441" at bounding box center [522, 199] width 62 height 16
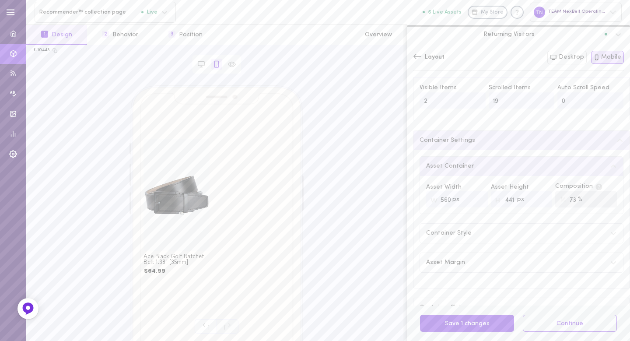
drag, startPoint x: 524, startPoint y: 198, endPoint x: 500, endPoint y: 199, distance: 23.6
click at [500, 199] on input "441" at bounding box center [522, 199] width 62 height 16
type input "250"
click at [498, 231] on div "Container Style" at bounding box center [521, 233] width 203 height 19
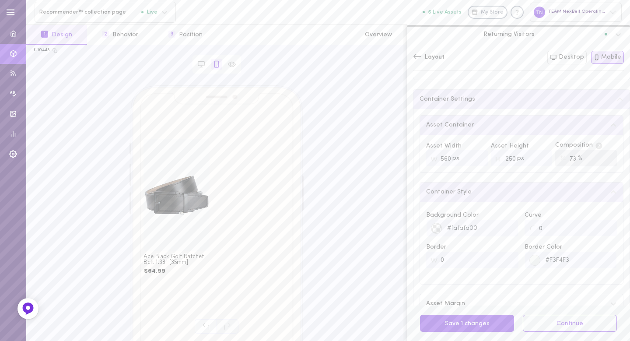
scroll to position [80, 0]
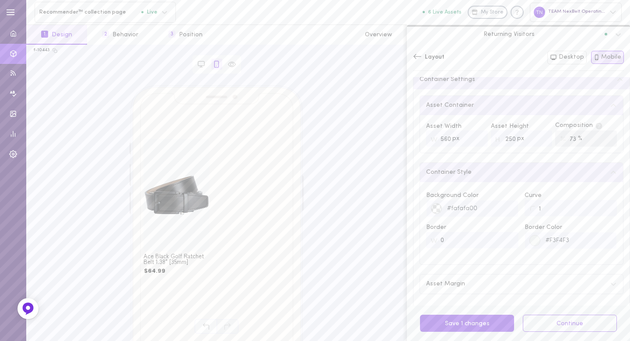
click at [600, 205] on input "1" at bounding box center [571, 208] width 92 height 16
click at [600, 205] on input "2" at bounding box center [571, 208] width 92 height 16
click at [599, 206] on input "3" at bounding box center [571, 208] width 92 height 16
click at [599, 206] on input "4" at bounding box center [571, 208] width 92 height 16
click at [599, 211] on input "4" at bounding box center [571, 208] width 92 height 16
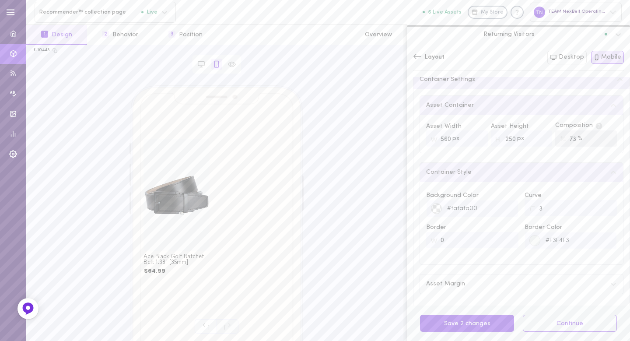
type input "3"
click at [603, 210] on input "3" at bounding box center [571, 208] width 92 height 16
click at [552, 185] on div "Background Color #fafafa00 Curve 3 Border 0 Border Color #F3F4F3" at bounding box center [521, 223] width 203 height 82
click at [579, 58] on button "Desktop" at bounding box center [567, 58] width 39 height 14
type input "4"
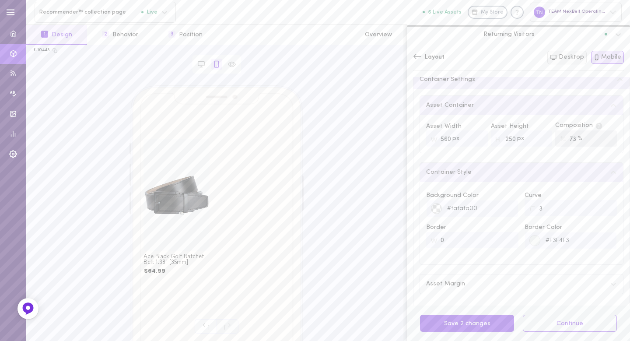
type input "1250"
type input "589"
type input "77"
type input "0"
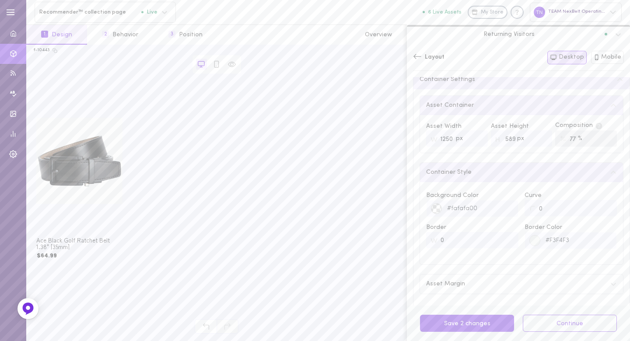
click at [512, 135] on input "589" at bounding box center [522, 138] width 62 height 16
click at [507, 138] on input "589" at bounding box center [522, 138] width 62 height 16
type input "250"
click at [506, 158] on div "Asset Container Asset Width px 1250 Asset Height px 250 Composition % 77 Contai…" at bounding box center [522, 199] width 216 height 220
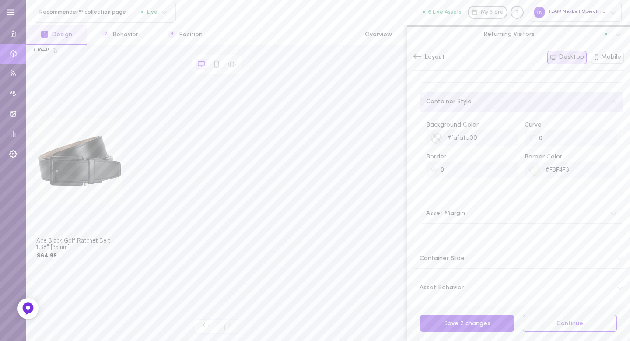
scroll to position [157, 0]
click at [542, 128] on input "0" at bounding box center [571, 131] width 92 height 16
drag, startPoint x: 542, startPoint y: 128, endPoint x: 529, endPoint y: 128, distance: 12.3
click at [529, 128] on div "0" at bounding box center [571, 131] width 92 height 16
type input "3"
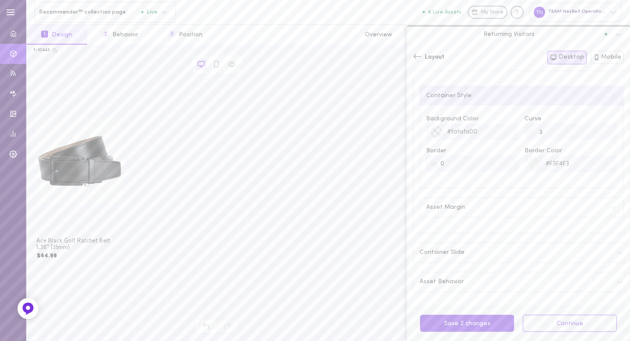
click at [471, 201] on div "Asset Margin" at bounding box center [521, 207] width 203 height 19
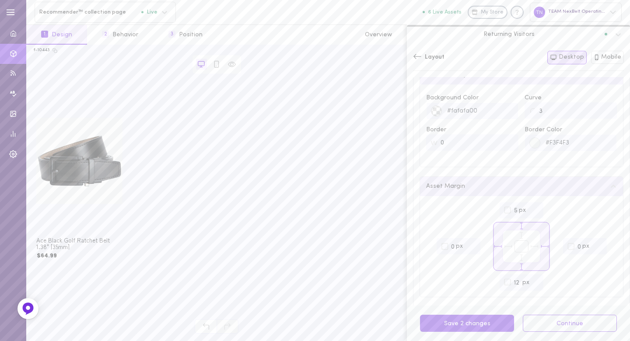
scroll to position [178, 0]
click at [531, 210] on input "4" at bounding box center [522, 210] width 44 height 16
type input "5"
click at [532, 206] on input "5" at bounding box center [522, 210] width 44 height 16
click at [532, 283] on input "11" at bounding box center [522, 282] width 44 height 16
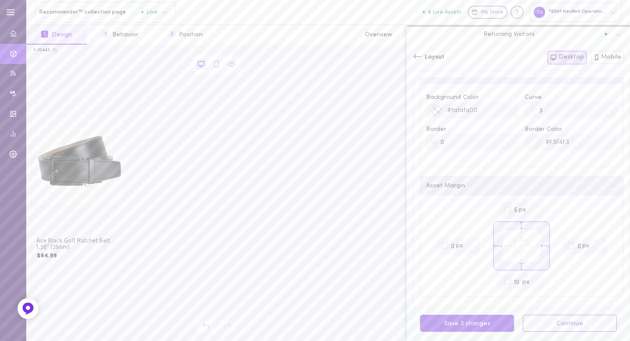
click at [532, 283] on input "10" at bounding box center [522, 282] width 44 height 16
click at [532, 283] on input "9" at bounding box center [522, 282] width 44 height 16
click at [532, 283] on input "8" at bounding box center [522, 282] width 44 height 16
click at [532, 283] on input "7" at bounding box center [522, 282] width 44 height 16
click at [532, 283] on input "6" at bounding box center [522, 282] width 44 height 16
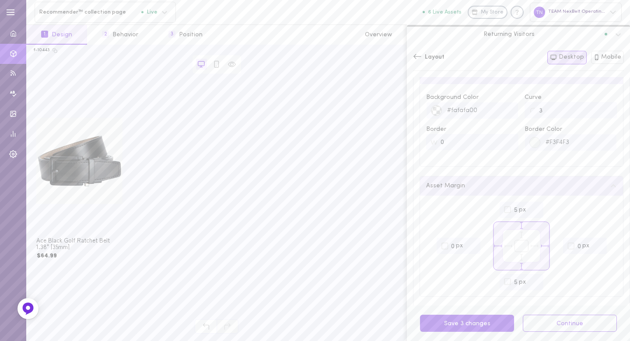
click at [532, 283] on input "5" at bounding box center [522, 282] width 44 height 16
click at [532, 283] on input "4" at bounding box center [522, 282] width 44 height 16
click at [532, 283] on input "3" at bounding box center [522, 282] width 44 height 16
click at [532, 283] on input "2" at bounding box center [522, 282] width 44 height 16
click at [532, 283] on input "1" at bounding box center [522, 282] width 44 height 16
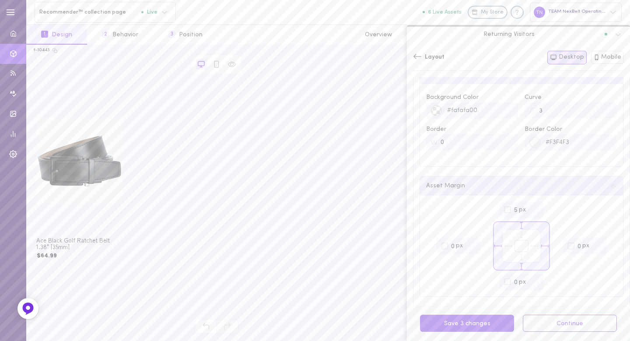
type input "0"
click at [532, 283] on input "0" at bounding box center [522, 282] width 44 height 16
click at [605, 60] on button "Mobile" at bounding box center [607, 57] width 33 height 13
type input "2"
type input "560"
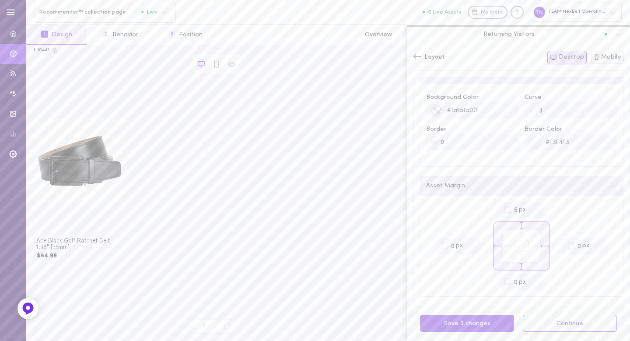
type input "73"
type input "24"
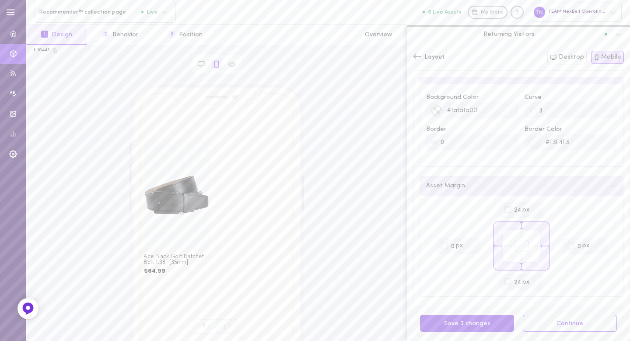
click at [509, 282] on input "24" at bounding box center [522, 282] width 44 height 16
click at [504, 280] on icon at bounding box center [507, 281] width 7 height 7
drag, startPoint x: 505, startPoint y: 280, endPoint x: 510, endPoint y: 279, distance: 4.8
click at [507, 280] on icon at bounding box center [507, 281] width 7 height 7
click at [513, 280] on input "24" at bounding box center [522, 282] width 44 height 16
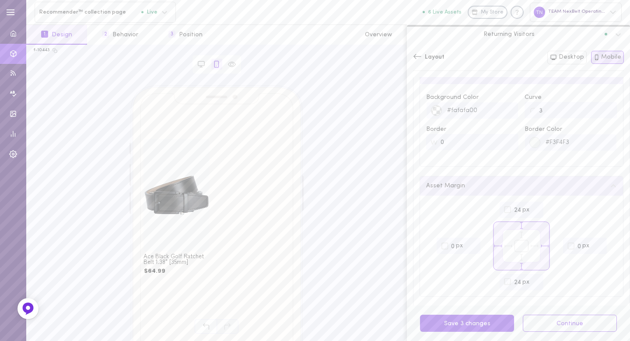
click at [513, 280] on input "24" at bounding box center [522, 282] width 44 height 16
click at [558, 282] on div "px 24 px 0 px 09 px 0" at bounding box center [521, 246] width 191 height 88
drag, startPoint x: 510, startPoint y: 282, endPoint x: 516, endPoint y: 281, distance: 5.8
click at [510, 282] on input "09" at bounding box center [522, 282] width 44 height 16
click at [531, 283] on input "8" at bounding box center [522, 282] width 44 height 16
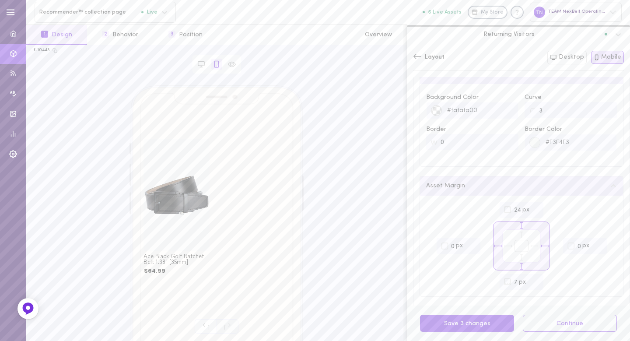
click at [531, 283] on input "7" at bounding box center [522, 282] width 44 height 16
click at [531, 283] on input "6" at bounding box center [522, 282] width 44 height 16
click at [531, 283] on input "5" at bounding box center [522, 282] width 44 height 16
click at [531, 283] on input "4" at bounding box center [522, 282] width 44 height 16
click at [531, 283] on input "3" at bounding box center [522, 282] width 44 height 16
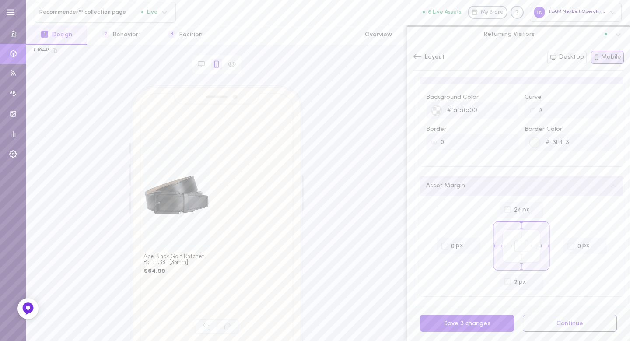
click at [531, 283] on input "2" at bounding box center [522, 282] width 44 height 16
click at [531, 283] on input "1" at bounding box center [522, 282] width 44 height 16
type input "0"
click at [531, 283] on input "0" at bounding box center [522, 282] width 44 height 16
click at [573, 280] on div "px 24 px 0 px 0 px 0" at bounding box center [521, 246] width 191 height 88
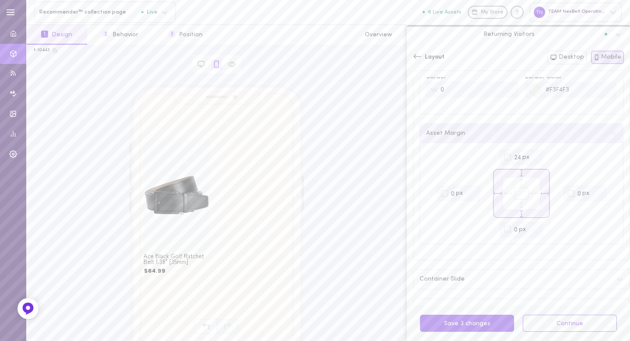
scroll to position [257, 0]
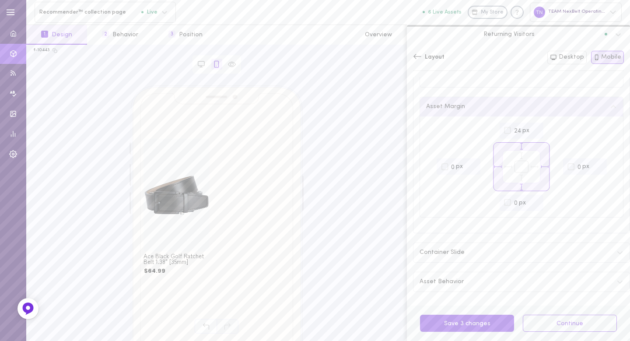
click at [528, 252] on div "Container Slide" at bounding box center [522, 252] width 216 height 19
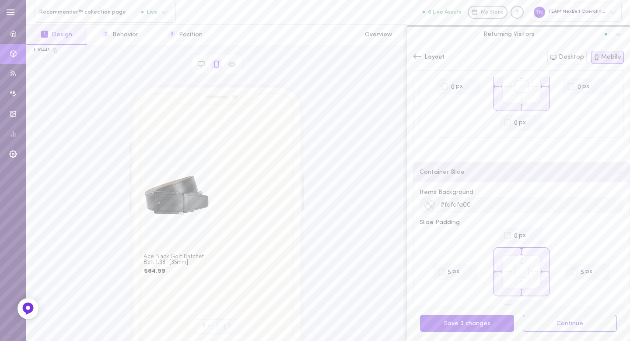
scroll to position [354, 0]
click at [533, 292] on input "1" at bounding box center [522, 291] width 44 height 16
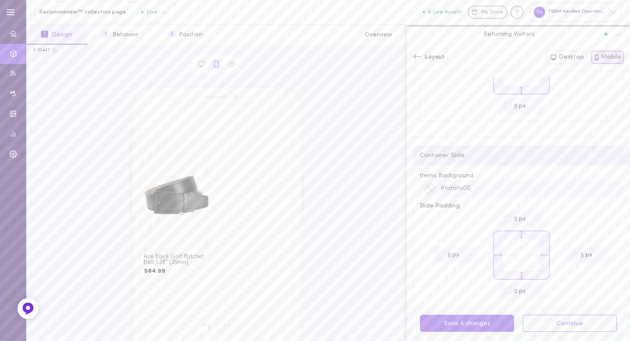
click at [533, 292] on input "0" at bounding box center [522, 291] width 44 height 16
click at [533, 287] on input "1" at bounding box center [522, 291] width 44 height 16
type input "2"
click at [533, 287] on input "2" at bounding box center [522, 291] width 44 height 16
click at [569, 282] on div "px 0 px 5 px 2 px 5" at bounding box center [522, 255] width 204 height 88
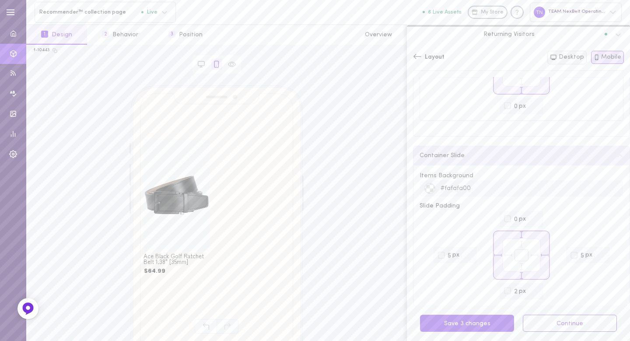
click at [564, 58] on button "Desktop" at bounding box center [567, 58] width 39 height 14
type input "4"
type input "1250"
type input "77"
type input "5"
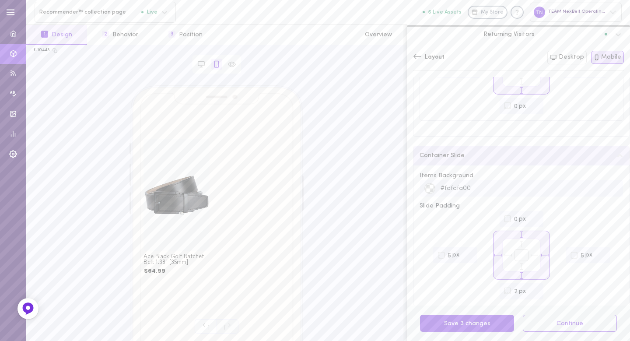
type input "9"
type input "0"
type input "9"
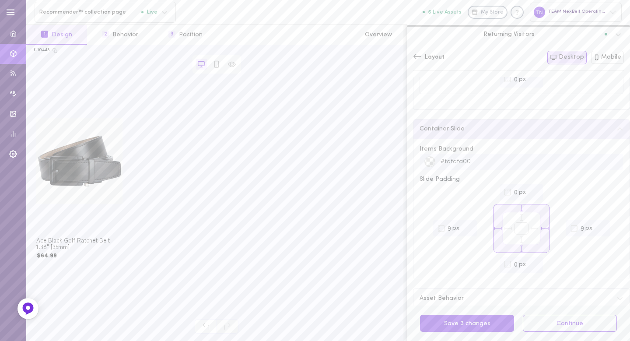
scroll to position [397, 0]
click at [543, 280] on div "Asset Behavior" at bounding box center [522, 281] width 216 height 19
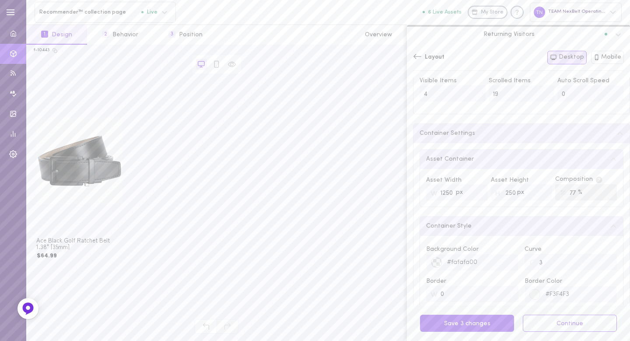
scroll to position [0, 0]
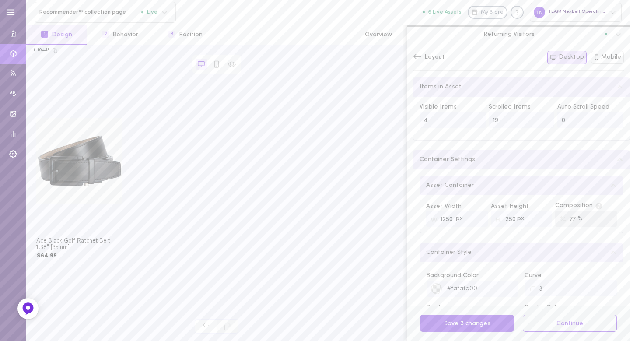
click at [414, 53] on div "Layout Both Desktop Mobile" at bounding box center [518, 58] width 211 height 14
click at [417, 56] on icon at bounding box center [417, 56] width 9 height 9
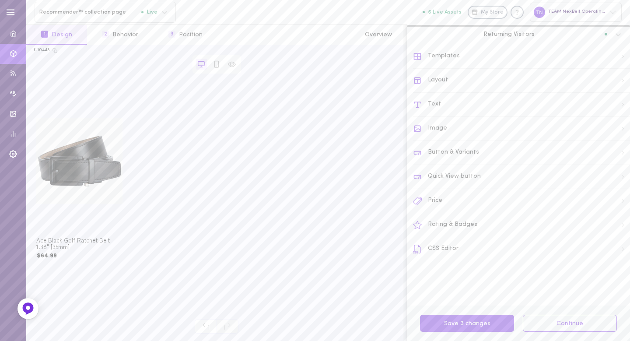
click at [425, 82] on div "Layout" at bounding box center [521, 81] width 217 height 24
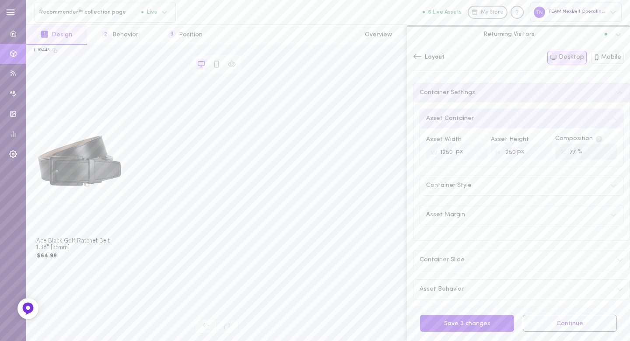
scroll to position [75, 0]
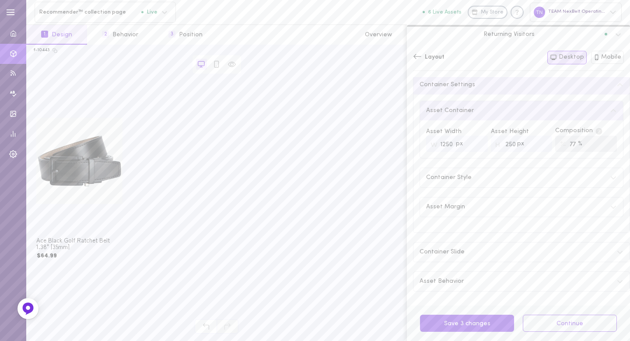
click at [420, 54] on icon at bounding box center [417, 56] width 9 height 9
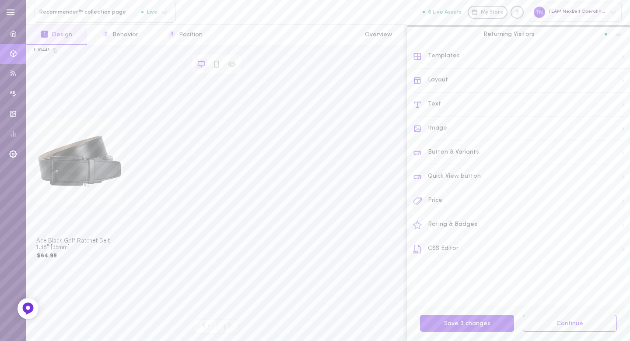
click at [434, 127] on div "Image" at bounding box center [521, 129] width 217 height 24
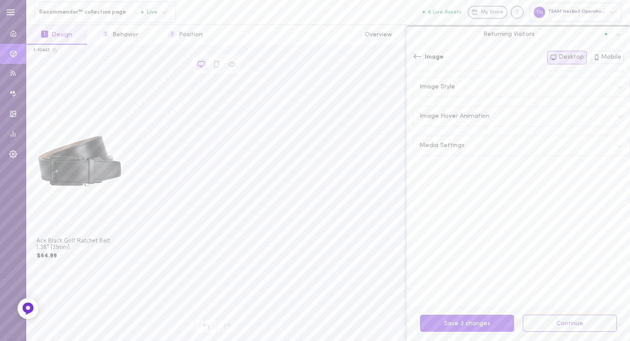
click at [444, 84] on span "Image Style" at bounding box center [437, 87] width 35 height 6
click at [611, 137] on label at bounding box center [615, 138] width 15 height 8
click at [0, 0] on input "checkbox" at bounding box center [0, 0] width 0 height 0
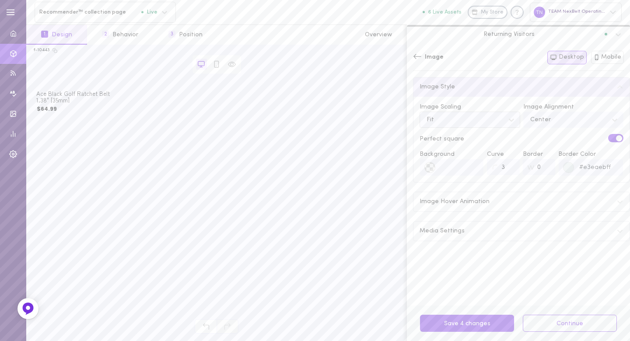
click at [460, 117] on div "Fit" at bounding box center [463, 120] width 82 height 12
click at [457, 136] on div "Fill" at bounding box center [470, 141] width 101 height 17
drag, startPoint x: 457, startPoint y: 117, endPoint x: 456, endPoint y: 127, distance: 10.2
click at [457, 117] on div "Fill" at bounding box center [463, 120] width 82 height 12
click at [454, 153] on div "Fit" at bounding box center [470, 158] width 101 height 17
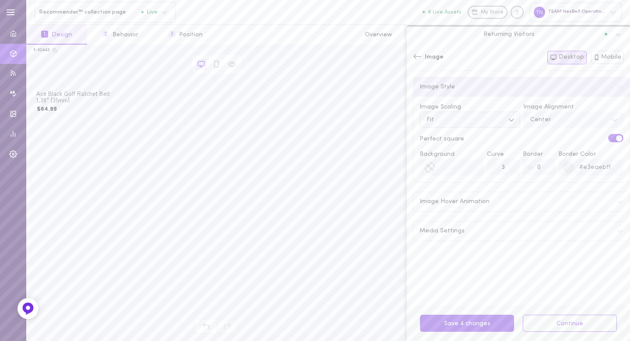
click at [608, 139] on label at bounding box center [615, 138] width 15 height 8
click at [0, 0] on input "checkbox" at bounding box center [0, 0] width 0 height 0
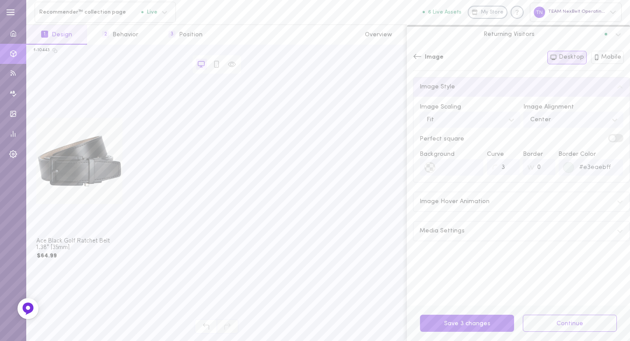
click at [610, 139] on span at bounding box center [613, 138] width 6 height 6
click at [0, 0] on input "checkbox" at bounding box center [0, 0] width 0 height 0
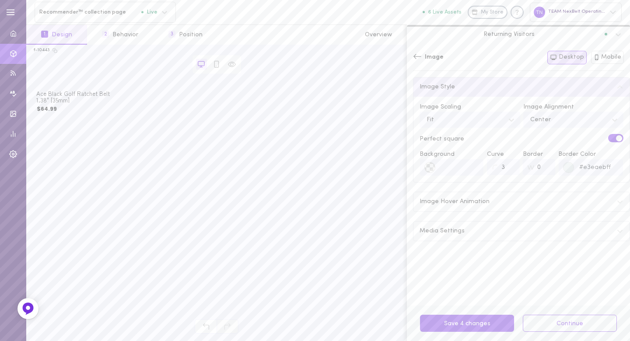
click at [616, 231] on div "Media Settings" at bounding box center [522, 231] width 216 height 19
click at [611, 226] on div "Media Settings" at bounding box center [522, 231] width 216 height 19
click at [492, 318] on button "Save 4 changes" at bounding box center [467, 323] width 94 height 17
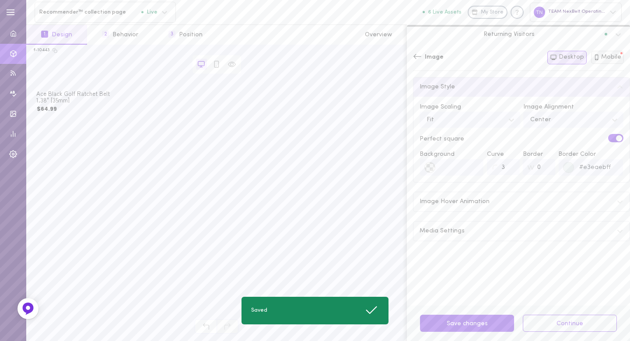
click at [606, 59] on button "Mobile" at bounding box center [607, 57] width 33 height 13
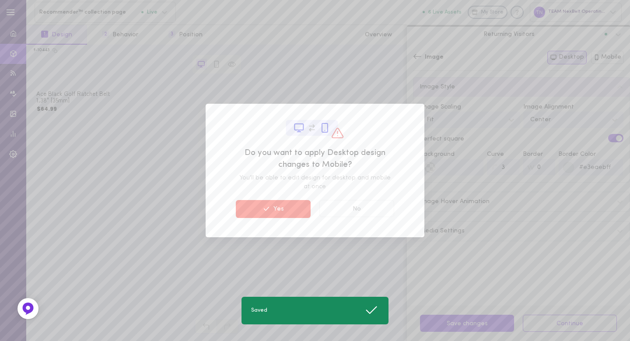
drag, startPoint x: 278, startPoint y: 205, endPoint x: 289, endPoint y: 203, distance: 11.2
click at [278, 205] on button "Yes" at bounding box center [273, 209] width 75 height 18
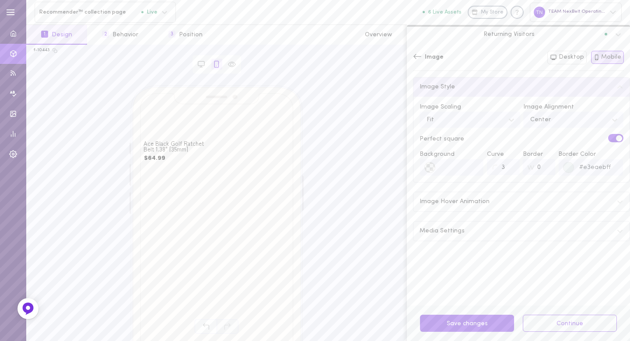
drag, startPoint x: 478, startPoint y: 324, endPoint x: 557, endPoint y: 334, distance: 80.3
click at [478, 324] on button "Save changes" at bounding box center [467, 323] width 94 height 17
click at [564, 330] on button "Continue" at bounding box center [570, 323] width 94 height 17
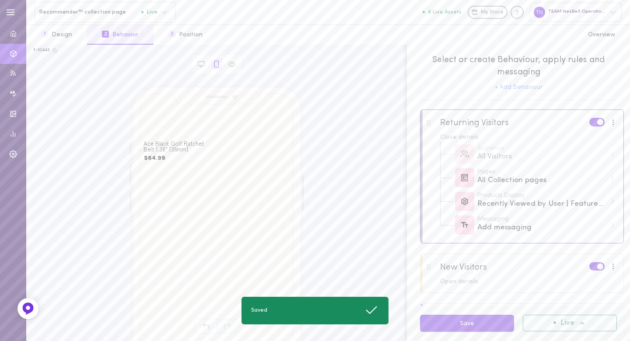
click at [564, 330] on div "Live" at bounding box center [570, 323] width 94 height 17
click at [564, 297] on div "Deactivate" at bounding box center [578, 301] width 78 height 20
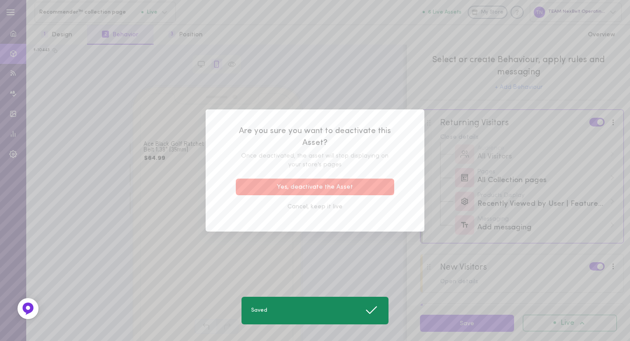
click at [319, 186] on button "Yes, deactivate the Asset" at bounding box center [315, 187] width 158 height 17
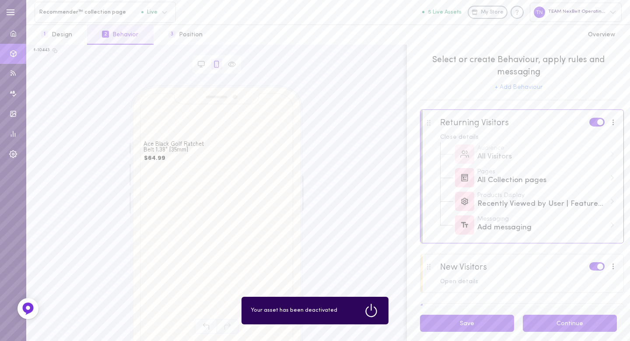
click at [547, 324] on button "Continue" at bounding box center [570, 323] width 94 height 17
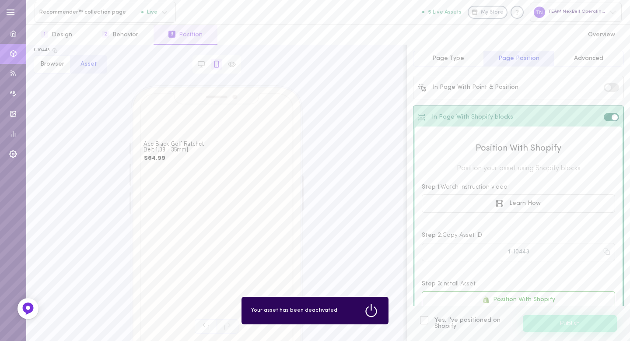
click at [424, 320] on div at bounding box center [424, 320] width 8 height 8
click at [0, 0] on input "Yes, I've positioned on Shopify" at bounding box center [0, 0] width 0 height 0
click at [577, 325] on button "Publish" at bounding box center [570, 323] width 94 height 17
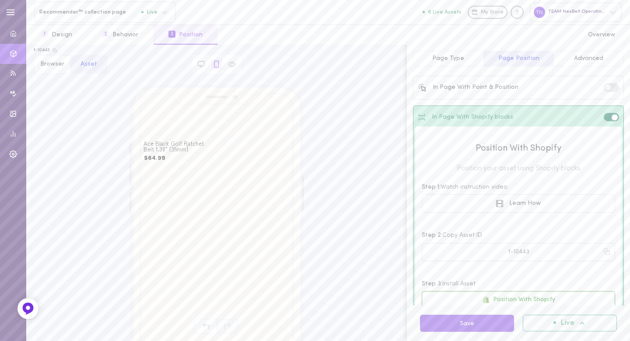
click at [451, 59] on span "Page Type" at bounding box center [449, 58] width 32 height 7
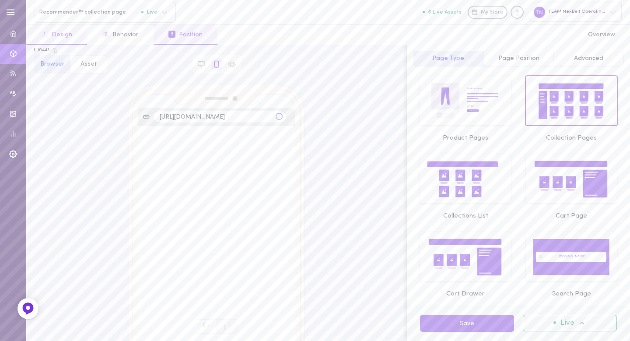
click at [74, 30] on button "1 Design" at bounding box center [56, 35] width 61 height 20
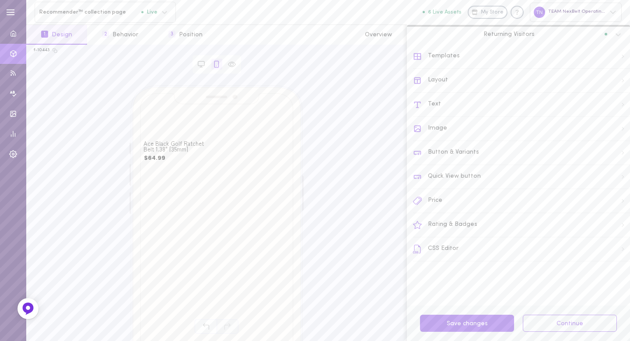
click at [463, 124] on div "Image" at bounding box center [521, 129] width 217 height 24
click at [417, 53] on icon at bounding box center [417, 56] width 9 height 9
click at [454, 62] on div "Templates" at bounding box center [521, 57] width 217 height 24
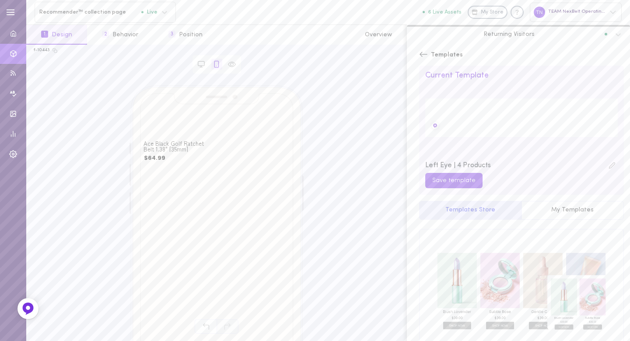
click at [425, 53] on icon at bounding box center [423, 54] width 9 height 9
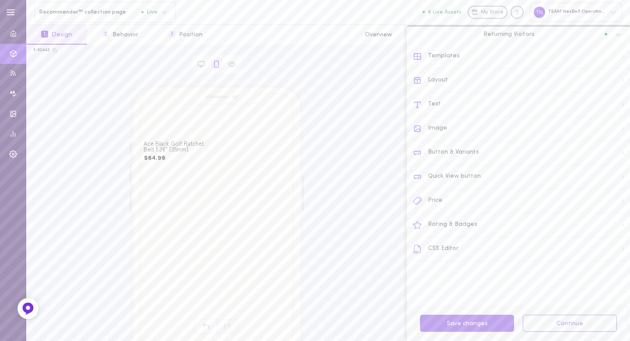
click at [430, 80] on div "Layout" at bounding box center [521, 81] width 217 height 24
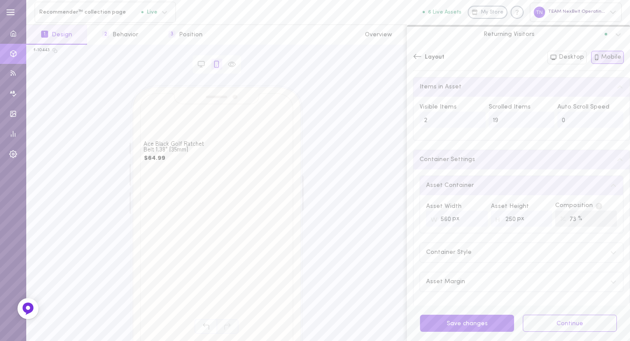
click at [506, 218] on input "250" at bounding box center [522, 219] width 62 height 16
type input "500"
click at [531, 196] on div "Asset Width px 560 Asset Height px 500 Composition % 73" at bounding box center [521, 214] width 203 height 38
drag, startPoint x: 446, startPoint y: 218, endPoint x: 457, endPoint y: 223, distance: 12.5
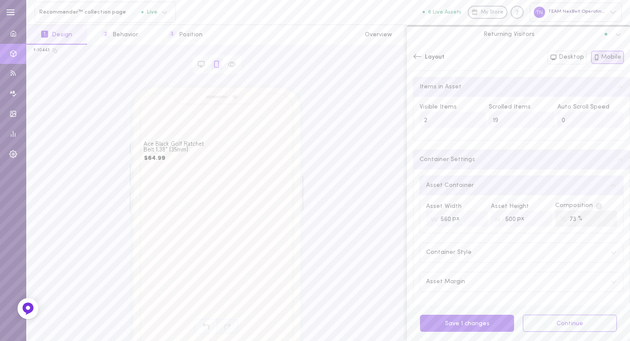
click at [446, 218] on input "560" at bounding box center [457, 219] width 62 height 16
type input "500"
click at [557, 230] on div "Asset Width px 500 Asset Height px 500 Composition % 73" at bounding box center [521, 214] width 203 height 38
click at [522, 251] on div "Container Style" at bounding box center [521, 252] width 203 height 19
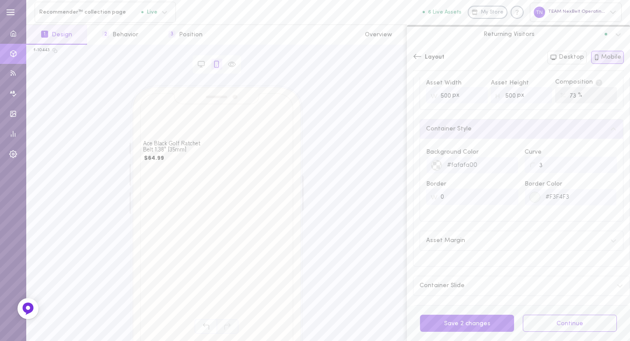
scroll to position [124, 0]
click at [585, 56] on button "Desktop" at bounding box center [567, 58] width 39 height 14
type input "4"
type input "1250"
type input "250"
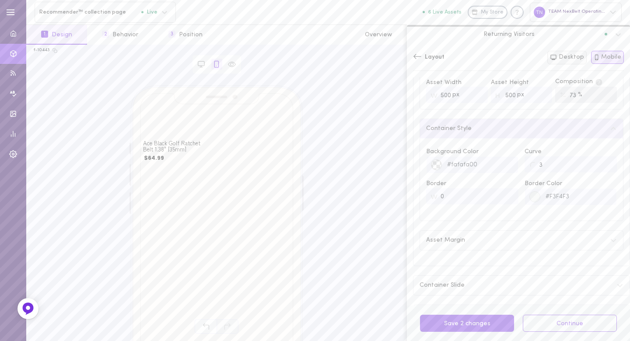
type input "77"
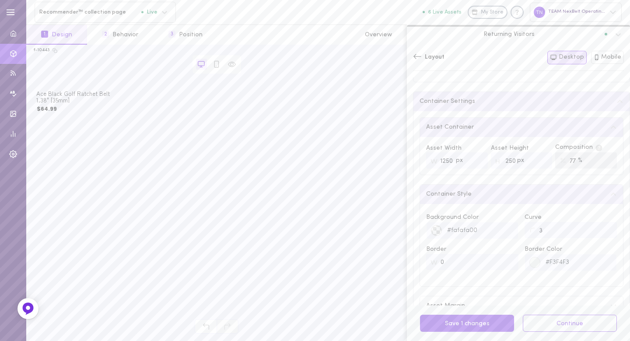
scroll to position [55, 0]
click at [445, 164] on input "1250" at bounding box center [457, 163] width 62 height 16
type input "500"
drag, startPoint x: 500, startPoint y: 164, endPoint x: 510, endPoint y: 162, distance: 9.9
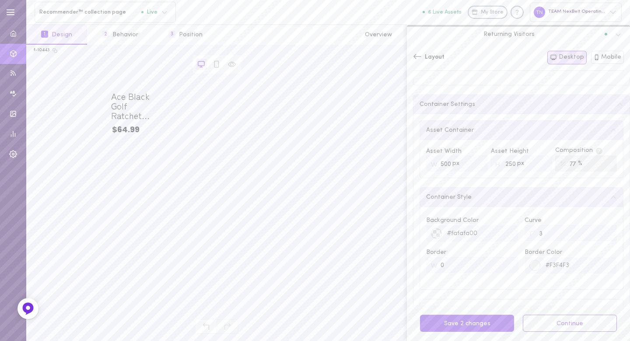
click at [510, 162] on input "250" at bounding box center [522, 163] width 62 height 16
type input "500"
click at [451, 165] on input "500" at bounding box center [457, 163] width 62 height 16
click at [451, 161] on input "500" at bounding box center [457, 163] width 62 height 16
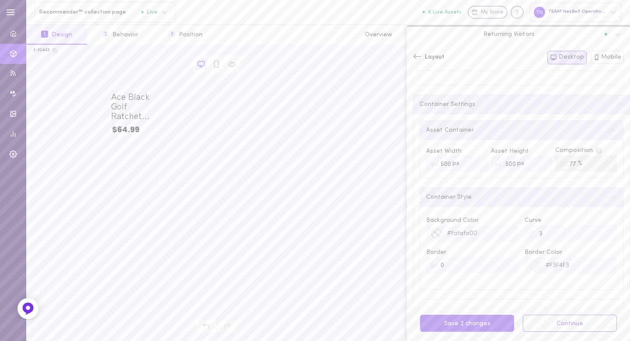
click at [451, 161] on input "500" at bounding box center [457, 163] width 62 height 16
click at [462, 162] on input "500" at bounding box center [457, 163] width 62 height 16
click at [457, 164] on span "px" at bounding box center [456, 164] width 7 height 6
click at [444, 163] on input "500" at bounding box center [457, 163] width 62 height 16
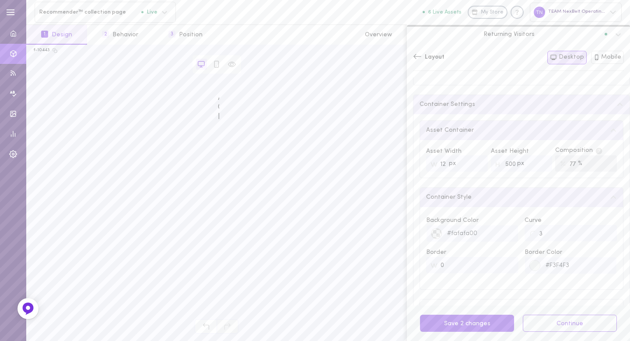
type input "500"
type input "250"
type input "1250"
click at [517, 164] on span "px" at bounding box center [520, 164] width 7 height 6
click at [504, 164] on input "250" at bounding box center [522, 163] width 62 height 16
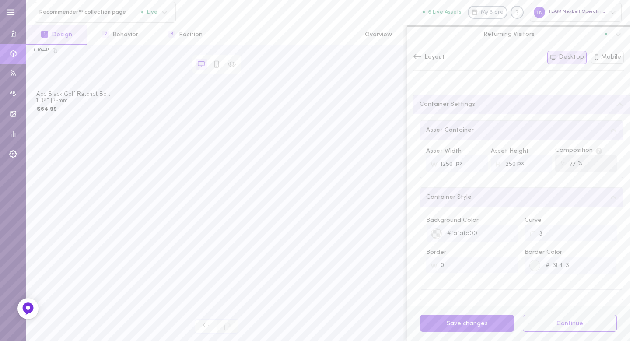
click at [504, 164] on input "250" at bounding box center [522, 163] width 62 height 16
type input "500"
click at [503, 147] on span "Asset Height" at bounding box center [522, 151] width 62 height 9
click at [443, 163] on input "1250" at bounding box center [457, 163] width 62 height 16
click at [606, 53] on button "Mobile" at bounding box center [607, 57] width 33 height 13
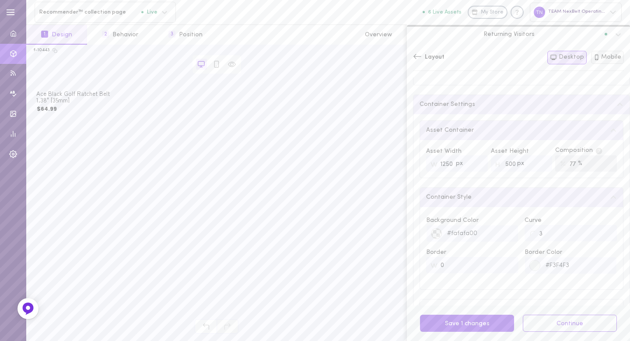
type input "2"
type input "500"
type input "73"
click at [577, 58] on button "Desktop" at bounding box center [567, 58] width 39 height 14
type input "4"
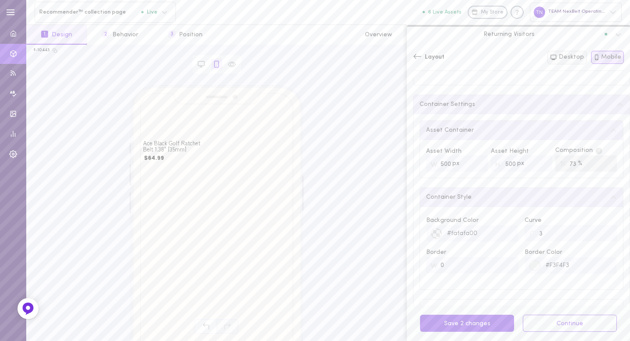
type input "1250"
type input "77"
click at [604, 58] on button "Mobile" at bounding box center [607, 57] width 33 height 13
type input "2"
type input "500"
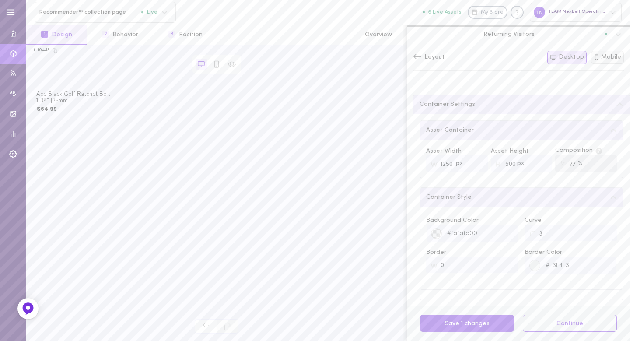
type input "73"
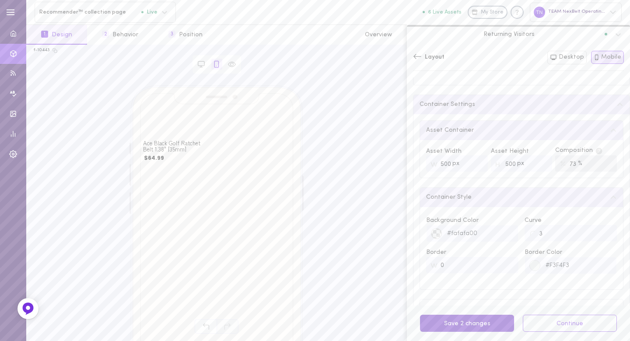
click at [470, 324] on button "Save 2 changes" at bounding box center [467, 323] width 94 height 17
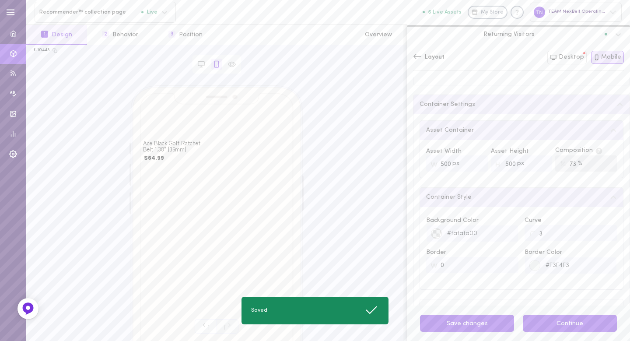
click at [566, 328] on button "Continue" at bounding box center [570, 323] width 94 height 17
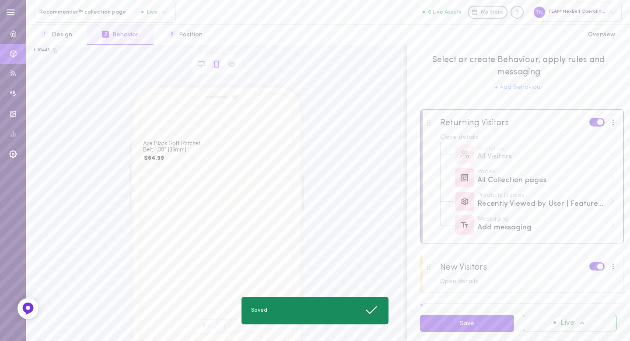
click at [553, 323] on div "Live" at bounding box center [570, 323] width 94 height 17
click at [559, 302] on div "Deactivate" at bounding box center [577, 301] width 65 height 7
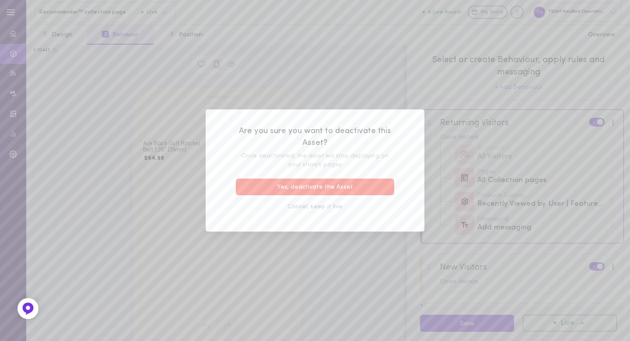
click at [307, 192] on button "Yes, deactivate the Asset" at bounding box center [315, 187] width 158 height 17
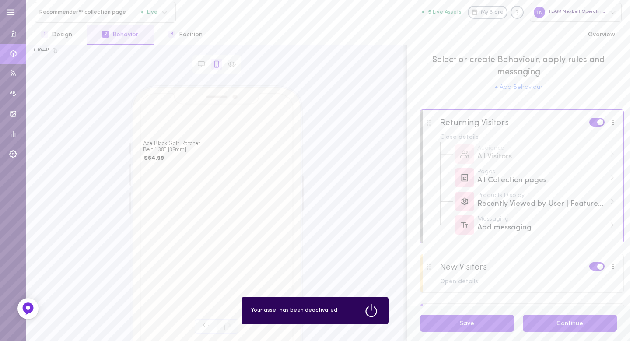
click at [568, 325] on button "Continue" at bounding box center [570, 323] width 94 height 17
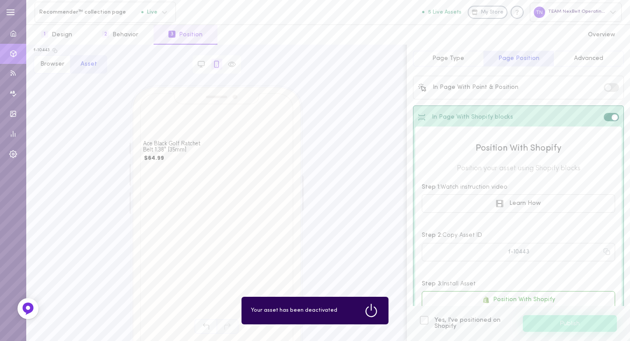
drag, startPoint x: 425, startPoint y: 320, endPoint x: 433, endPoint y: 321, distance: 7.9
click at [425, 321] on div at bounding box center [424, 320] width 8 height 8
click at [0, 0] on input "Yes, I've positioned on Shopify" at bounding box center [0, 0] width 0 height 0
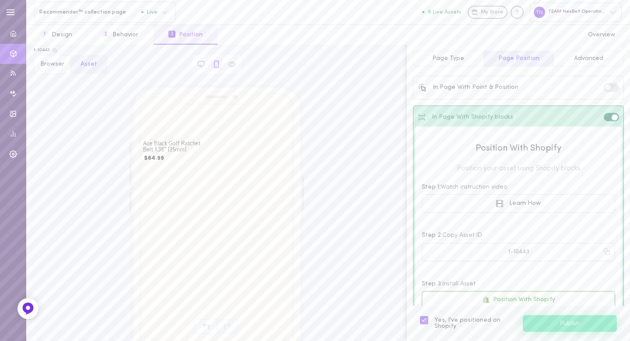
click at [567, 330] on button "Publish" at bounding box center [570, 323] width 94 height 17
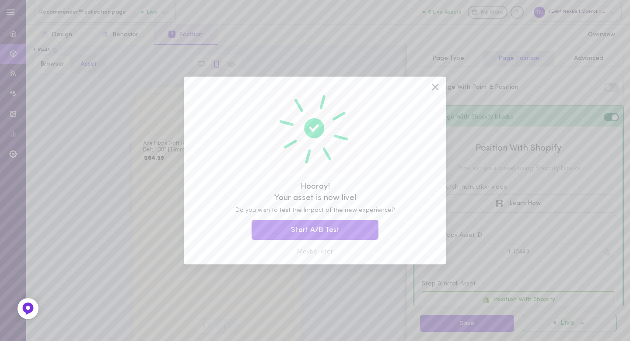
drag, startPoint x: 434, startPoint y: 89, endPoint x: 472, endPoint y: 8, distance: 89.5
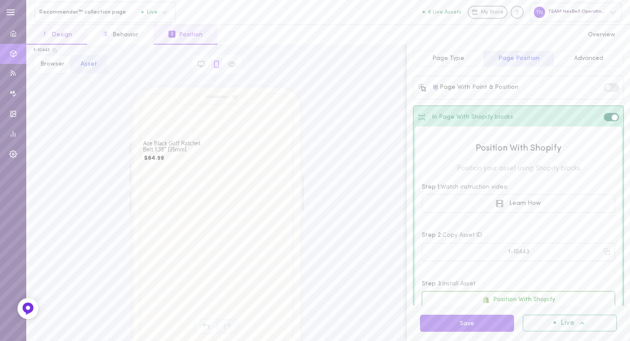
click at [56, 35] on button "1 Design" at bounding box center [56, 35] width 61 height 20
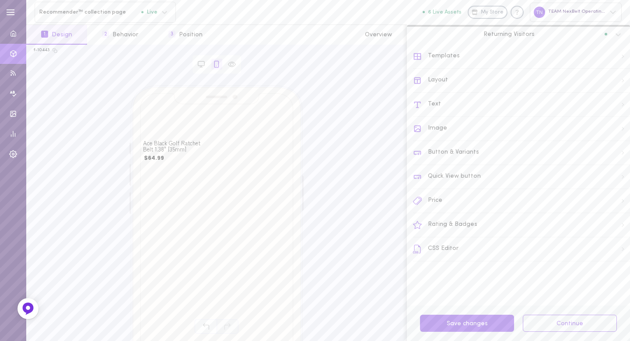
click at [444, 63] on div "Templates" at bounding box center [521, 57] width 217 height 24
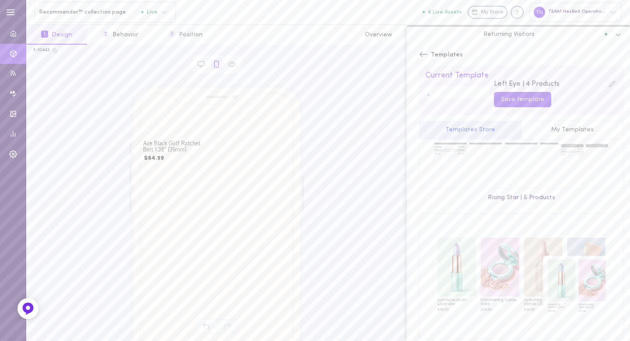
scroll to position [627, 0]
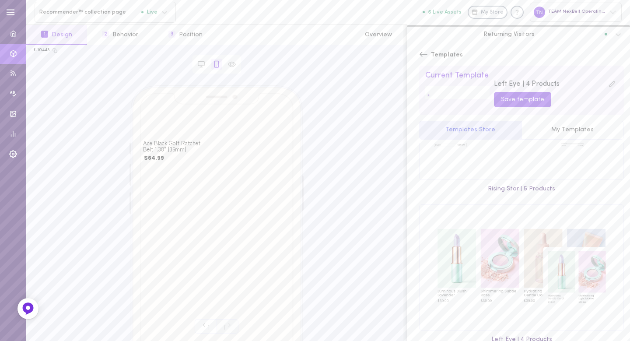
click at [609, 84] on icon at bounding box center [612, 84] width 7 height 7
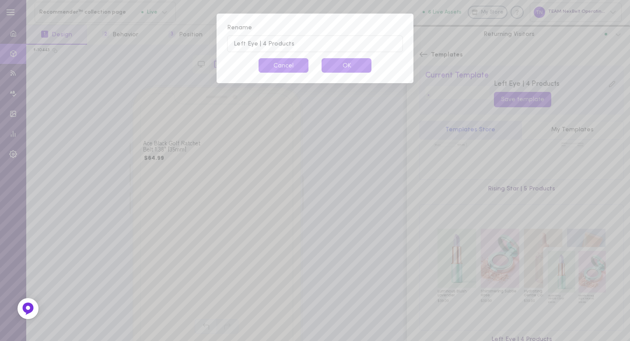
click at [289, 63] on button "Cancel" at bounding box center [284, 65] width 50 height 14
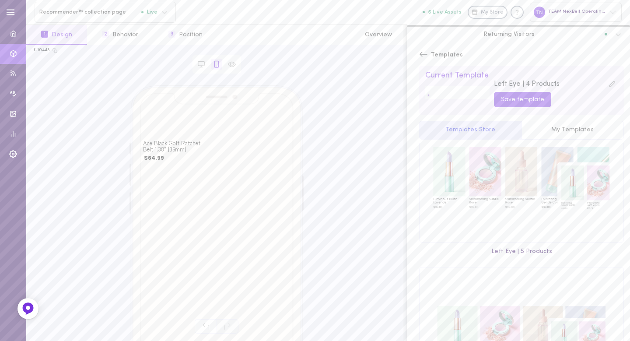
scroll to position [1058, 0]
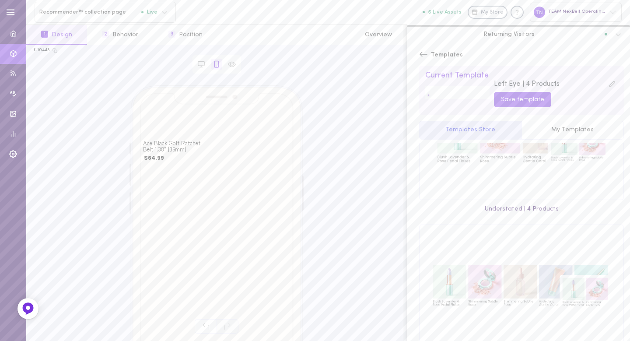
click at [615, 35] on icon at bounding box center [618, 34] width 9 height 9
click at [618, 34] on icon at bounding box center [618, 34] width 9 height 9
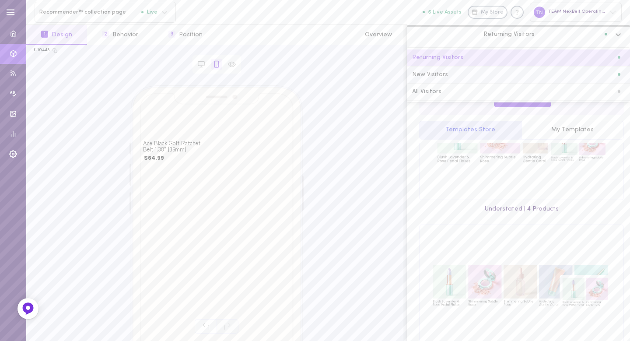
click at [608, 72] on div "New Visitors" at bounding box center [518, 75] width 213 height 6
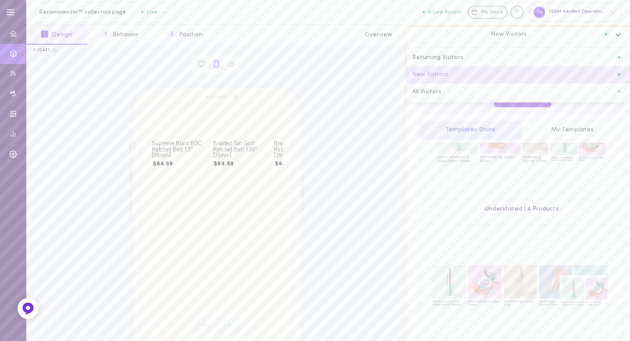
click at [617, 33] on icon at bounding box center [618, 34] width 9 height 9
click at [608, 83] on div "New Visitors" at bounding box center [518, 75] width 223 height 17
click at [621, 25] on div "New Visitors" at bounding box center [518, 34] width 223 height 19
drag, startPoint x: 620, startPoint y: 32, endPoint x: 616, endPoint y: 75, distance: 43.9
click at [619, 36] on icon at bounding box center [618, 34] width 9 height 9
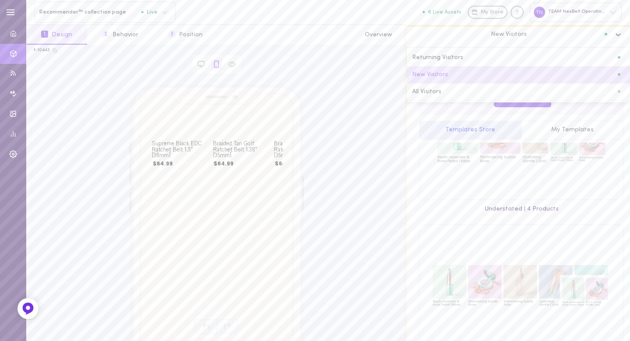
click at [621, 35] on icon at bounding box center [618, 34] width 9 height 9
click at [611, 84] on div "All Visitors" at bounding box center [518, 92] width 223 height 17
click at [565, 130] on button "My Templates" at bounding box center [573, 130] width 103 height 19
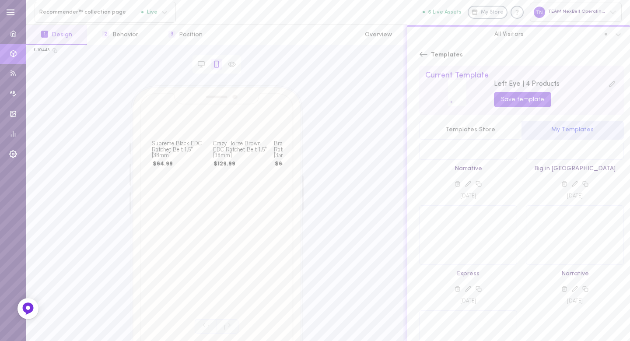
scroll to position [1377, 0]
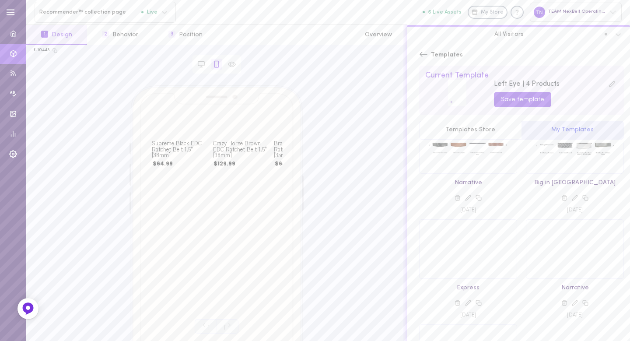
click at [463, 124] on button "Templates Store" at bounding box center [470, 130] width 102 height 19
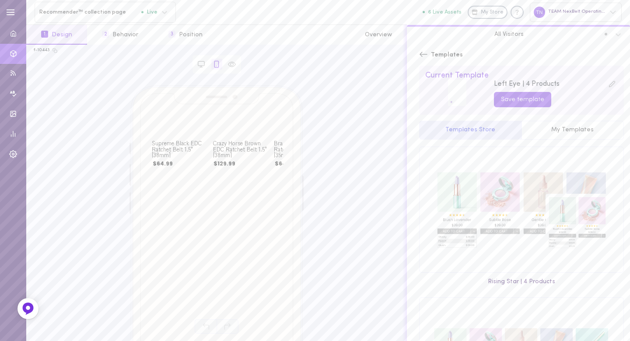
scroll to position [366, 0]
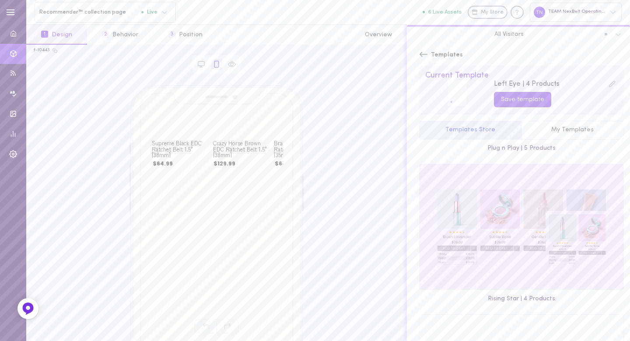
click at [527, 248] on div at bounding box center [522, 226] width 204 height 125
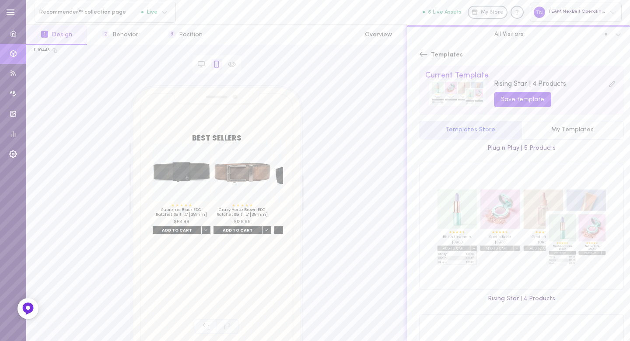
click at [426, 52] on icon at bounding box center [423, 54] width 9 height 9
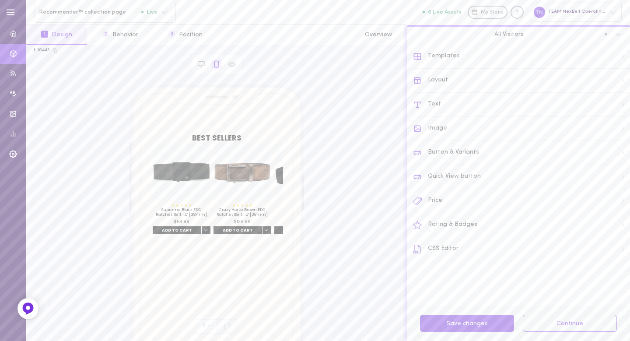
click at [456, 102] on div "Text" at bounding box center [521, 105] width 217 height 24
click at [600, 88] on span at bounding box center [603, 88] width 6 height 6
click at [0, 0] on input "checkbox" at bounding box center [0, 0] width 0 height 0
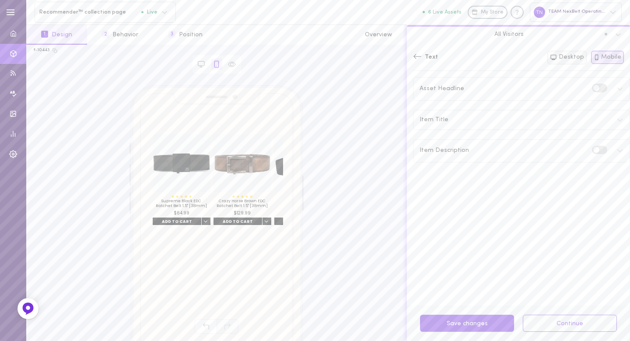
click at [571, 55] on button "Desktop" at bounding box center [567, 58] width 39 height 14
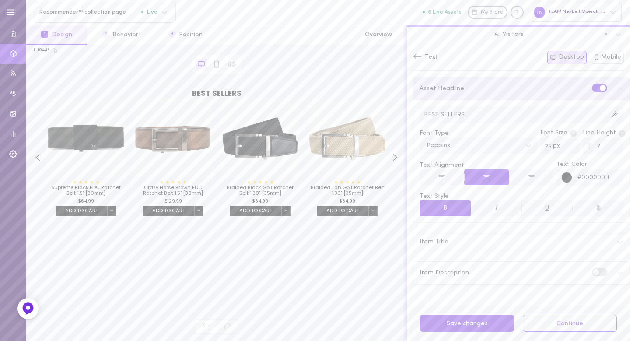
click at [600, 85] on span at bounding box center [603, 88] width 6 height 6
click at [0, 0] on input "checkbox" at bounding box center [0, 0] width 0 height 0
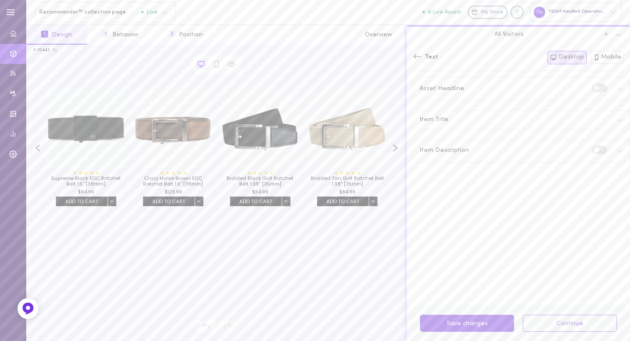
click at [592, 87] on label at bounding box center [599, 88] width 15 height 8
click at [0, 0] on input "checkbox" at bounding box center [0, 0] width 0 height 0
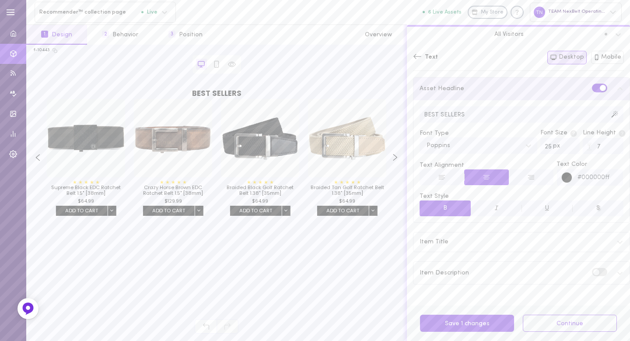
click at [506, 113] on input "BEST SELLERS" at bounding box center [522, 114] width 204 height 16
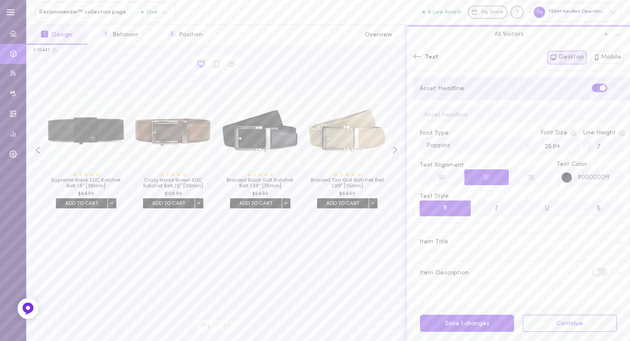
click at [600, 85] on span at bounding box center [603, 88] width 6 height 6
click at [0, 0] on input "checkbox" at bounding box center [0, 0] width 0 height 0
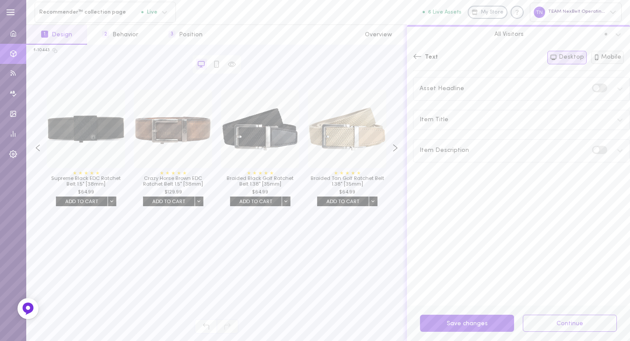
click at [602, 56] on button "Mobile" at bounding box center [607, 57] width 33 height 13
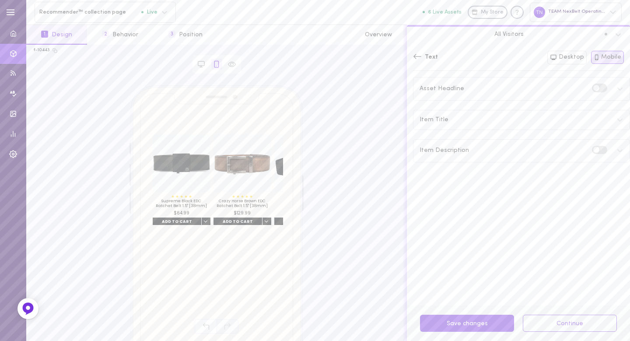
drag, startPoint x: 591, startPoint y: 89, endPoint x: 603, endPoint y: 88, distance: 12.3
click at [592, 88] on label at bounding box center [599, 88] width 15 height 8
click at [0, 0] on input "checkbox" at bounding box center [0, 0] width 0 height 0
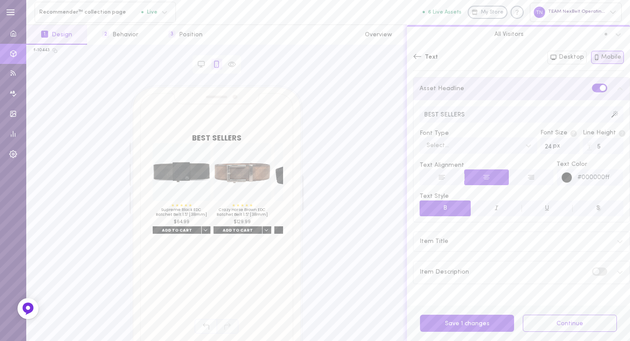
click at [618, 88] on icon at bounding box center [620, 88] width 5 height 3
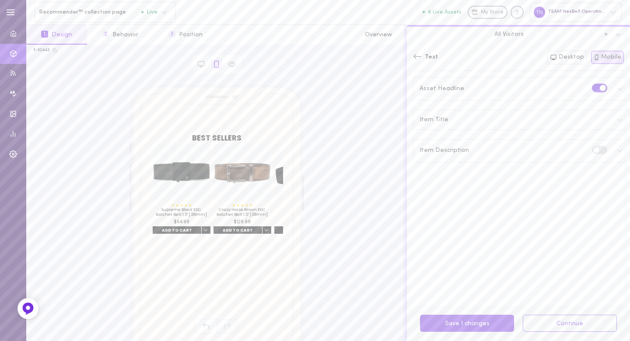
click at [618, 88] on icon at bounding box center [620, 89] width 5 height 3
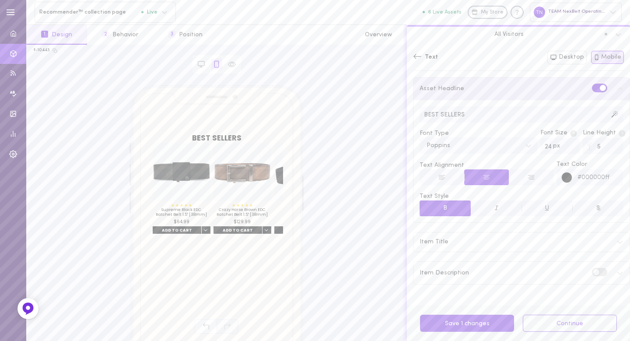
click at [450, 109] on input "BEST SELLERS" at bounding box center [522, 114] width 204 height 16
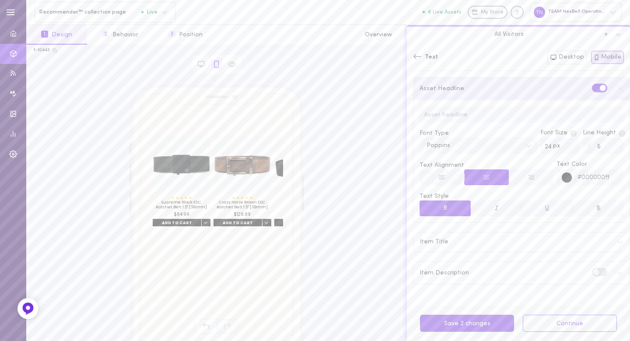
click at [592, 88] on label at bounding box center [599, 88] width 15 height 8
click at [0, 0] on input "checkbox" at bounding box center [0, 0] width 0 height 0
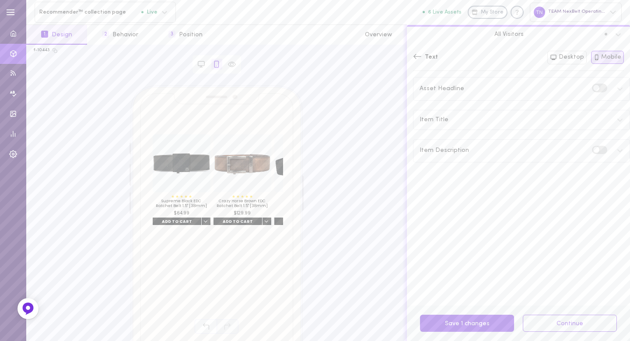
click at [471, 120] on div "Item Title" at bounding box center [522, 119] width 216 height 19
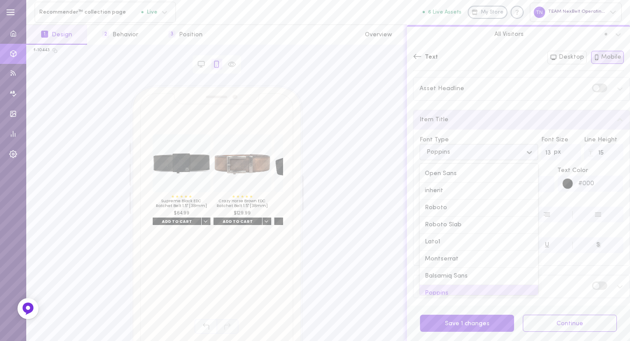
click at [478, 153] on div "Poppins" at bounding box center [472, 152] width 100 height 12
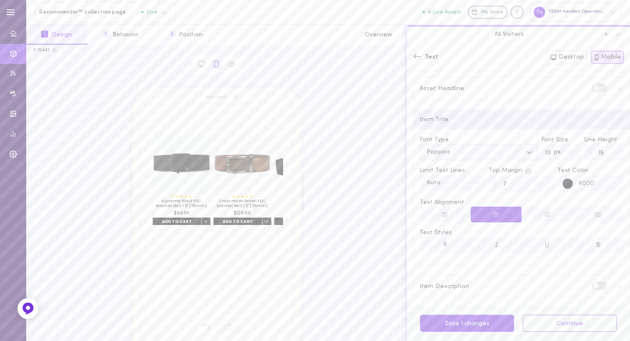
click at [478, 153] on div "Poppins" at bounding box center [472, 152] width 100 height 12
type input "[DEMOGRAPHIC_DATA]"
click at [462, 229] on div "Zen Kaku Gothic New" at bounding box center [479, 236] width 119 height 17
click at [565, 150] on input "14" at bounding box center [561, 152] width 39 height 16
type input "15"
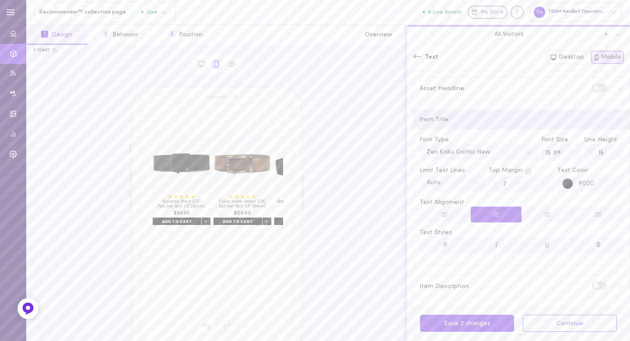
click at [565, 150] on input "15" at bounding box center [561, 152] width 39 height 16
click at [417, 56] on icon at bounding box center [417, 56] width 9 height 9
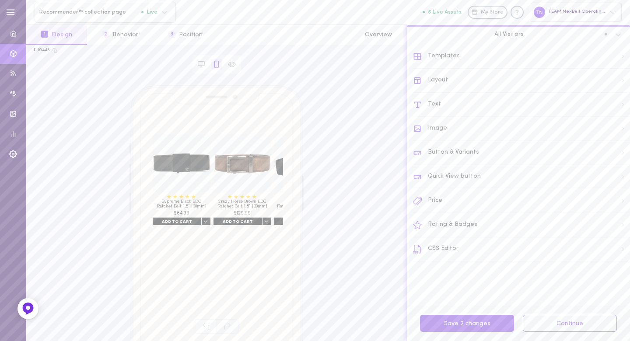
click at [433, 198] on div "Price" at bounding box center [521, 201] width 217 height 24
click at [436, 99] on span "Price Format" at bounding box center [439, 99] width 38 height 6
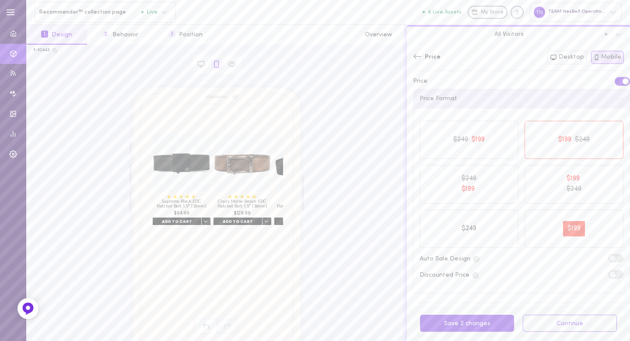
click at [425, 98] on span "Price Format" at bounding box center [439, 99] width 38 height 6
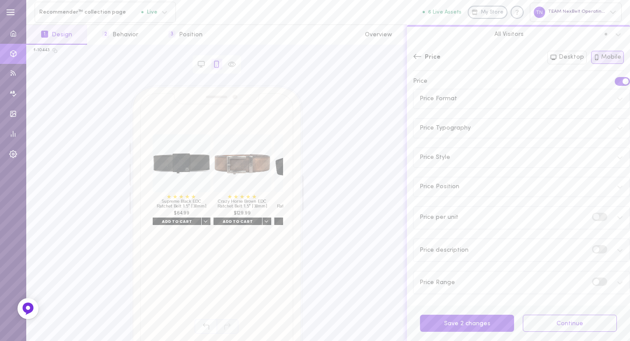
click at [437, 81] on div "Price" at bounding box center [521, 81] width 217 height 8
click at [460, 124] on span "Price Typography" at bounding box center [445, 126] width 51 height 6
click at [502, 161] on input "15" at bounding box center [468, 164] width 97 height 16
click at [502, 161] on input "16" at bounding box center [468, 164] width 97 height 16
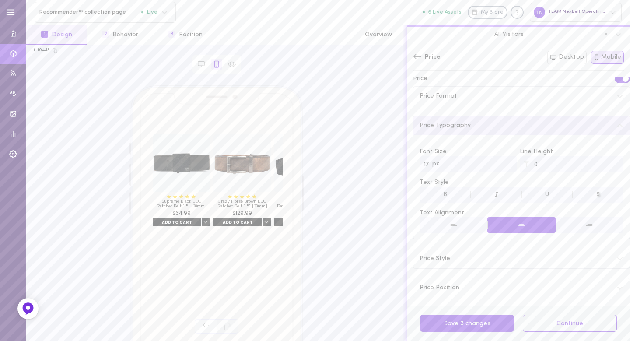
click at [502, 161] on input "17" at bounding box center [468, 164] width 97 height 16
click at [502, 161] on input "18" at bounding box center [468, 164] width 97 height 16
type input "19"
click at [502, 161] on input "19" at bounding box center [468, 164] width 97 height 16
click at [454, 191] on button "B" at bounding box center [445, 195] width 51 height 16
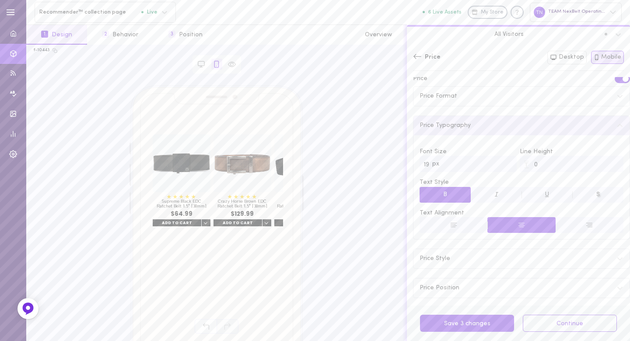
scroll to position [0, 0]
click at [419, 55] on icon at bounding box center [417, 56] width 9 height 9
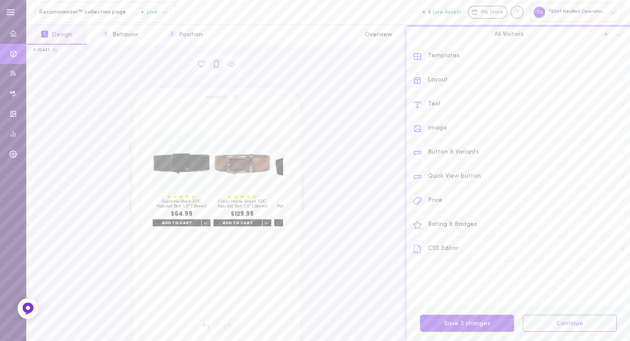
click at [447, 158] on div "Button & Variants" at bounding box center [521, 153] width 217 height 24
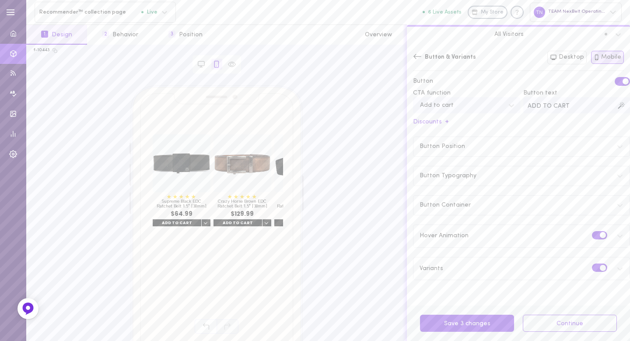
click at [516, 119] on div "Discounts +" at bounding box center [521, 121] width 217 height 17
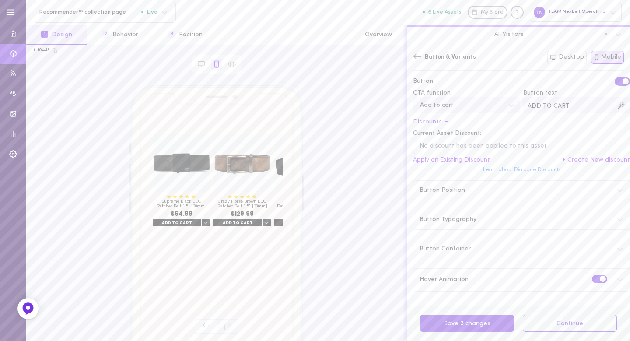
click at [516, 119] on div "Discounts -" at bounding box center [521, 121] width 217 height 17
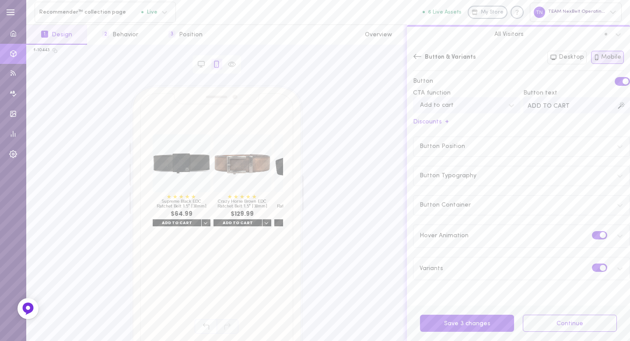
click at [615, 78] on label at bounding box center [622, 81] width 15 height 8
click at [0, 0] on input "checkbox" at bounding box center [0, 0] width 0 height 0
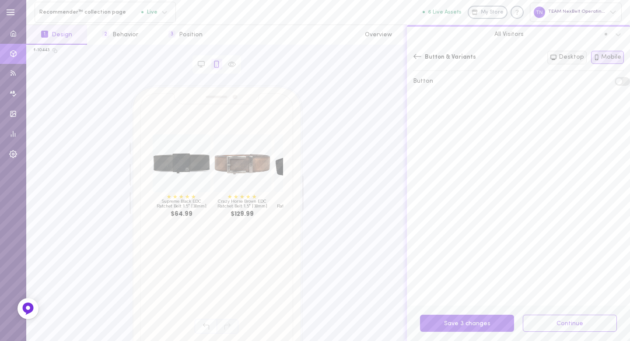
click at [576, 60] on button "Desktop" at bounding box center [567, 58] width 39 height 14
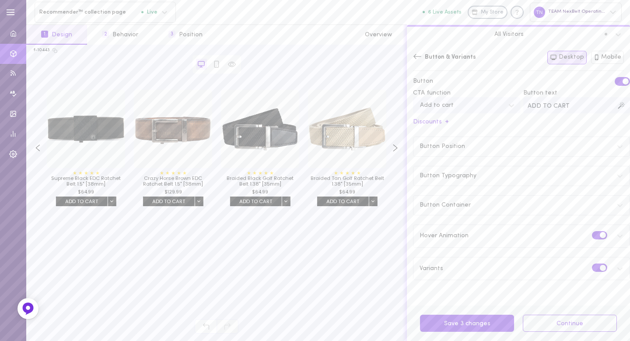
click at [615, 80] on label at bounding box center [622, 81] width 15 height 8
click at [0, 0] on input "checkbox" at bounding box center [0, 0] width 0 height 0
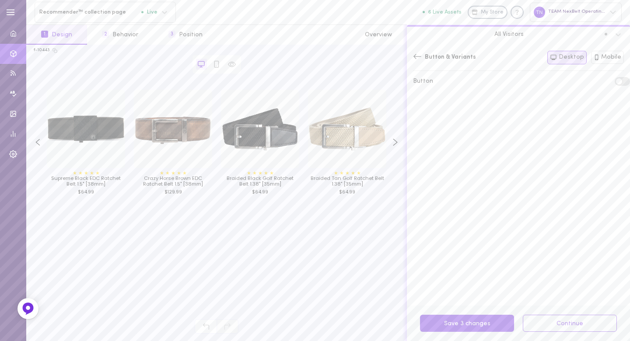
click at [415, 56] on icon at bounding box center [418, 56] width 8 height 5
click at [436, 225] on div "Rating & Badges" at bounding box center [521, 225] width 217 height 24
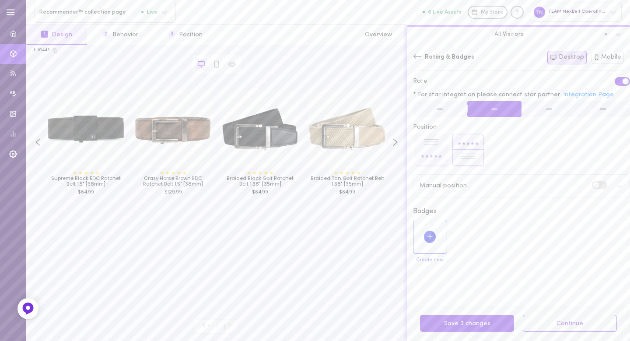
click at [617, 186] on icon at bounding box center [620, 186] width 7 height 7
click at [419, 54] on icon at bounding box center [417, 56] width 9 height 9
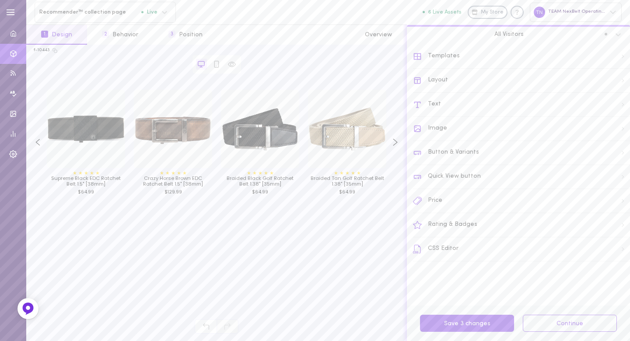
click at [437, 101] on div "Text" at bounding box center [521, 105] width 217 height 24
click at [439, 114] on div "Item Title" at bounding box center [522, 119] width 216 height 19
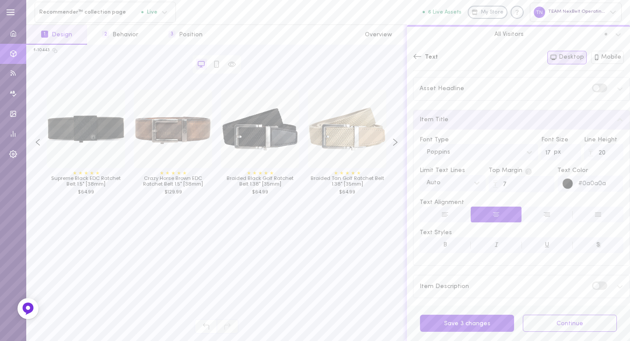
click at [608, 149] on input "20" at bounding box center [603, 152] width 39 height 16
click at [608, 149] on input "21" at bounding box center [603, 152] width 39 height 16
click at [608, 149] on input "22" at bounding box center [603, 152] width 39 height 16
click at [608, 149] on input "23" at bounding box center [603, 152] width 39 height 16
click at [608, 149] on input "24" at bounding box center [603, 152] width 39 height 16
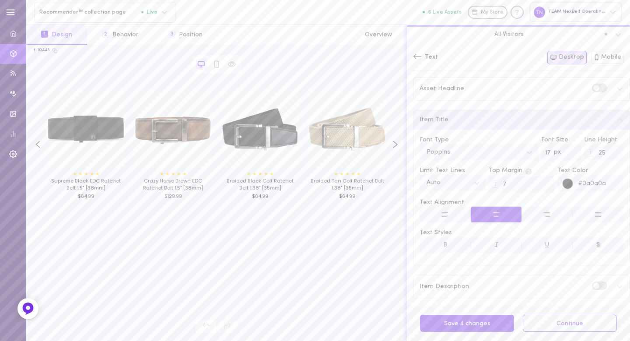
type input "25"
click at [608, 149] on input "25" at bounding box center [603, 152] width 39 height 16
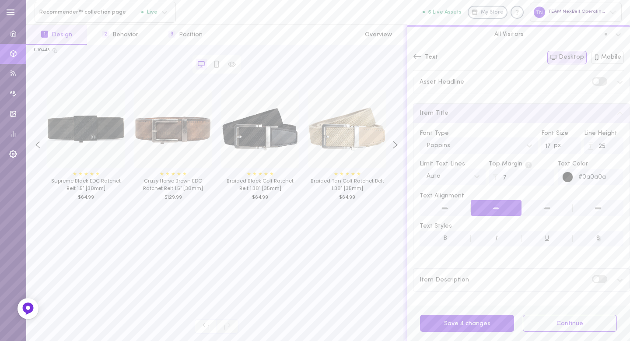
click at [423, 55] on div "Text" at bounding box center [425, 57] width 25 height 9
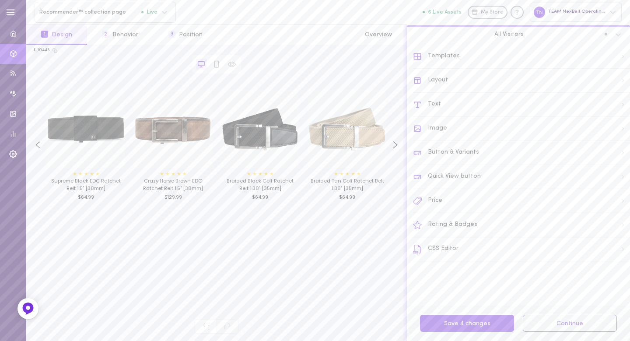
scroll to position [0, 0]
click at [469, 243] on div "CSS Editor" at bounding box center [521, 249] width 217 height 24
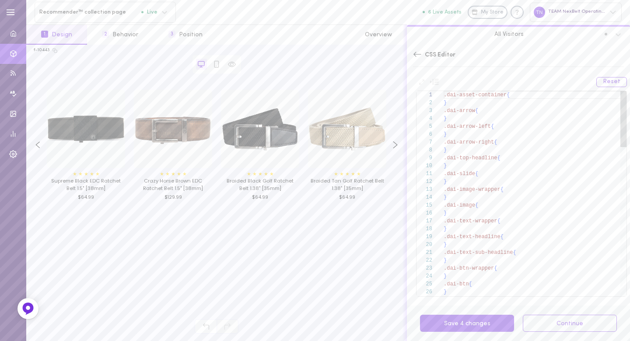
scroll to position [63, 0]
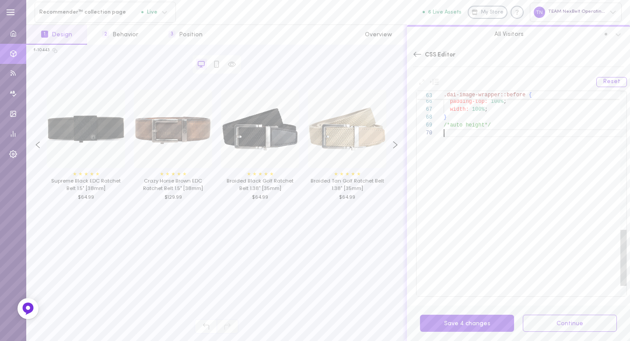
scroll to position [71, 0]
click at [443, 134] on div at bounding box center [430, 134] width 27 height 8
drag, startPoint x: 445, startPoint y: 133, endPoint x: 442, endPoint y: 145, distance: 12.2
click at [445, 134] on span "dai-rating" at bounding box center [460, 134] width 32 height 6
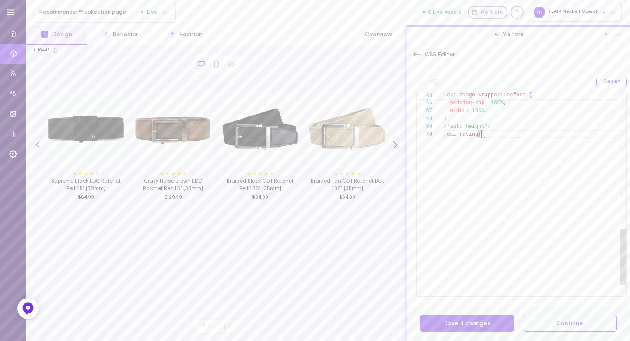
scroll to position [0, 0]
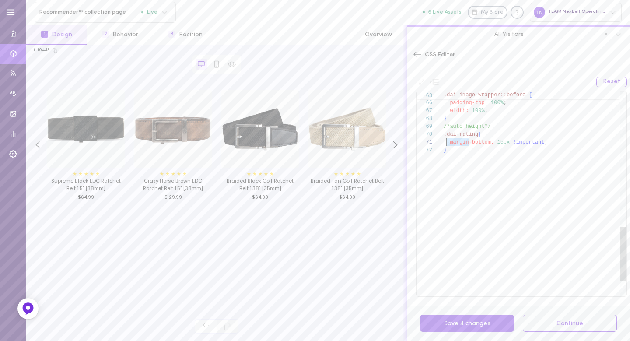
drag, startPoint x: 468, startPoint y: 142, endPoint x: 448, endPoint y: 141, distance: 20.1
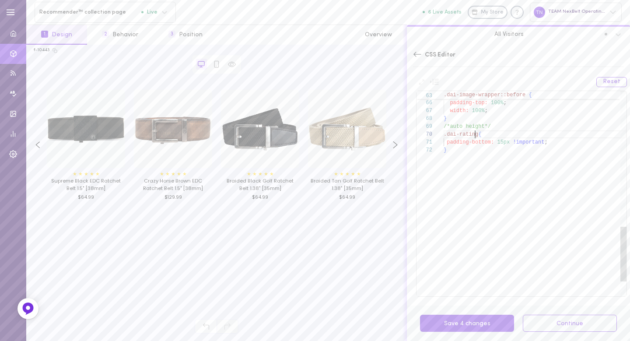
scroll to position [71, 0]
drag, startPoint x: 477, startPoint y: 133, endPoint x: 448, endPoint y: 139, distance: 29.5
click at [447, 133] on span ".dai-rating" at bounding box center [461, 134] width 35 height 6
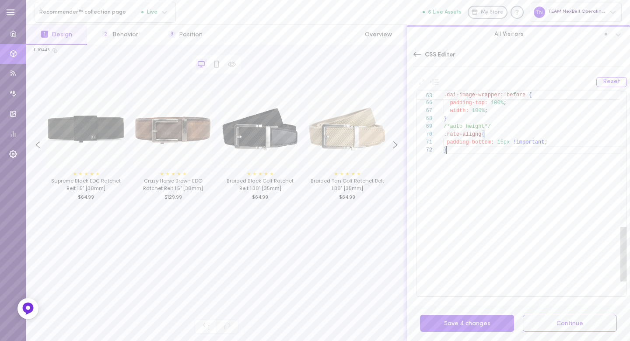
scroll to position [71, 0]
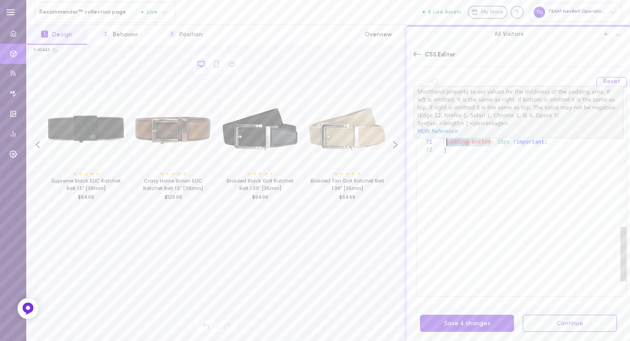
drag, startPoint x: 469, startPoint y: 141, endPoint x: 448, endPoint y: 141, distance: 21.0
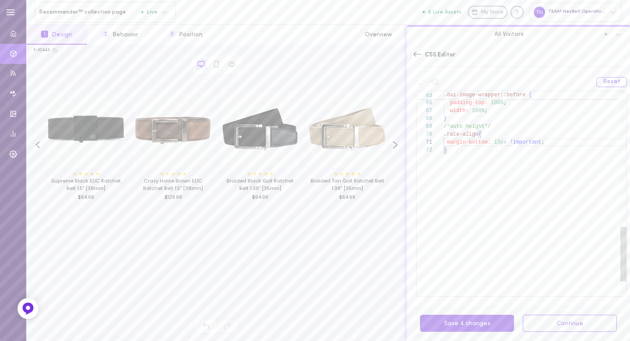
scroll to position [8, 0]
type textarea "margin-bottom: 15px !important; }"
click at [477, 322] on button "Save 4 changes" at bounding box center [467, 323] width 94 height 17
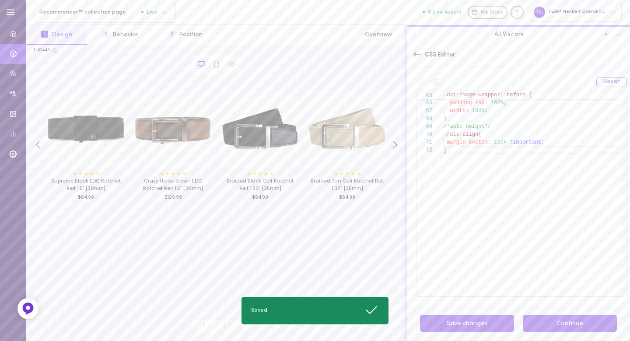
click at [565, 325] on button "Continue" at bounding box center [570, 323] width 94 height 17
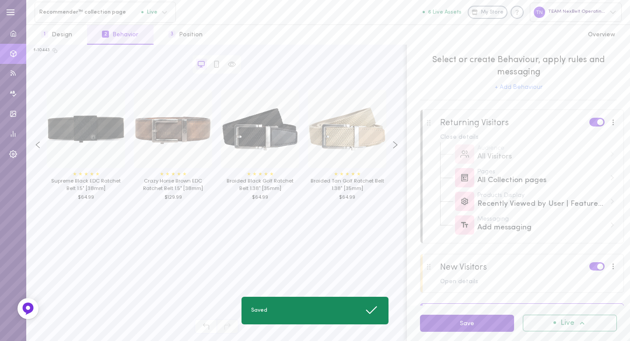
click at [477, 327] on button "Save" at bounding box center [467, 323] width 94 height 17
click at [468, 327] on button "Save" at bounding box center [467, 323] width 94 height 17
click at [578, 321] on icon at bounding box center [582, 323] width 9 height 9
click at [555, 301] on div "Deactivate" at bounding box center [577, 301] width 65 height 7
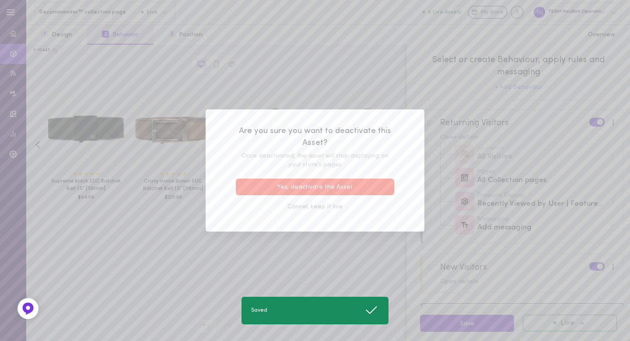
click at [323, 188] on button "Yes, deactivate the Asset" at bounding box center [315, 187] width 158 height 17
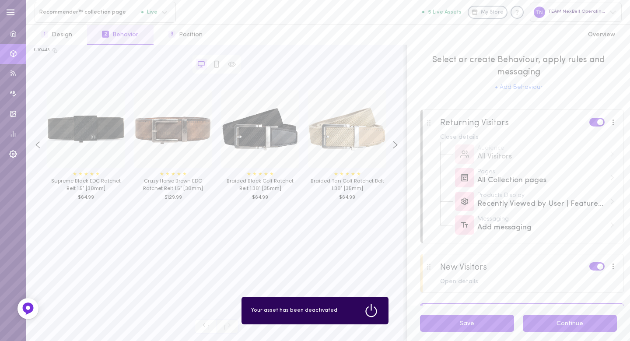
click at [576, 328] on button "Continue" at bounding box center [570, 323] width 94 height 17
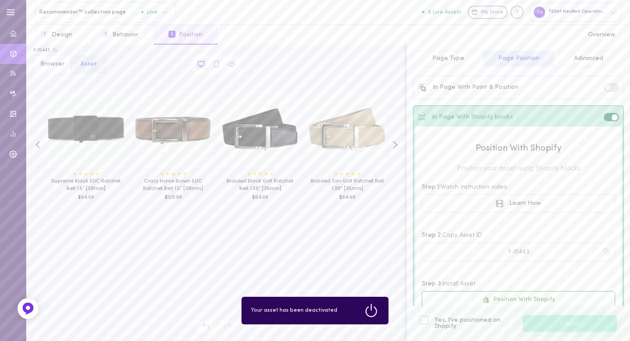
drag, startPoint x: 426, startPoint y: 318, endPoint x: 440, endPoint y: 323, distance: 14.3
click at [426, 318] on div at bounding box center [424, 320] width 8 height 8
click at [0, 0] on input "Yes, I've positioned on Shopify" at bounding box center [0, 0] width 0 height 0
click at [543, 322] on button "Publish" at bounding box center [570, 323] width 94 height 17
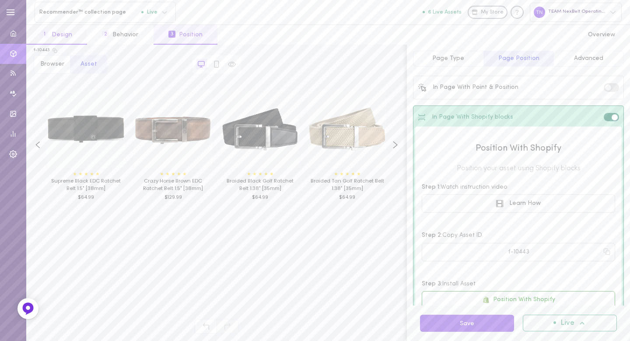
click at [62, 31] on button "1 Design" at bounding box center [56, 35] width 61 height 20
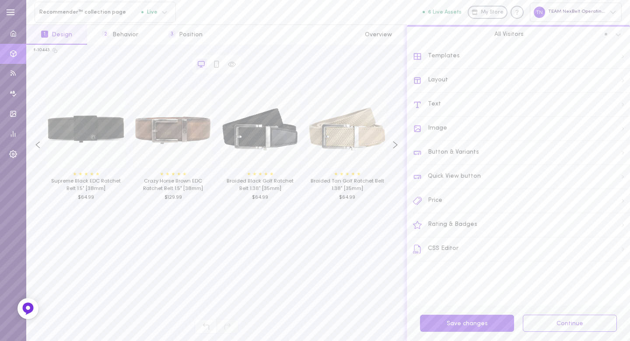
click at [457, 55] on div "Templates" at bounding box center [521, 57] width 217 height 24
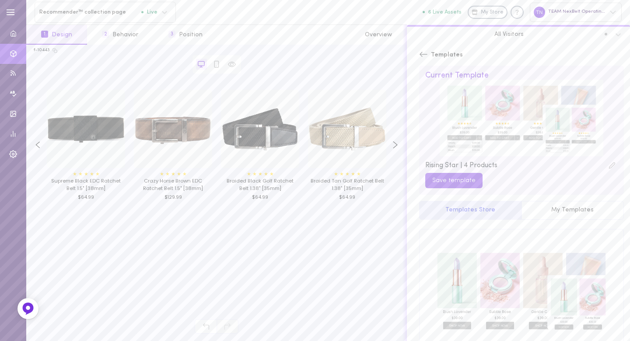
click at [457, 55] on span "Templates" at bounding box center [447, 55] width 32 height 9
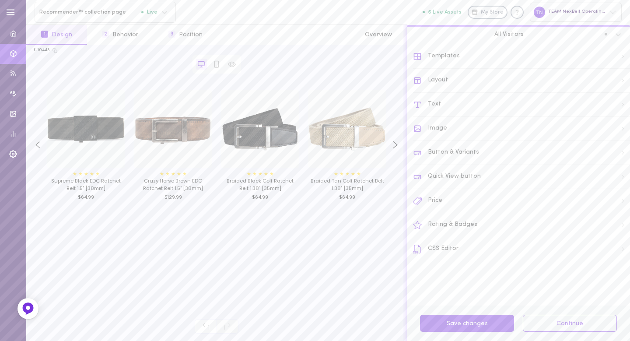
click at [440, 78] on div "Layout" at bounding box center [521, 81] width 217 height 24
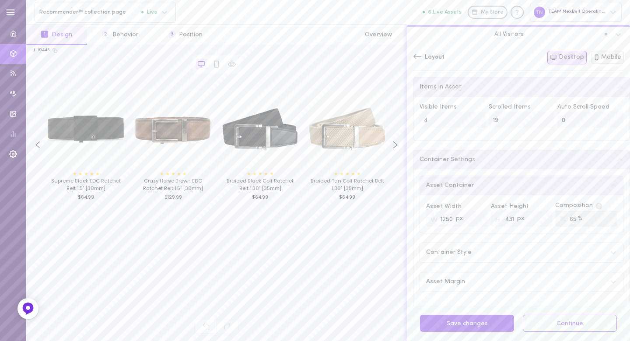
click at [613, 56] on button "Mobile" at bounding box center [607, 57] width 33 height 13
type input "2"
type input "560"
type input "338"
type input "56"
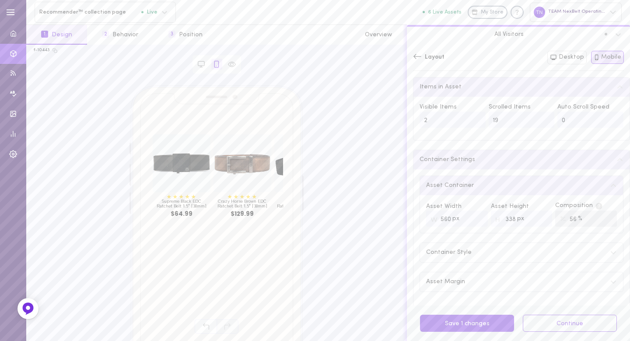
drag, startPoint x: 418, startPoint y: 55, endPoint x: 457, endPoint y: 20, distance: 53.0
click at [418, 54] on icon at bounding box center [417, 56] width 9 height 9
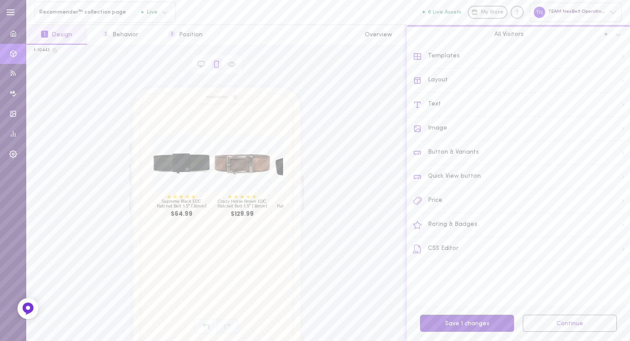
click at [458, 324] on button "Save 1 changes" at bounding box center [467, 323] width 94 height 17
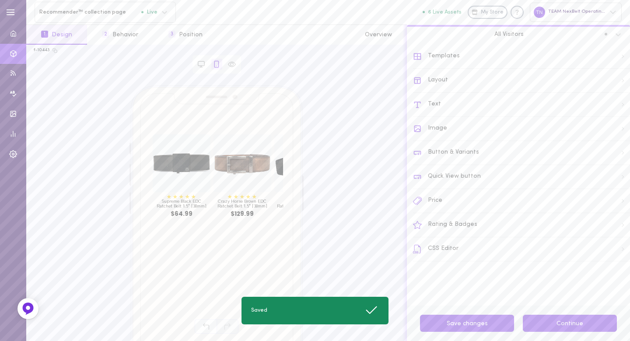
click at [545, 326] on button "Continue" at bounding box center [570, 323] width 94 height 17
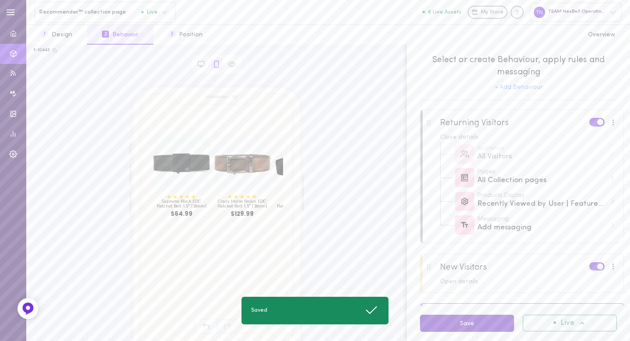
click at [489, 328] on button "Save" at bounding box center [467, 323] width 94 height 17
click at [561, 323] on span "Live" at bounding box center [568, 323] width 14 height 7
click at [568, 299] on div "Deactivate" at bounding box center [577, 301] width 65 height 7
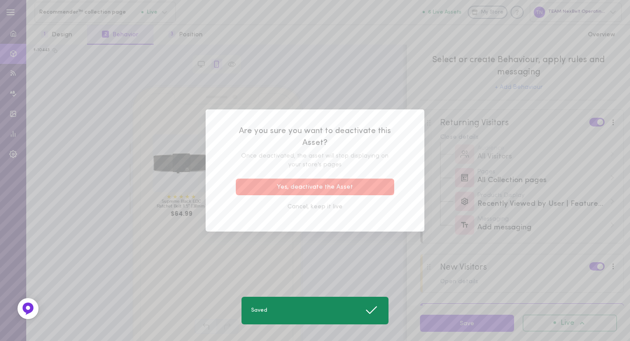
click at [362, 185] on button "Yes, deactivate the Asset" at bounding box center [315, 187] width 158 height 17
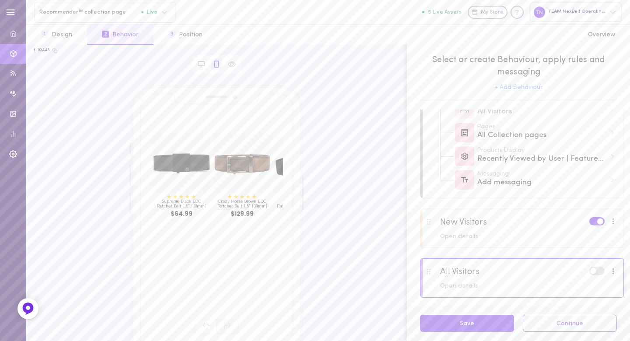
scroll to position [47, 0]
click at [591, 269] on span at bounding box center [594, 269] width 6 height 6
click at [0, 0] on input "checkbox" at bounding box center [0, 0] width 0 height 0
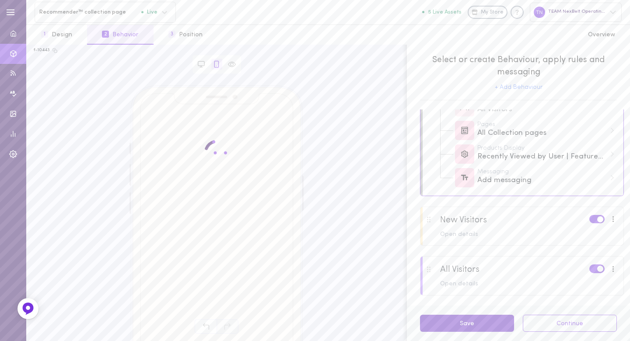
click at [495, 323] on button "Save" at bounding box center [467, 323] width 94 height 17
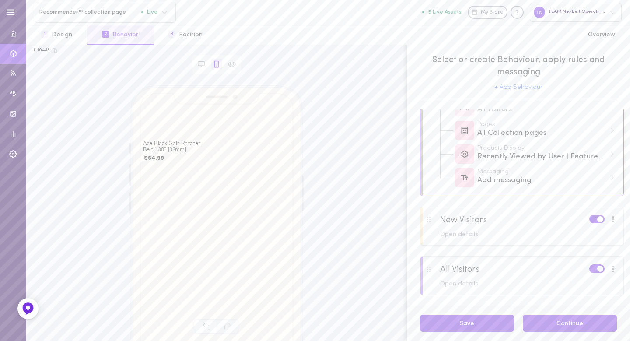
click at [556, 328] on button "Continue" at bounding box center [570, 323] width 94 height 17
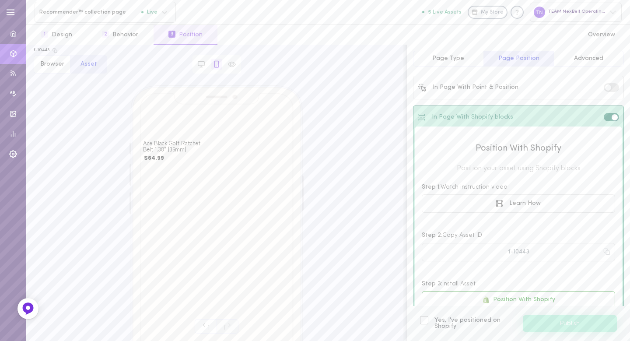
click at [427, 322] on div at bounding box center [424, 320] width 8 height 8
click at [0, 0] on input "Yes, I've positioned on Shopify" at bounding box center [0, 0] width 0 height 0
click at [562, 322] on button "Publish" at bounding box center [570, 323] width 94 height 17
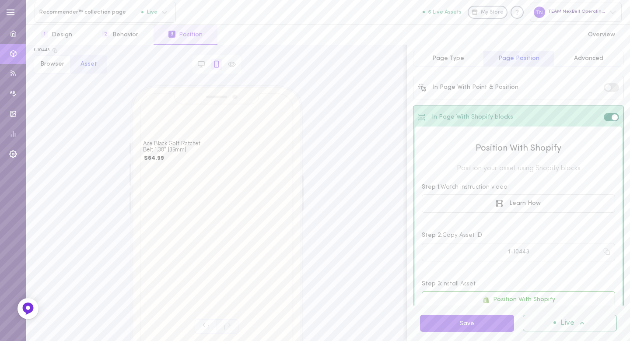
scroll to position [41, 0]
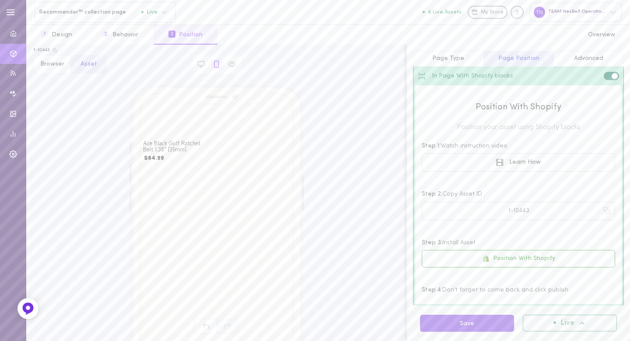
click at [549, 325] on div "Live" at bounding box center [570, 323] width 94 height 17
click at [68, 40] on button "1 Design" at bounding box center [56, 35] width 61 height 20
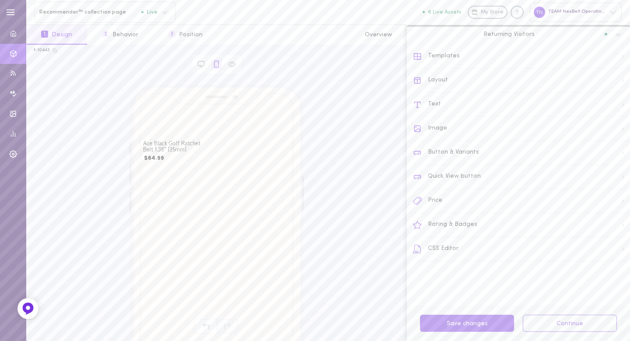
click at [461, 56] on div "Templates" at bounding box center [521, 57] width 217 height 24
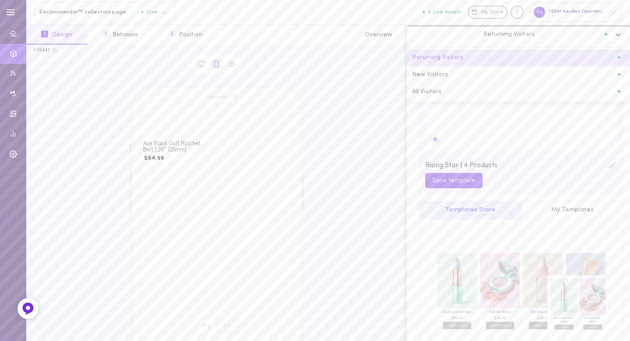
click at [618, 33] on icon at bounding box center [618, 34] width 9 height 9
click at [574, 89] on div "All Visitors" at bounding box center [518, 92] width 213 height 6
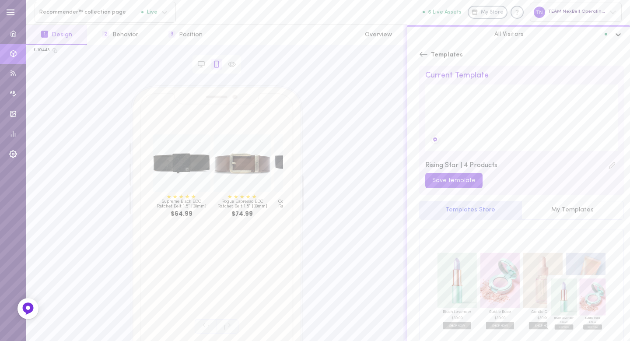
click at [614, 31] on icon at bounding box center [618, 34] width 9 height 9
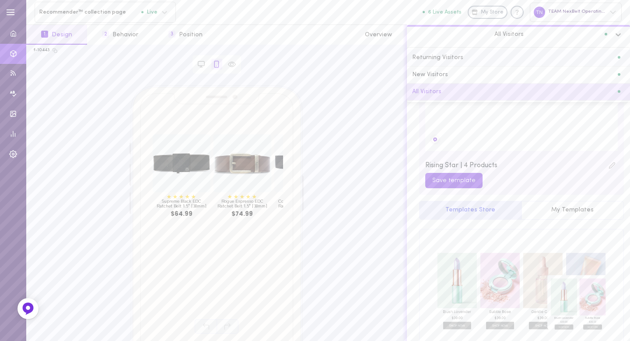
click at [594, 63] on div "Returning Visitors" at bounding box center [518, 57] width 223 height 17
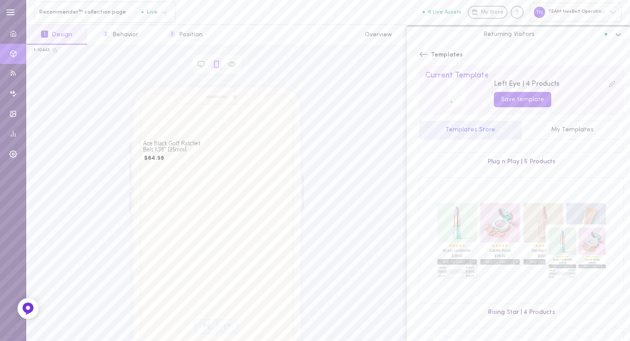
scroll to position [354, 0]
click at [0, 0] on div at bounding box center [0, 0] width 0 height 0
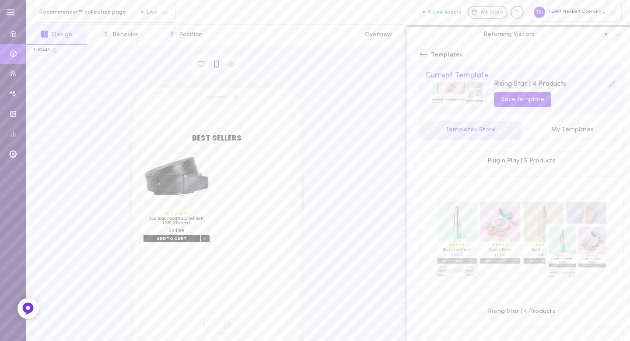
click at [431, 49] on div "Templates" at bounding box center [441, 55] width 44 height 21
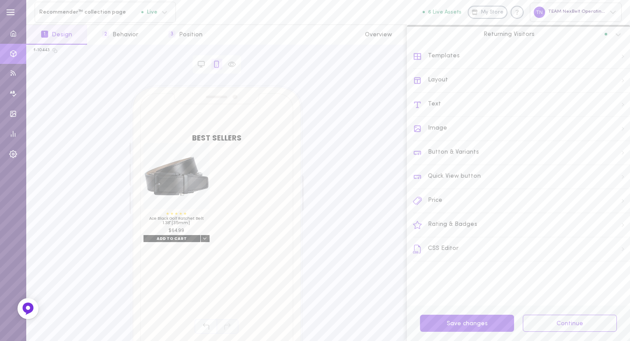
click at [433, 105] on div "Text" at bounding box center [521, 105] width 217 height 24
click at [617, 87] on icon at bounding box center [620, 88] width 7 height 7
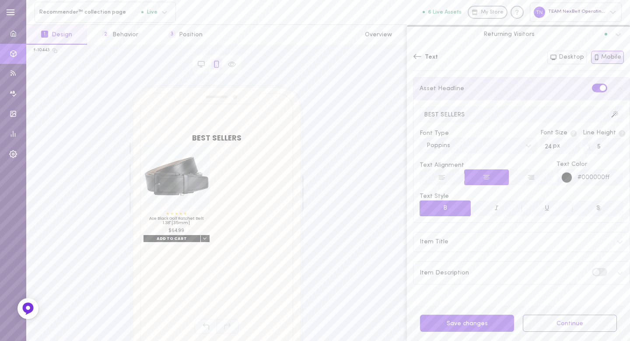
click at [464, 114] on input "BEST SELLERS" at bounding box center [522, 114] width 204 height 16
click at [600, 86] on span at bounding box center [603, 88] width 6 height 6
click at [0, 0] on input "checkbox" at bounding box center [0, 0] width 0 height 0
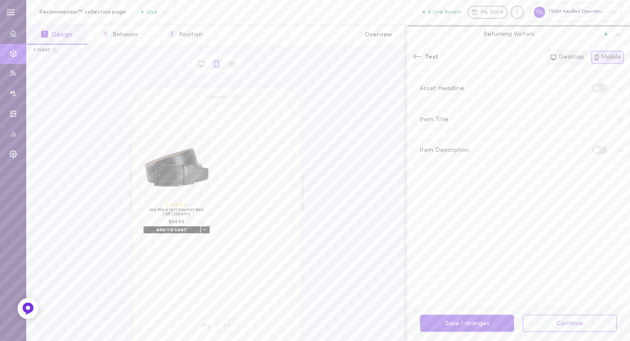
click at [566, 60] on button "Desktop" at bounding box center [567, 58] width 39 height 14
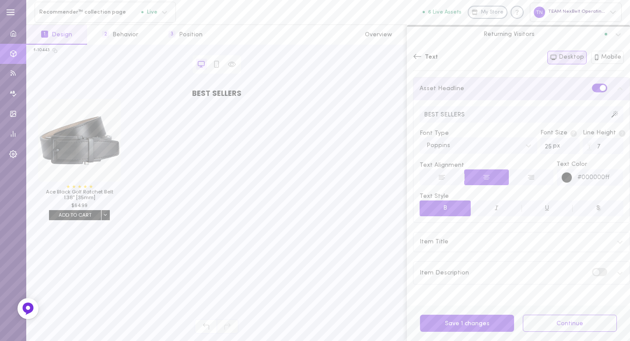
click at [475, 116] on input "BEST SELLERS" at bounding box center [522, 114] width 204 height 16
drag, startPoint x: 475, startPoint y: 116, endPoint x: 481, endPoint y: 114, distance: 5.5
click at [476, 116] on input "BEST SELLERS" at bounding box center [522, 114] width 204 height 16
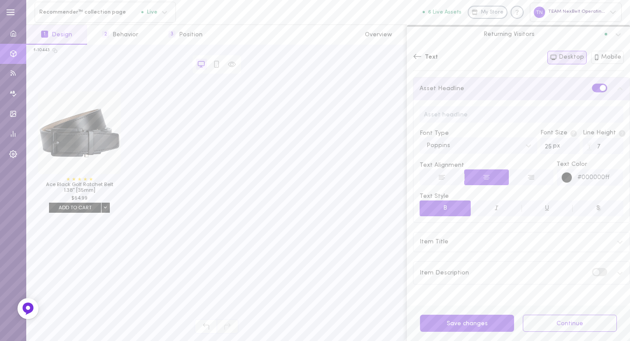
click at [600, 90] on span at bounding box center [603, 88] width 6 height 6
click at [0, 0] on input "checkbox" at bounding box center [0, 0] width 0 height 0
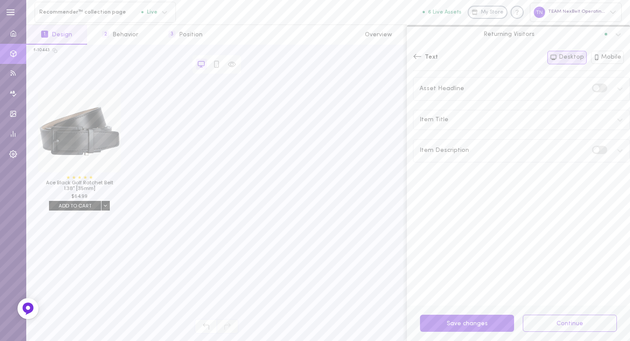
click at [444, 120] on span "Item Title" at bounding box center [434, 120] width 29 height 6
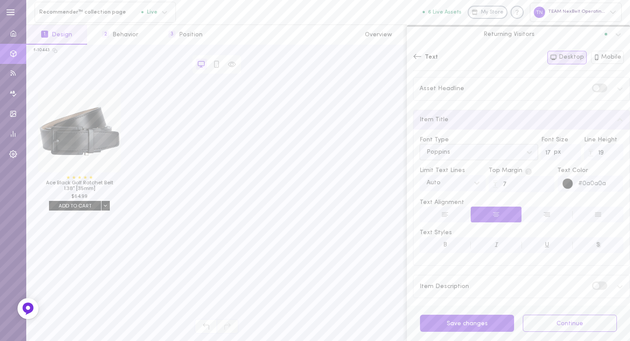
click at [453, 149] on div "Poppins" at bounding box center [472, 152] width 100 height 12
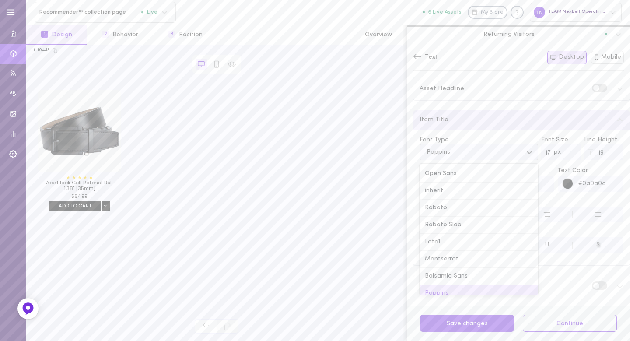
scroll to position [12, 0]
type input "[DEMOGRAPHIC_DATA]"
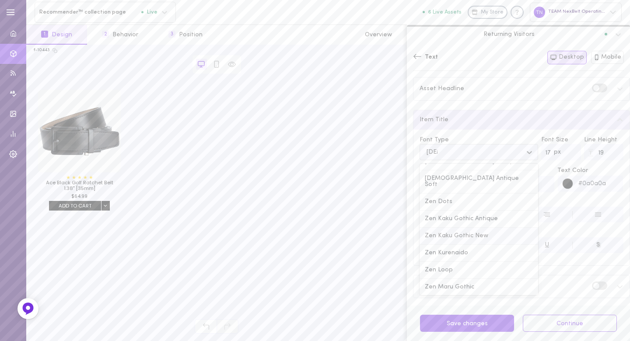
click at [461, 232] on div "Zen Kaku Gothic New" at bounding box center [479, 236] width 119 height 17
type input "18"
click at [566, 149] on input "18" at bounding box center [561, 152] width 39 height 16
click at [608, 150] on input "20" at bounding box center [603, 152] width 39 height 16
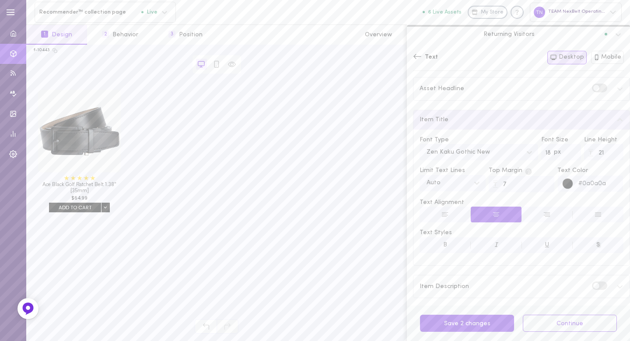
click at [608, 150] on input "21" at bounding box center [603, 152] width 39 height 16
click at [608, 150] on input "22" at bounding box center [603, 152] width 39 height 16
click at [608, 150] on input "23" at bounding box center [603, 152] width 39 height 16
type input "24"
click at [608, 150] on input "24" at bounding box center [603, 152] width 39 height 16
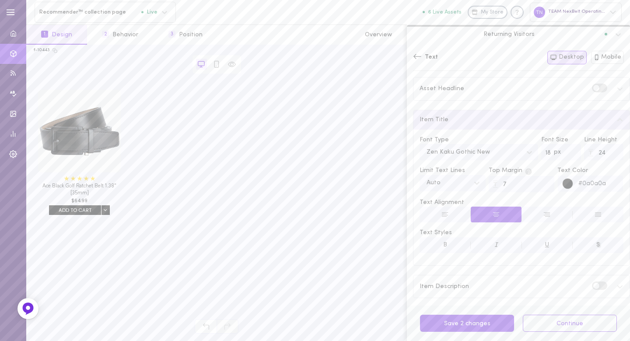
click at [418, 56] on icon at bounding box center [418, 56] width 8 height 5
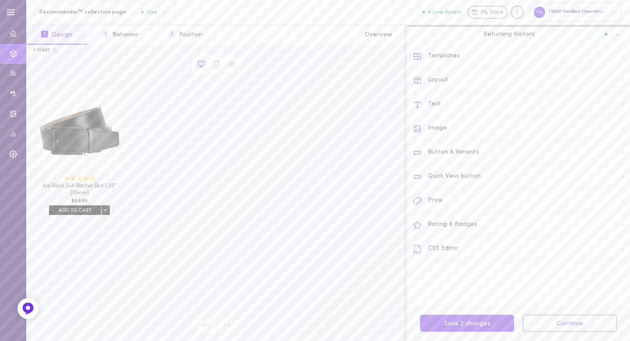
click at [438, 202] on div "Price" at bounding box center [521, 201] width 217 height 24
click at [456, 130] on span "Price Typography" at bounding box center [445, 128] width 51 height 6
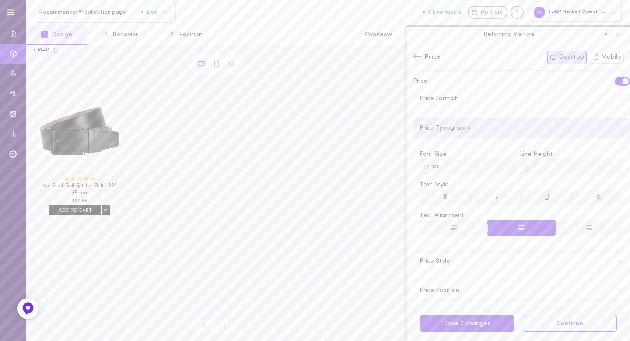
click at [506, 165] on input "17" at bounding box center [468, 166] width 97 height 16
click at [506, 165] on input "18" at bounding box center [468, 166] width 97 height 16
click at [445, 196] on span "B" at bounding box center [445, 197] width 4 height 7
click at [615, 60] on button "Mobile" at bounding box center [607, 57] width 33 height 13
type input "14"
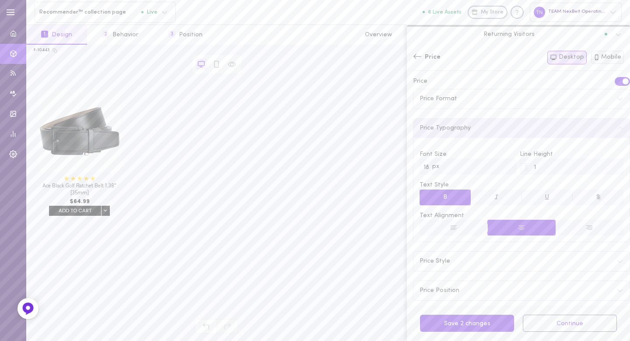
type input "0"
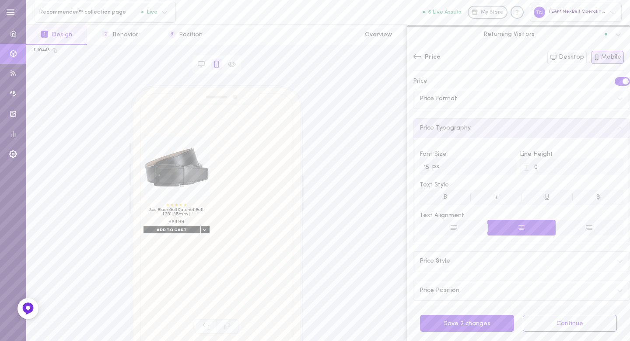
click at [505, 164] on input "15" at bounding box center [468, 166] width 97 height 16
click at [505, 164] on input "16" at bounding box center [468, 166] width 97 height 16
click at [505, 164] on input "17" at bounding box center [468, 166] width 97 height 16
type input "18"
click at [505, 164] on input "18" at bounding box center [468, 166] width 97 height 16
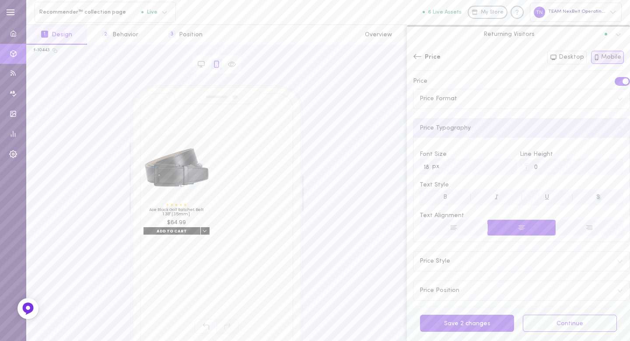
click at [439, 194] on button "B" at bounding box center [445, 198] width 51 height 16
click at [415, 58] on icon at bounding box center [417, 56] width 9 height 9
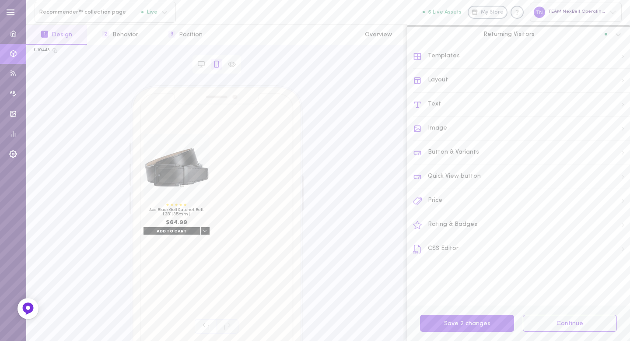
click at [450, 155] on div "Button & Variants" at bounding box center [521, 153] width 217 height 24
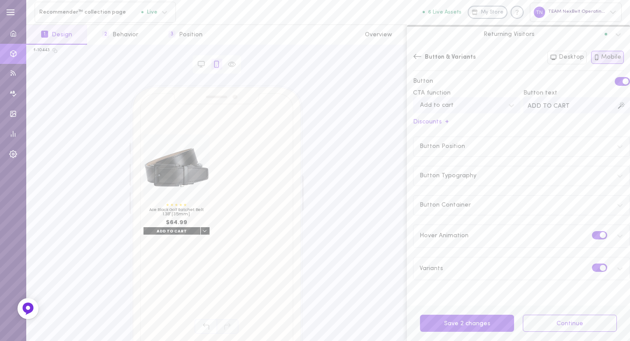
click at [617, 77] on label at bounding box center [622, 81] width 15 height 8
click at [0, 0] on input "checkbox" at bounding box center [0, 0] width 0 height 0
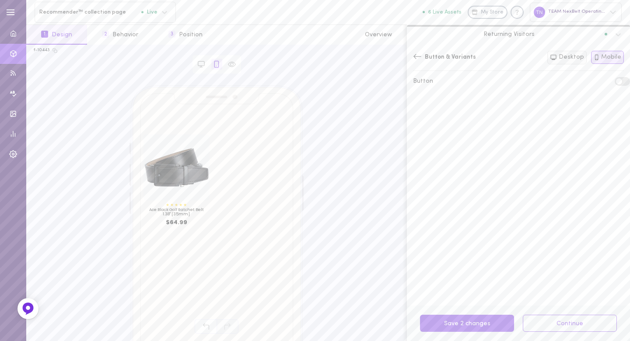
click at [567, 54] on button "Desktop" at bounding box center [567, 58] width 39 height 14
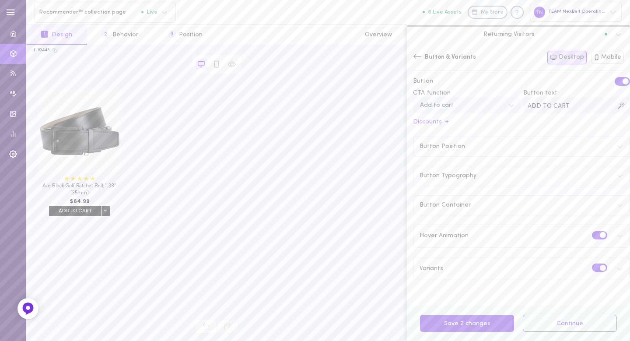
click at [615, 80] on label at bounding box center [622, 81] width 15 height 8
click at [0, 0] on input "checkbox" at bounding box center [0, 0] width 0 height 0
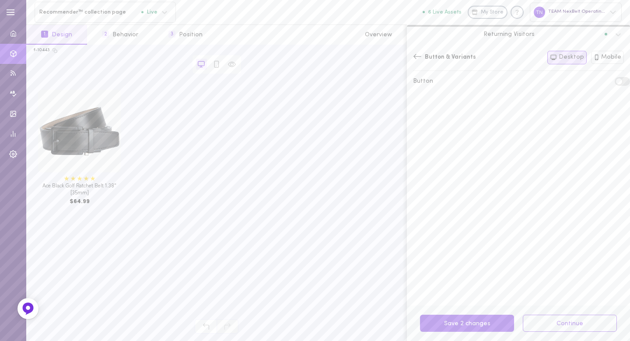
click at [414, 57] on icon at bounding box center [417, 56] width 9 height 9
click at [213, 64] on icon at bounding box center [217, 64] width 8 height 8
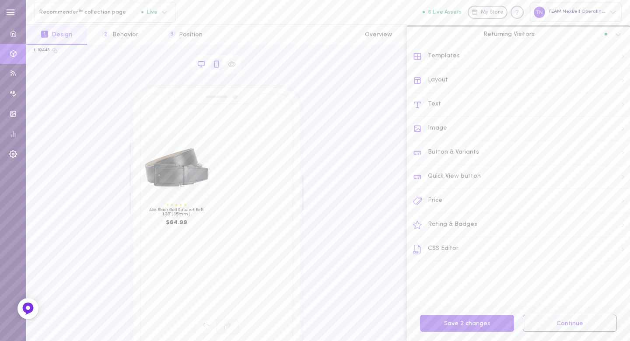
click at [206, 65] on div at bounding box center [201, 64] width 11 height 11
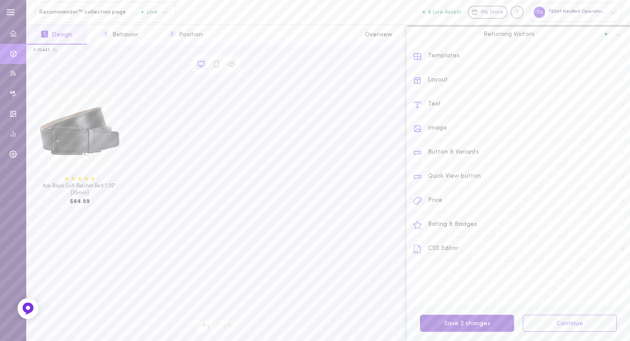
click at [460, 324] on button "Save 2 changes" at bounding box center [467, 323] width 94 height 17
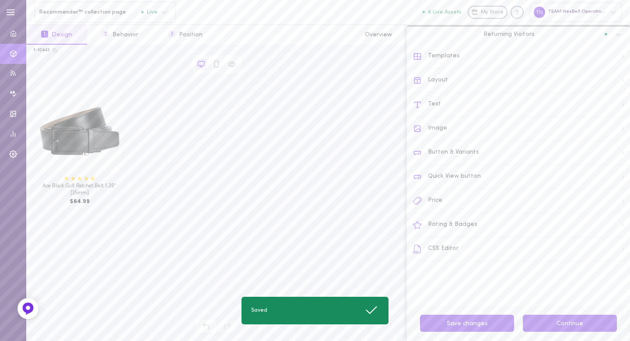
click at [571, 321] on button "Continue" at bounding box center [570, 323] width 94 height 17
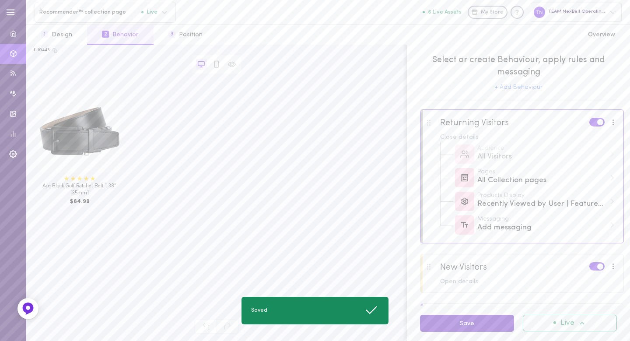
click at [492, 329] on button "Save" at bounding box center [467, 323] width 94 height 17
click at [552, 329] on div "Live" at bounding box center [570, 323] width 94 height 17
click at [557, 306] on div "Deactivate" at bounding box center [578, 301] width 78 height 20
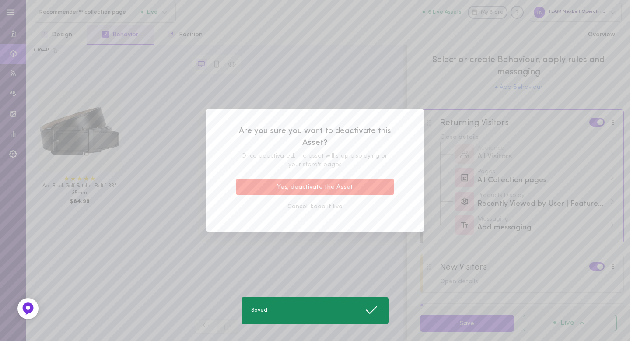
click at [356, 183] on button "Yes, deactivate the Asset" at bounding box center [315, 187] width 158 height 17
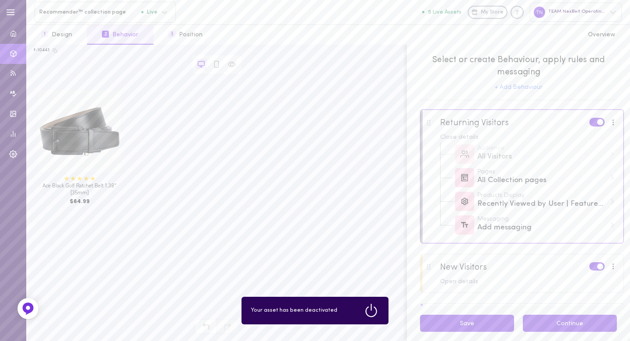
click at [584, 327] on button "Continue" at bounding box center [570, 323] width 94 height 17
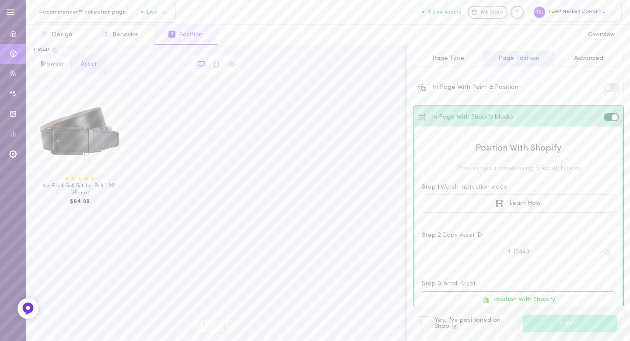
click at [427, 320] on div at bounding box center [424, 320] width 8 height 8
click at [0, 0] on input "Yes, I've positioned on Shopify" at bounding box center [0, 0] width 0 height 0
click at [571, 321] on button "Publish" at bounding box center [570, 323] width 94 height 17
